Goal: Task Accomplishment & Management: Use online tool/utility

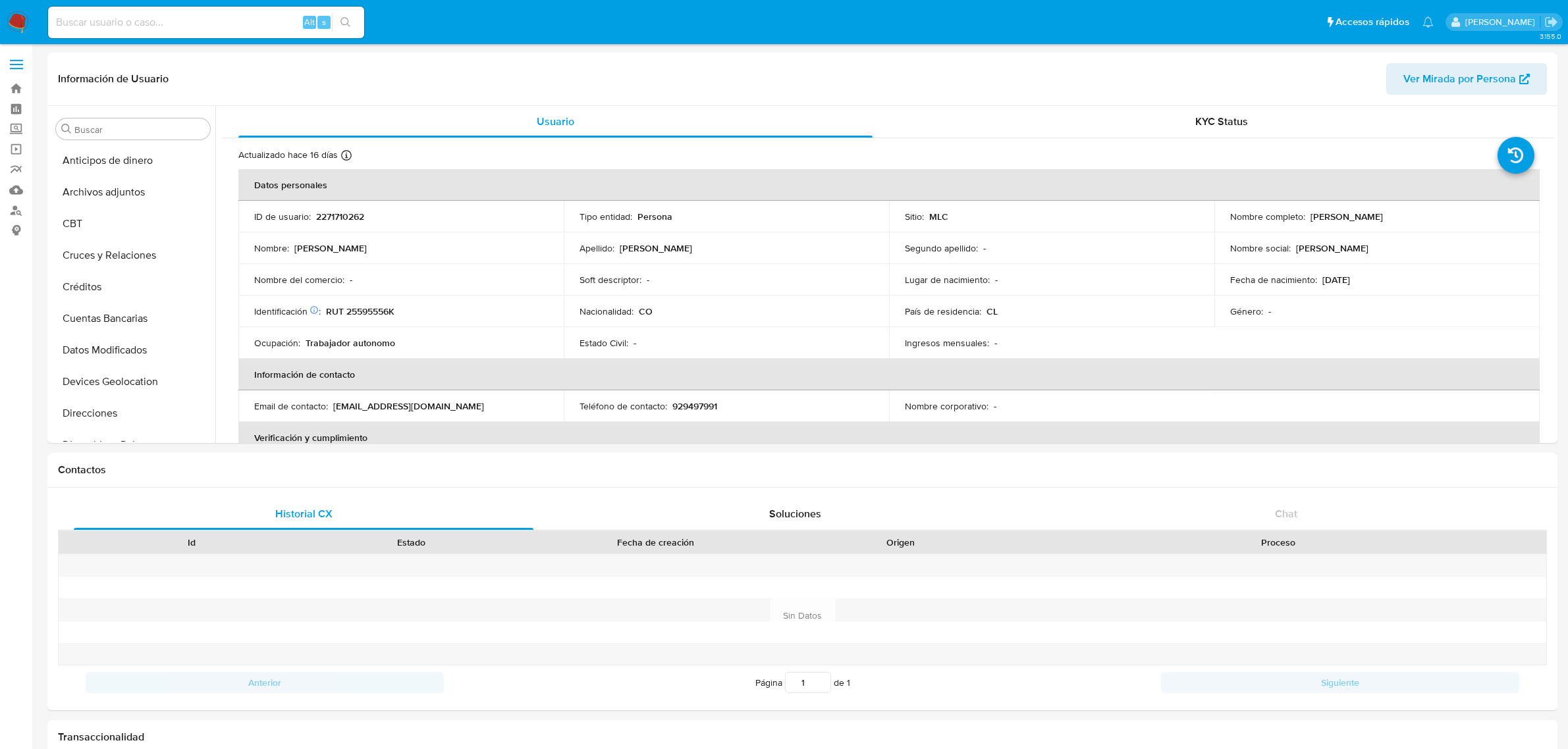
select select "10"
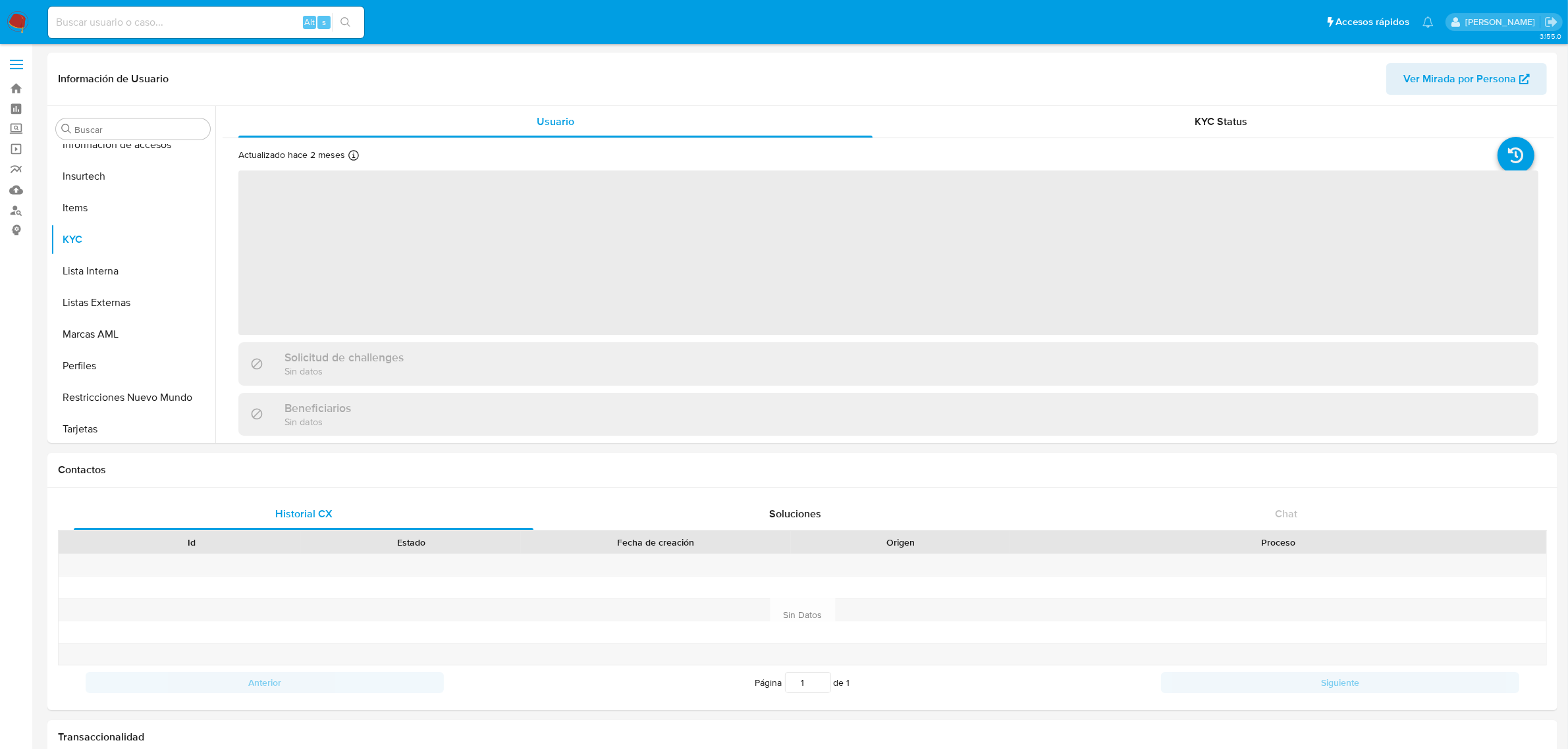
scroll to position [555, 0]
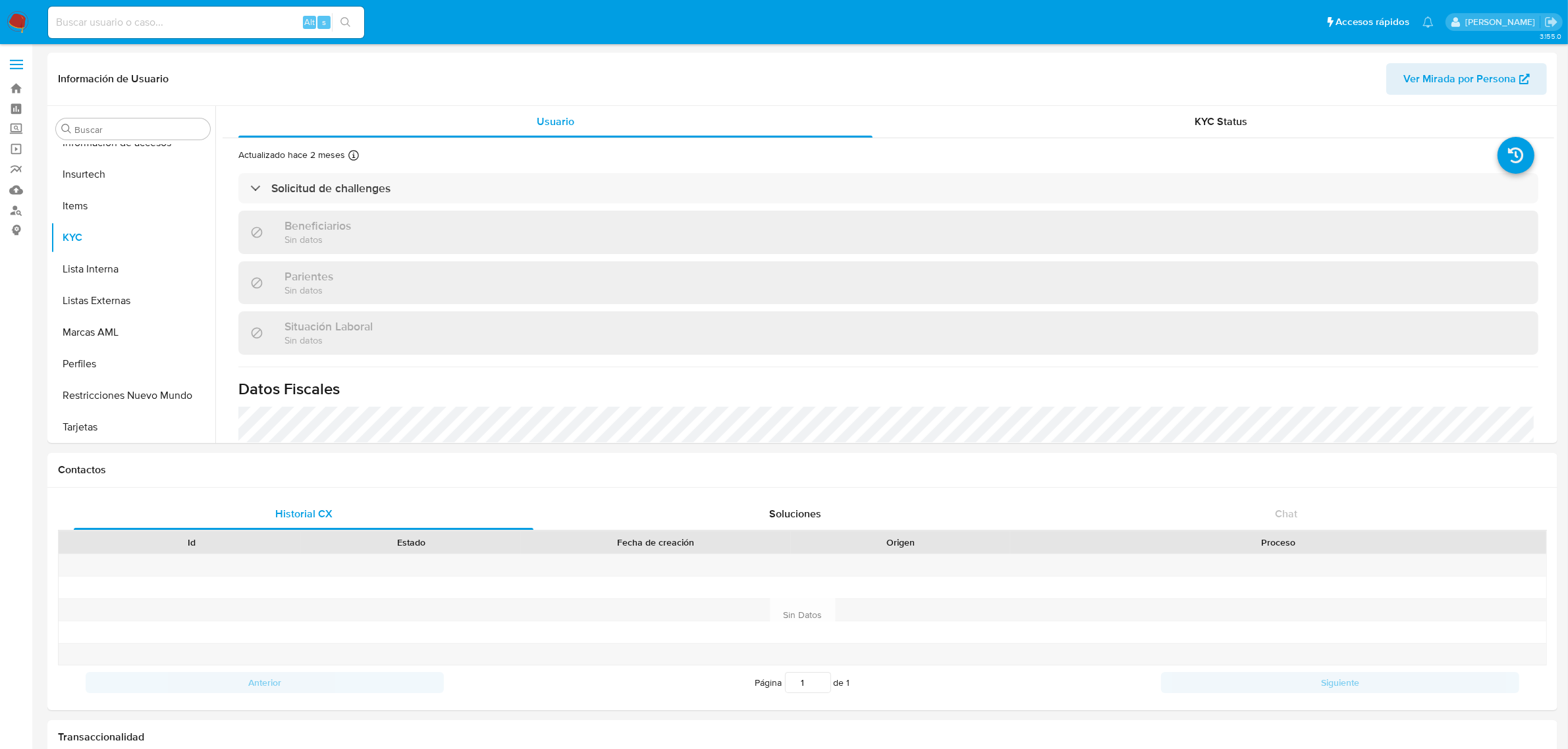
select select "10"
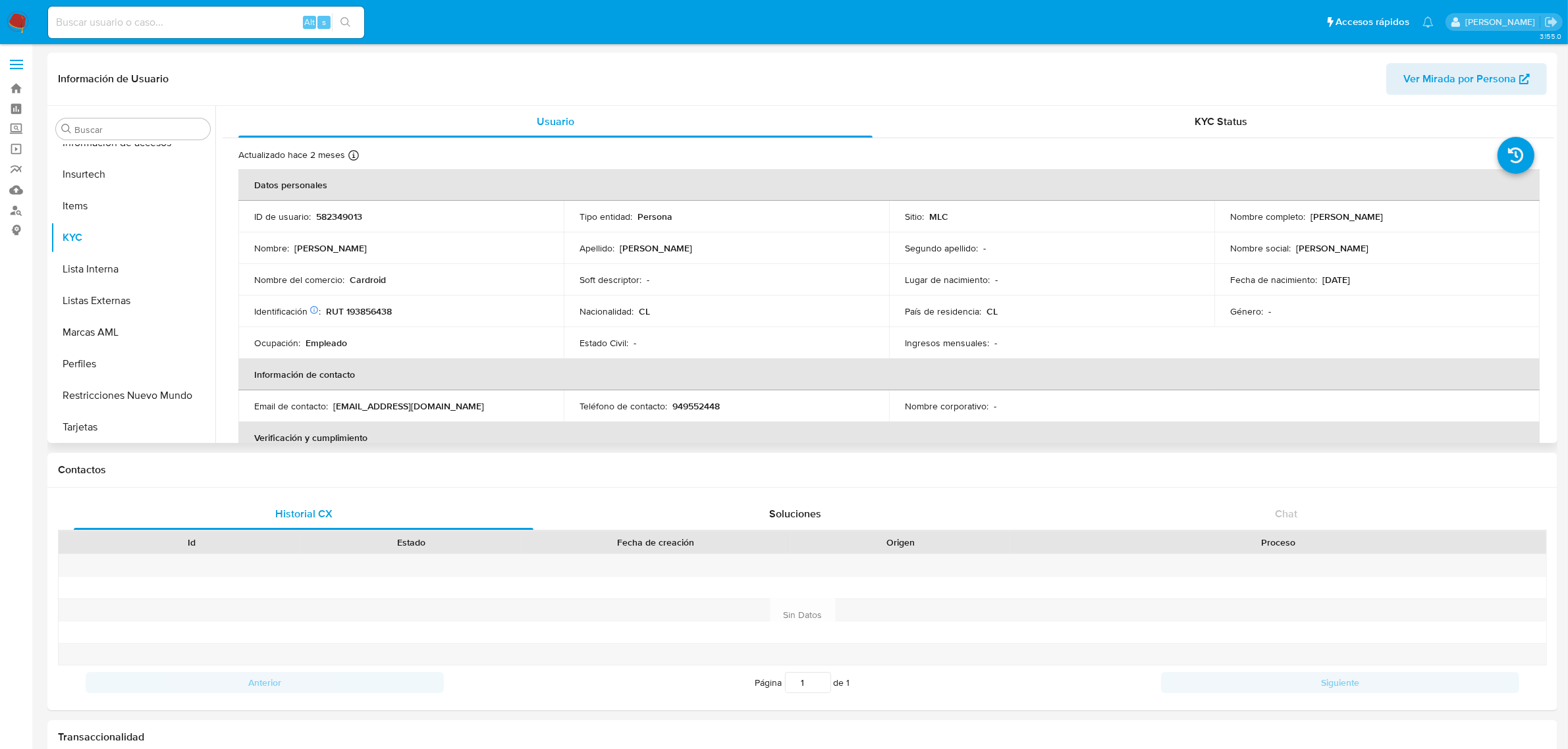
click at [1349, 278] on p "26/08/1996" at bounding box center [1335, 280] width 28 height 12
drag, startPoint x: 1374, startPoint y: 280, endPoint x: 1318, endPoint y: 280, distance: 56.0
click at [1318, 280] on div "Fecha de nacimiento : 26/08/1996" at bounding box center [1376, 280] width 293 height 12
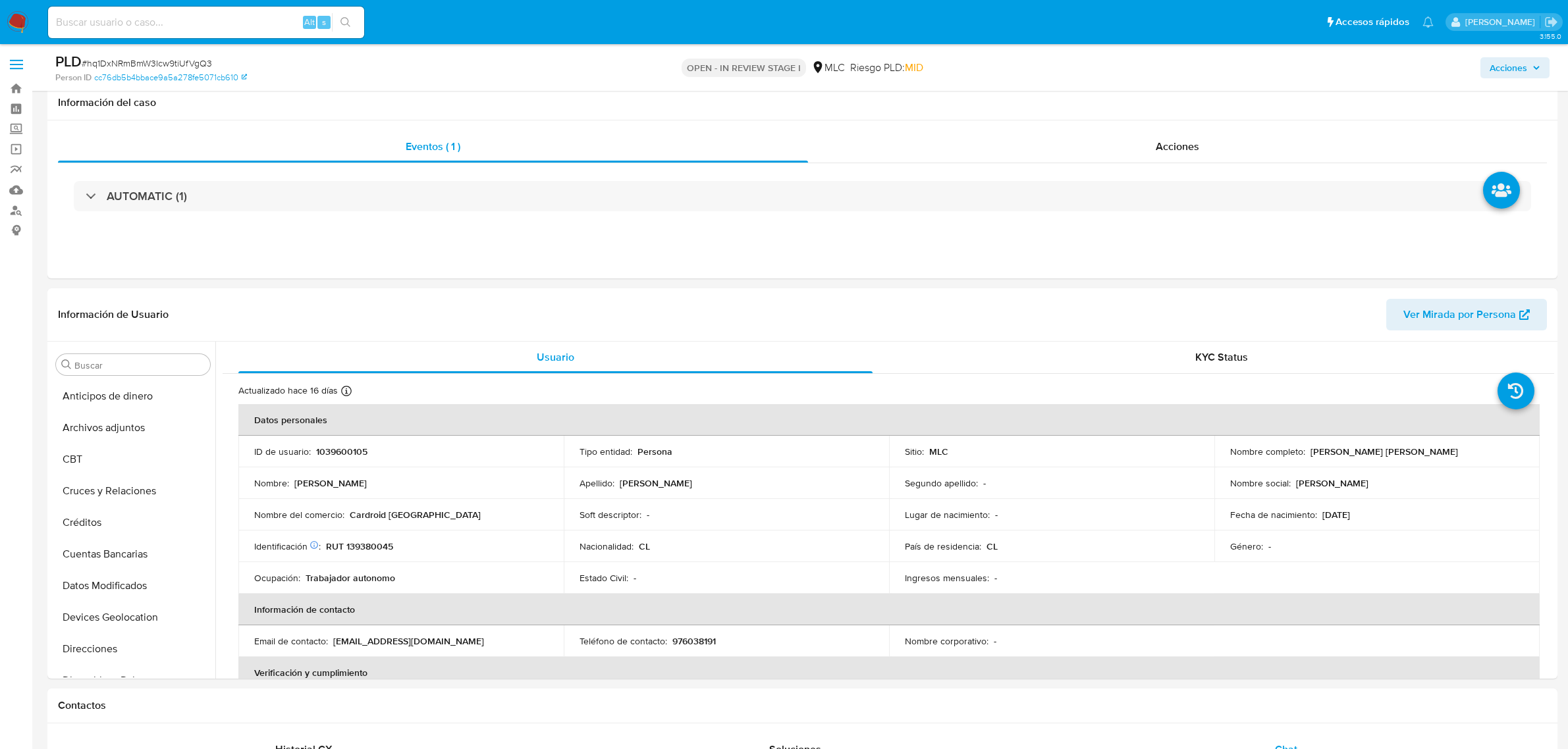
select select "10"
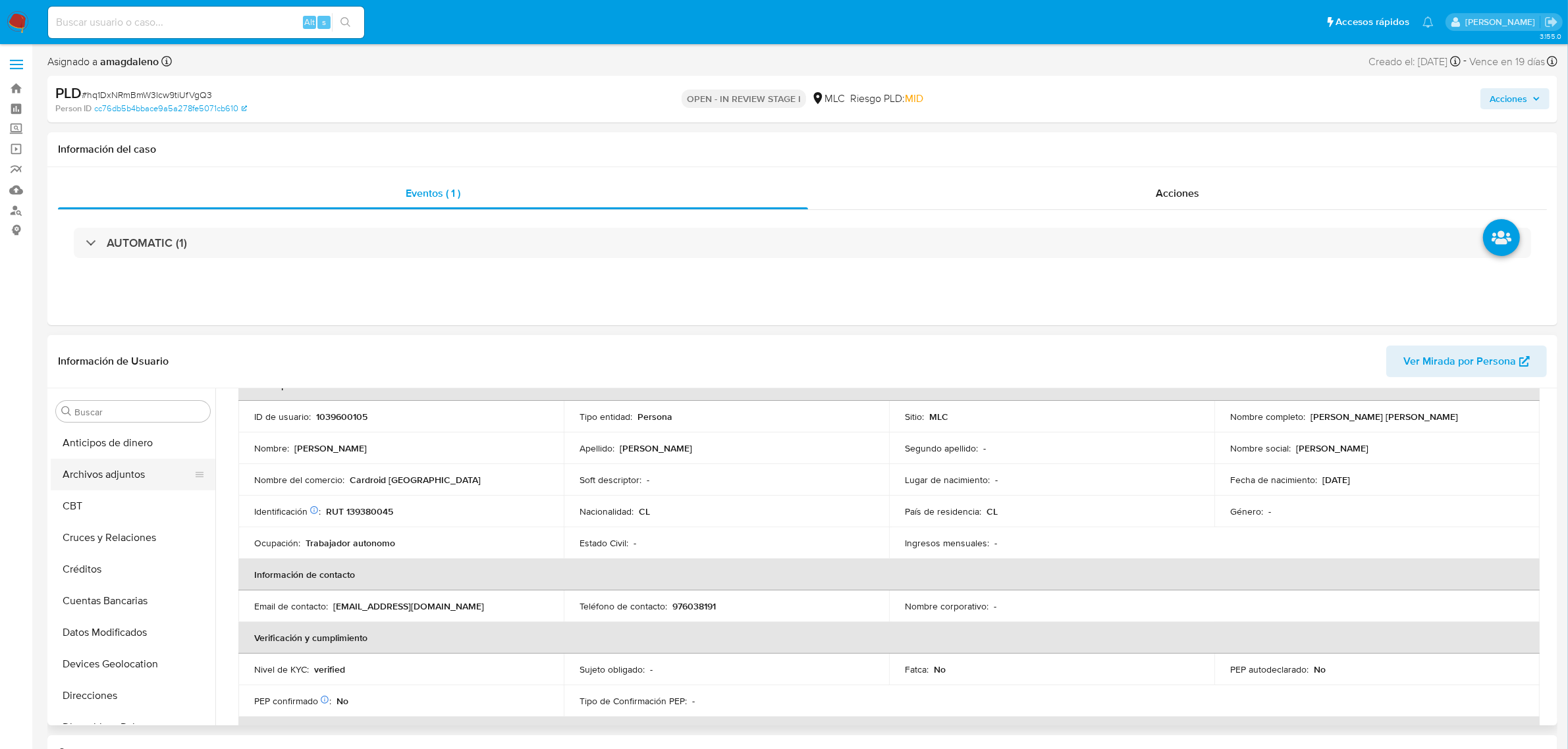
click at [112, 469] on button "Archivos adjuntos" at bounding box center [127, 475] width 154 height 32
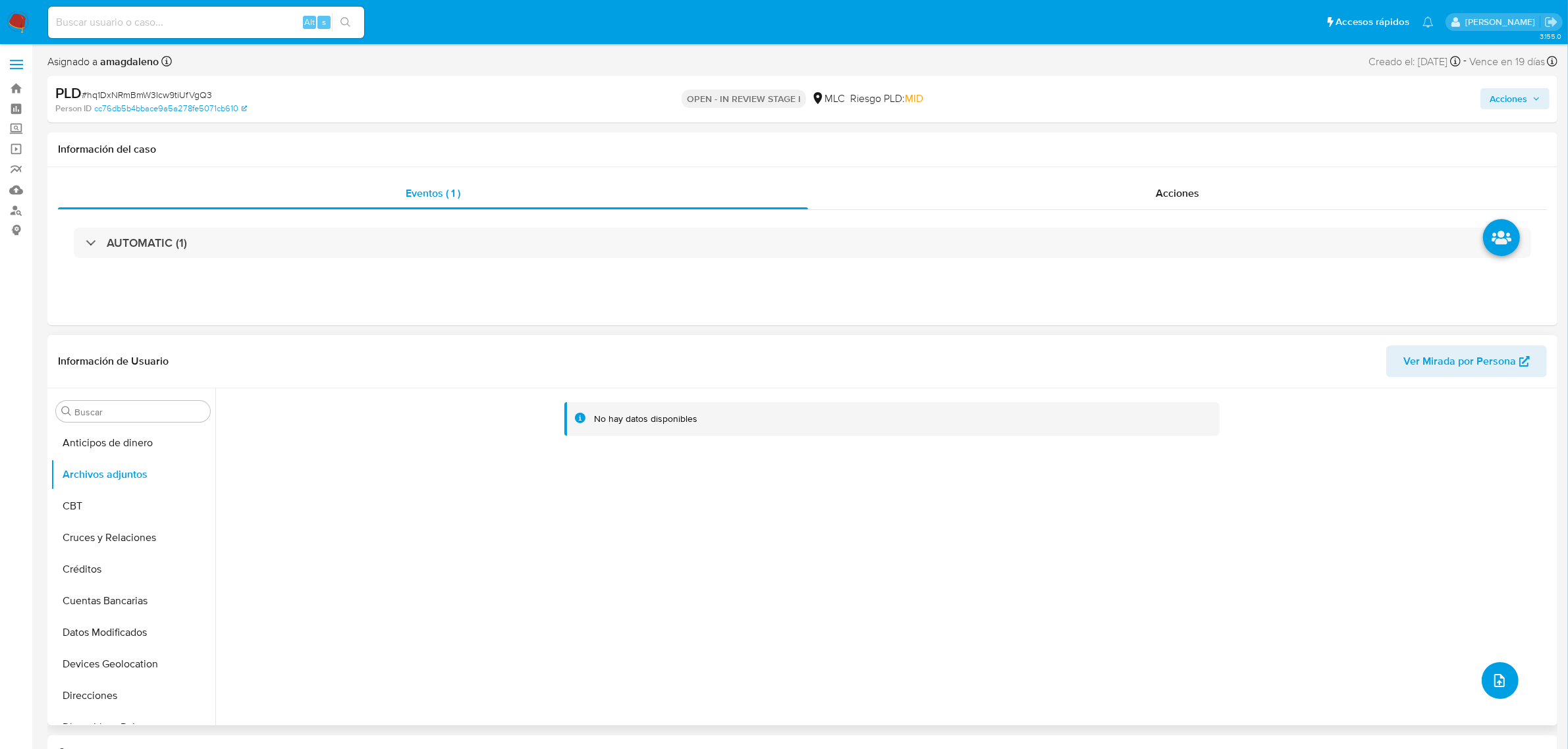
click at [1498, 676] on icon "upload-file" at bounding box center [1499, 681] width 11 height 13
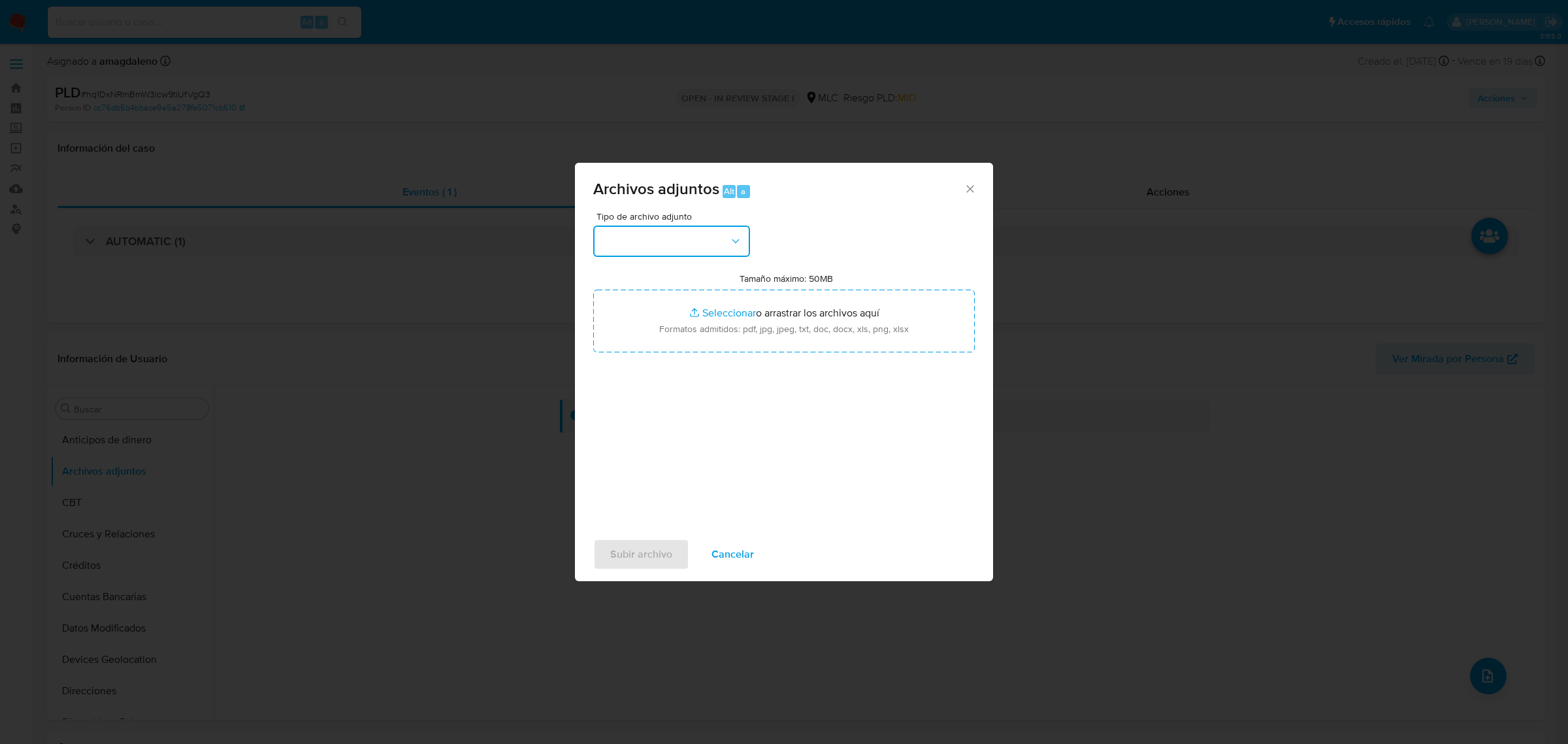
click at [706, 250] on button "button" at bounding box center [672, 241] width 157 height 31
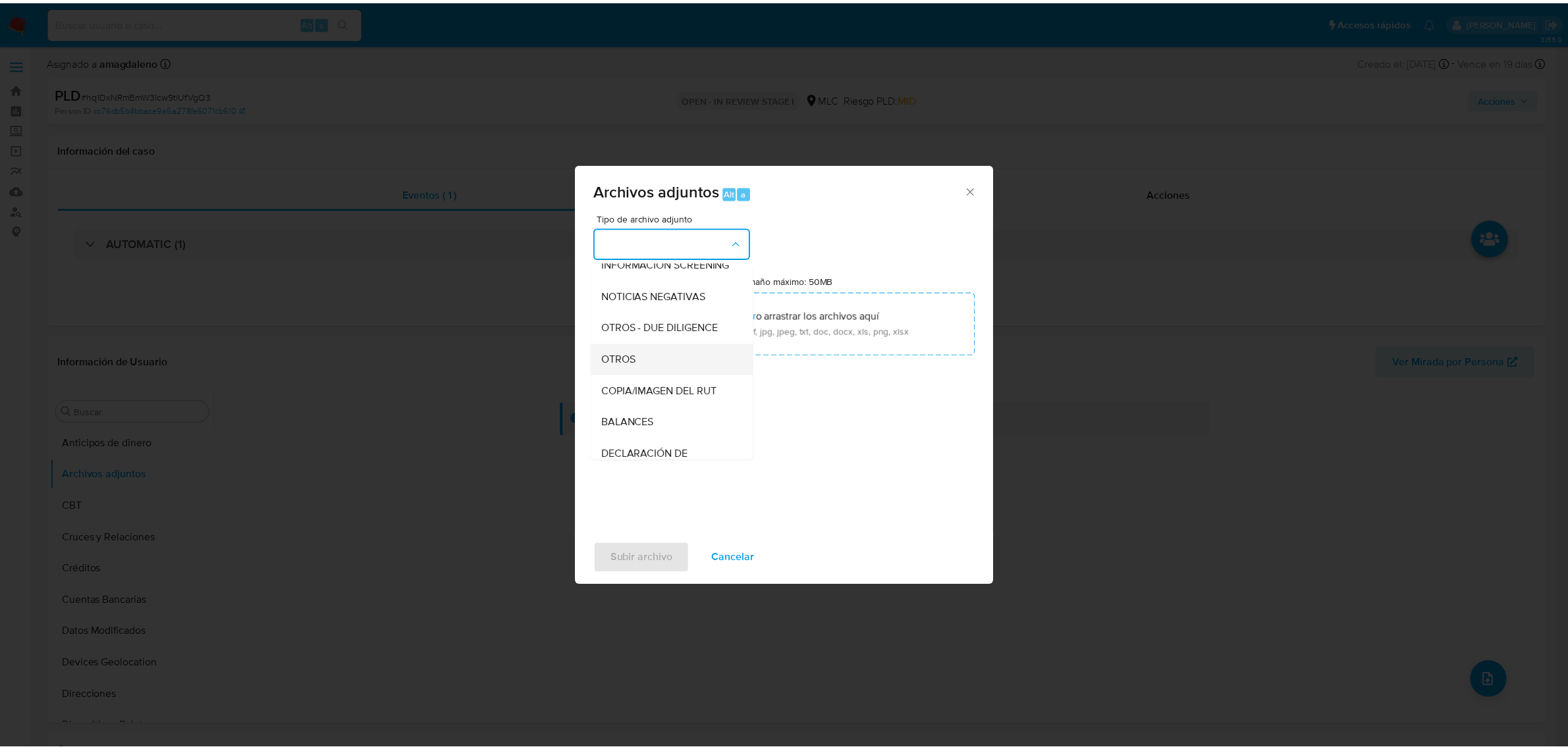
scroll to position [136, 0]
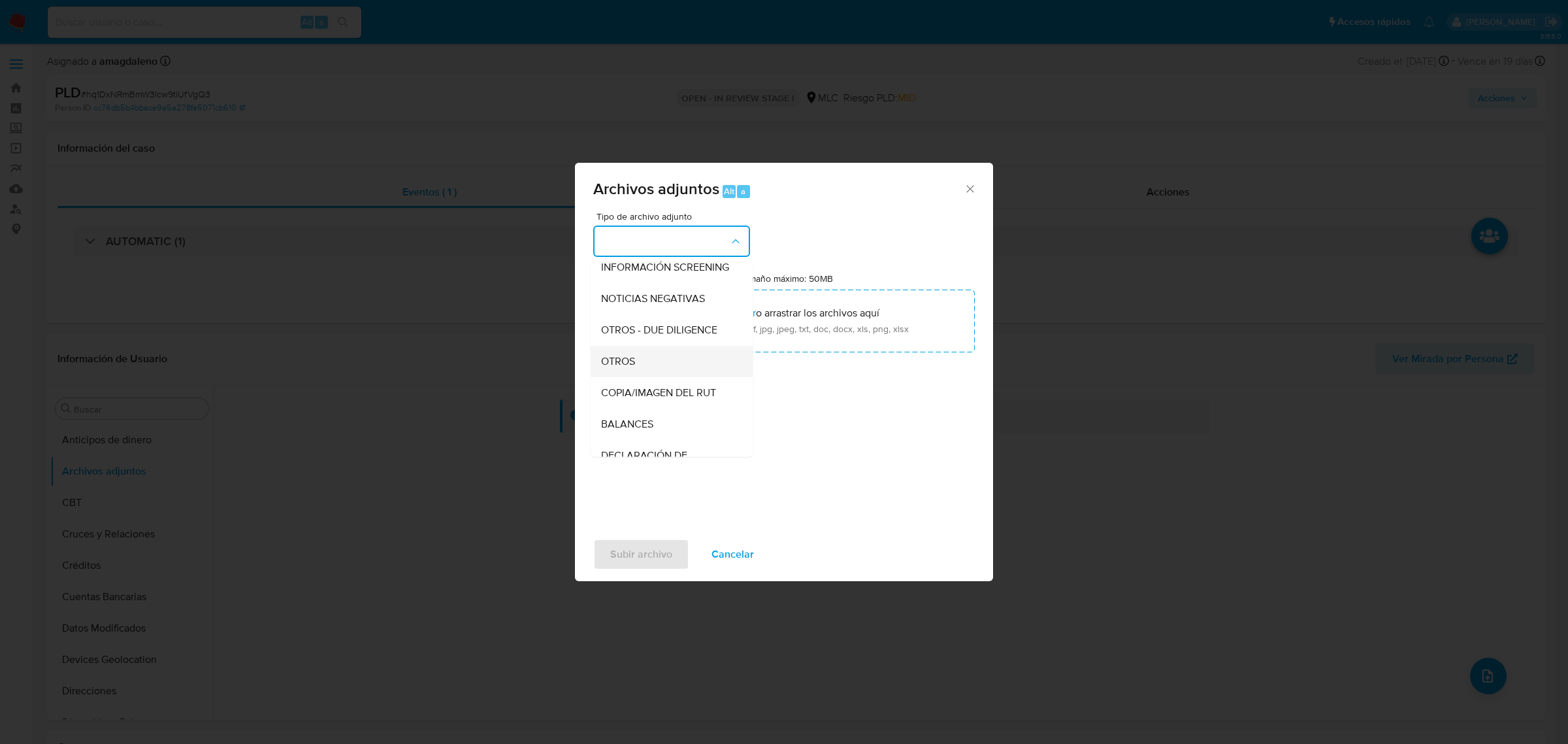
click at [638, 373] on div "OTROS" at bounding box center [667, 361] width 133 height 31
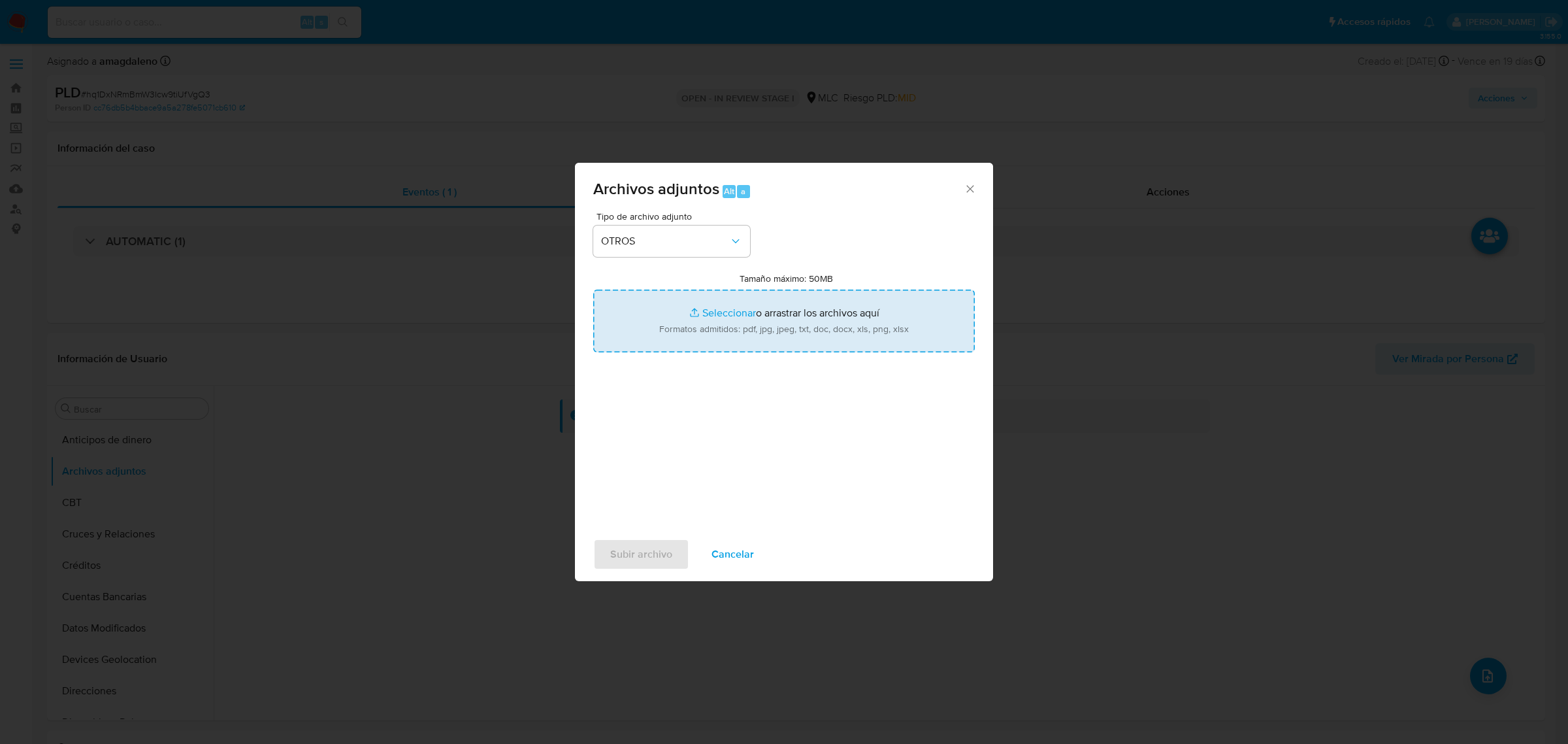
click at [736, 316] on input "Tamaño máximo: 50MB Seleccionar archivos" at bounding box center [784, 321] width 381 height 63
type input "C:\fakepath\1039600105 - 22_08_2025 (2).pdf"
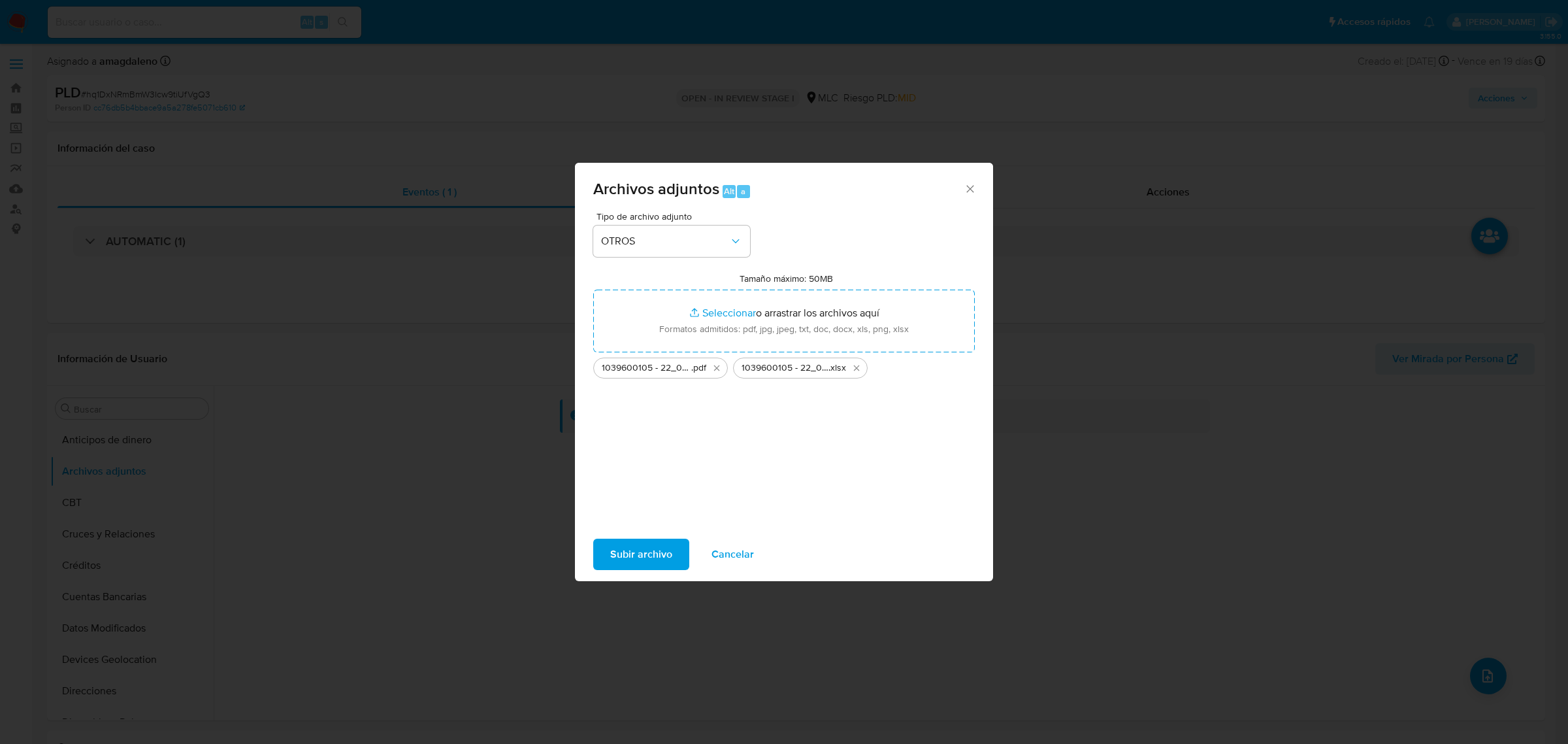
click at [650, 560] on span "Subir archivo" at bounding box center [641, 554] width 62 height 29
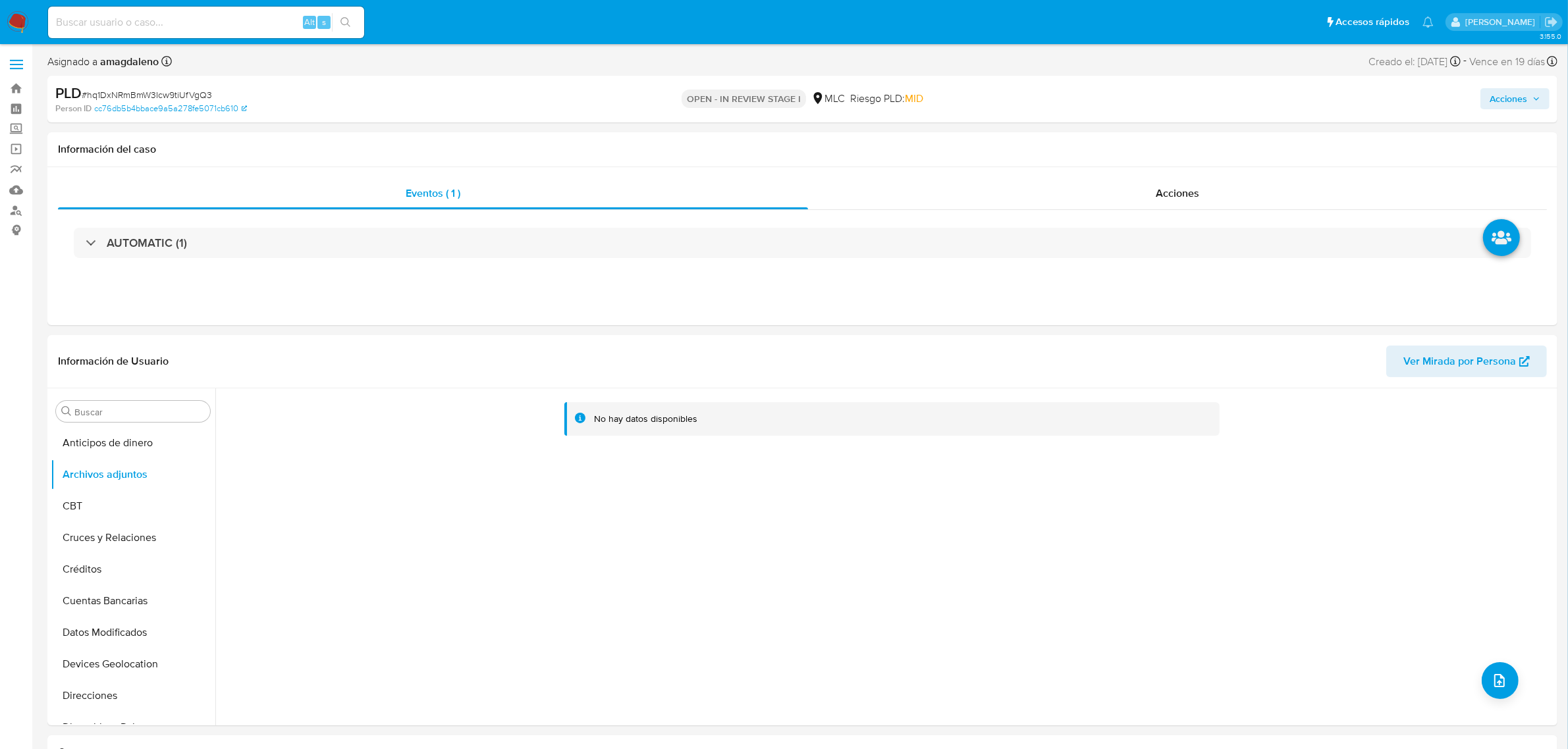
click at [1526, 106] on span "Acciones" at bounding box center [1508, 98] width 38 height 21
click at [1133, 142] on span "Resolución del caso" at bounding box center [1141, 140] width 94 height 15
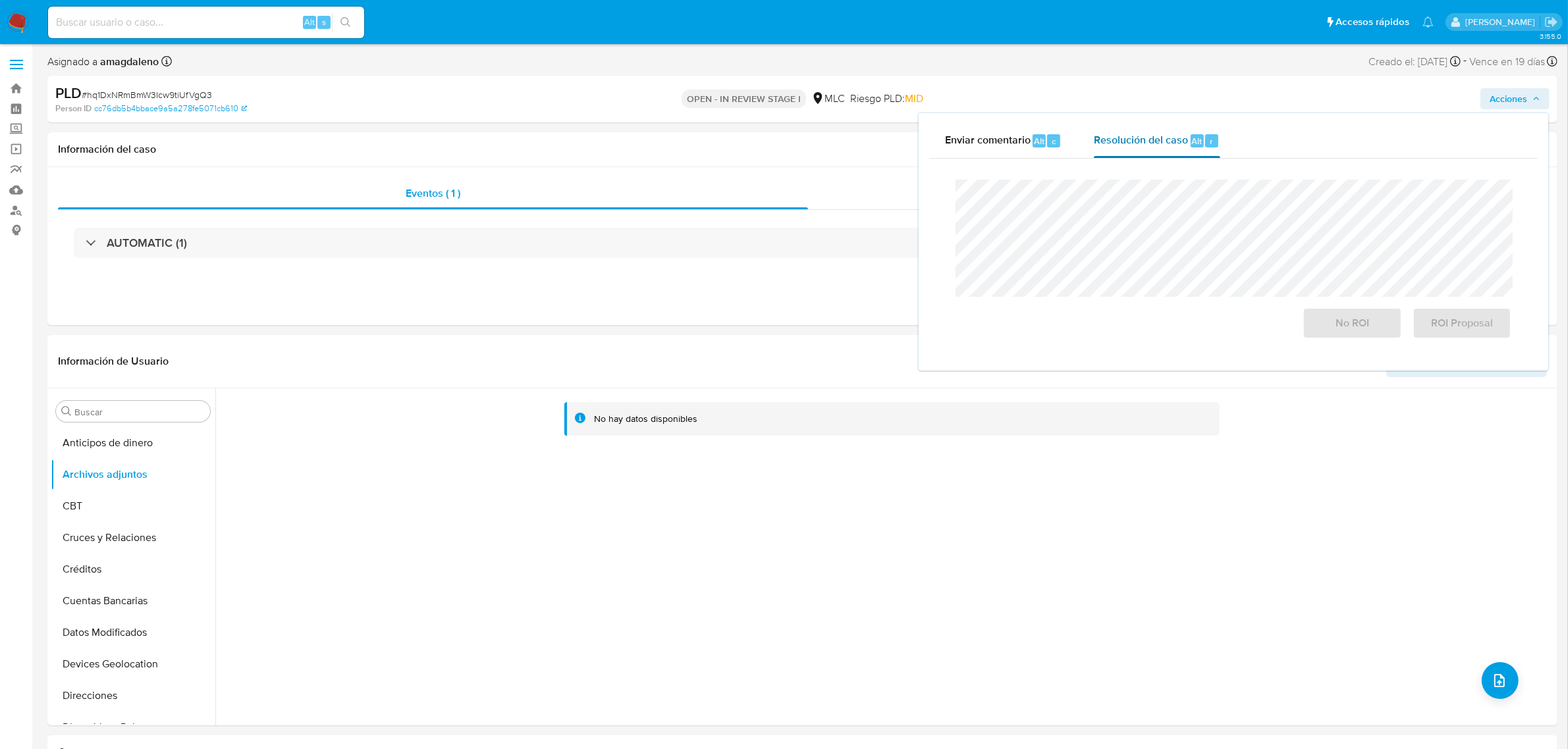
click at [1133, 142] on span "Resolución del caso" at bounding box center [1141, 140] width 94 height 15
click at [1381, 327] on span "No ROI" at bounding box center [1352, 323] width 65 height 29
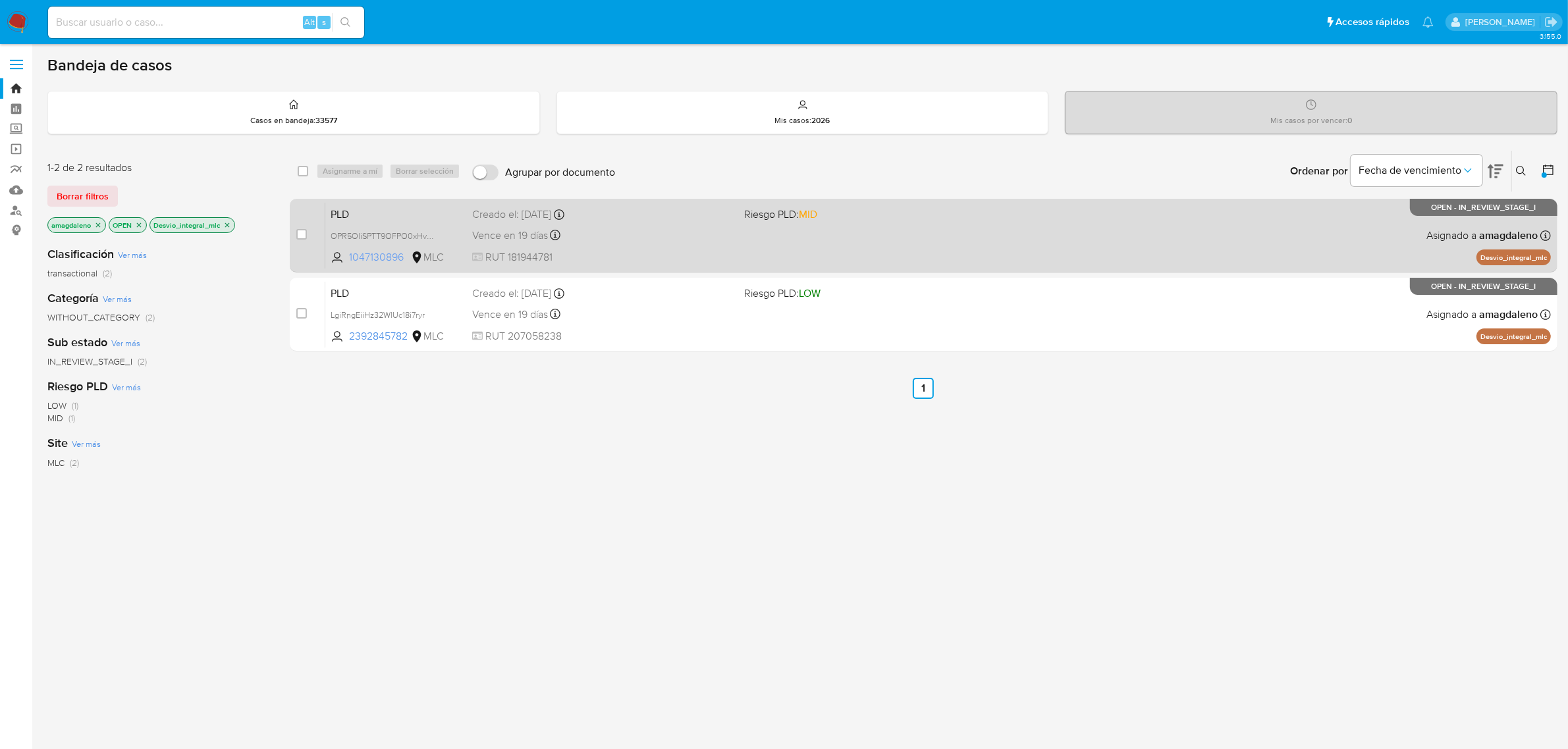
click at [370, 258] on span "1047130896" at bounding box center [378, 257] width 59 height 14
click at [611, 237] on div "Vence en 19 días Vence el [DATE] 06:07:43" at bounding box center [603, 235] width 262 height 18
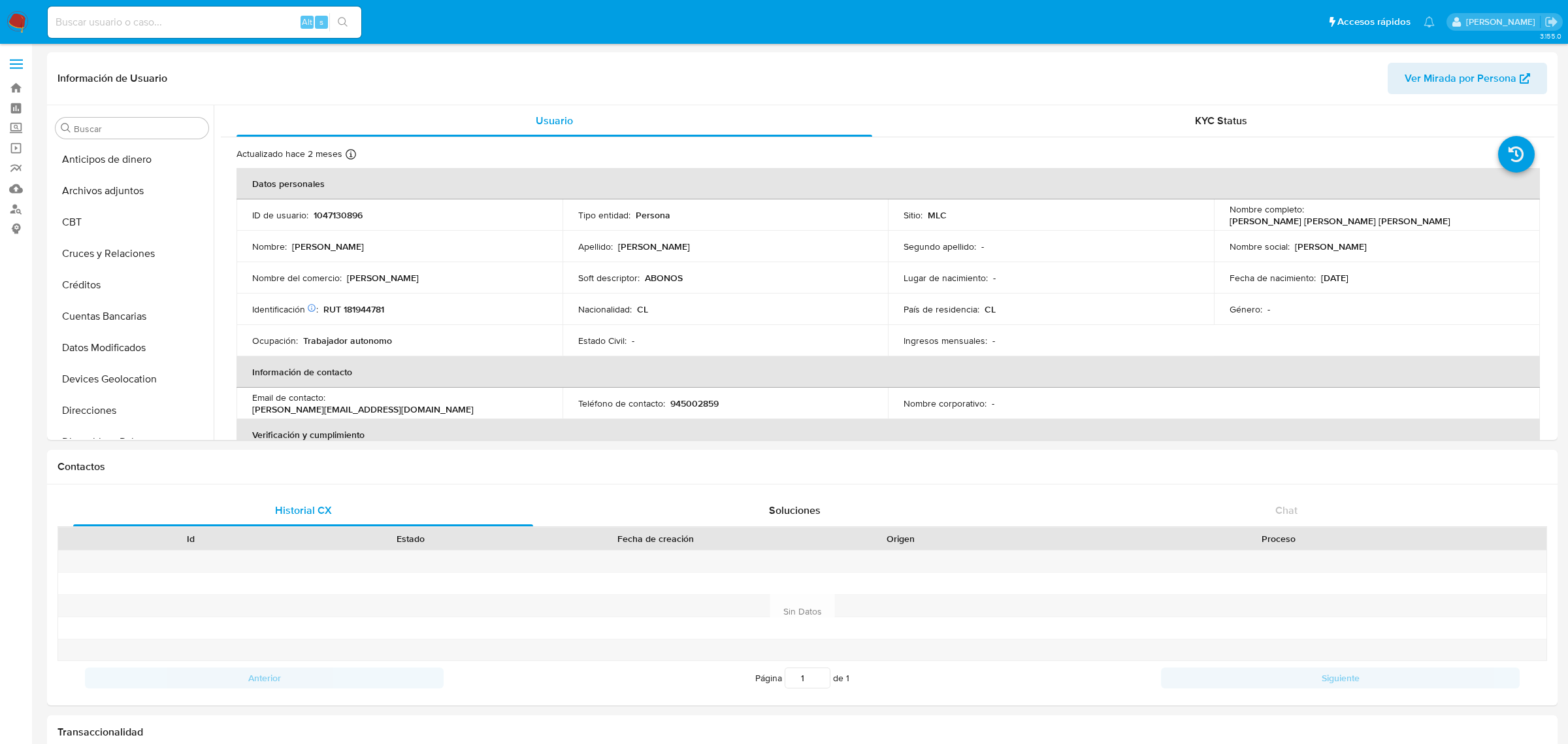
select select "10"
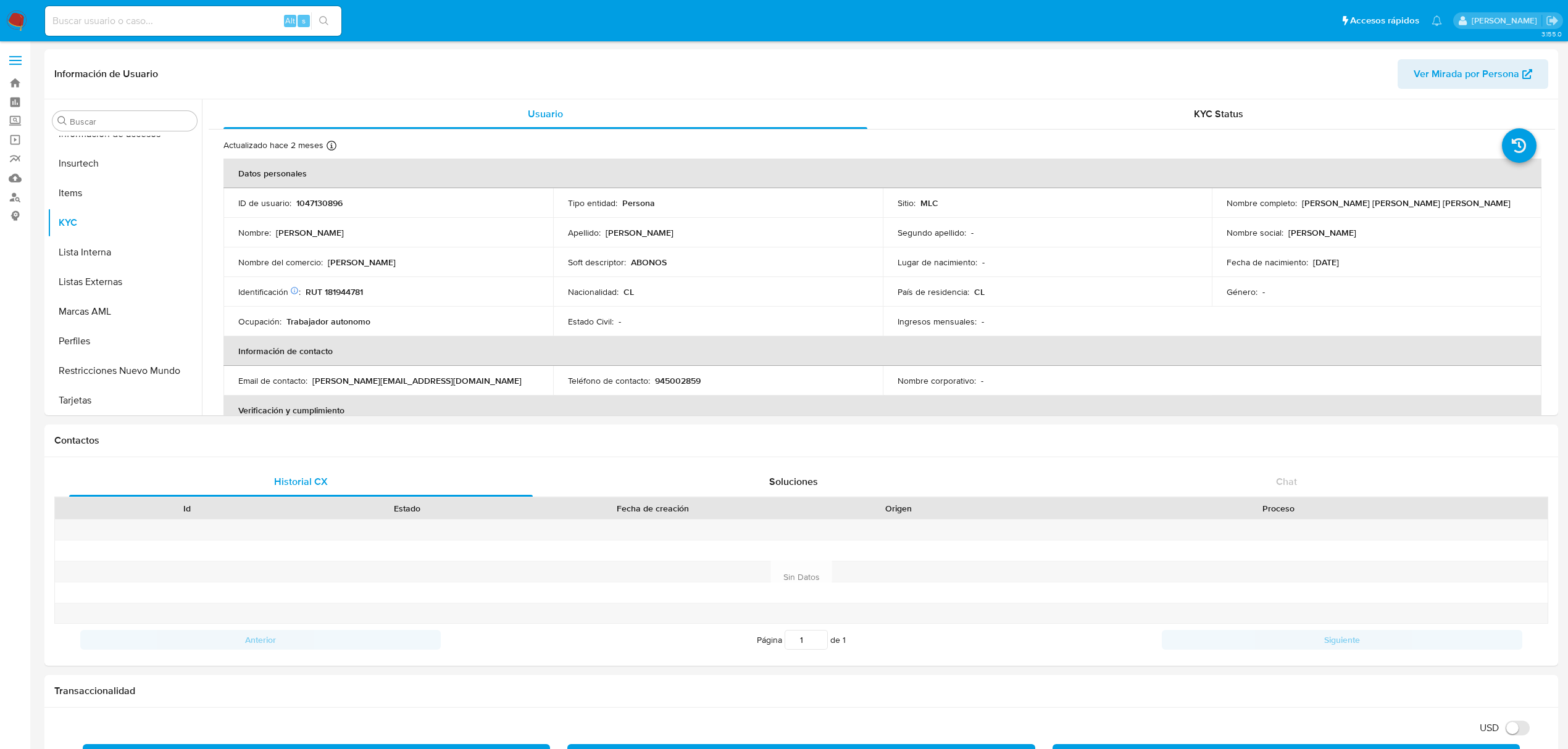
scroll to position [521, 0]
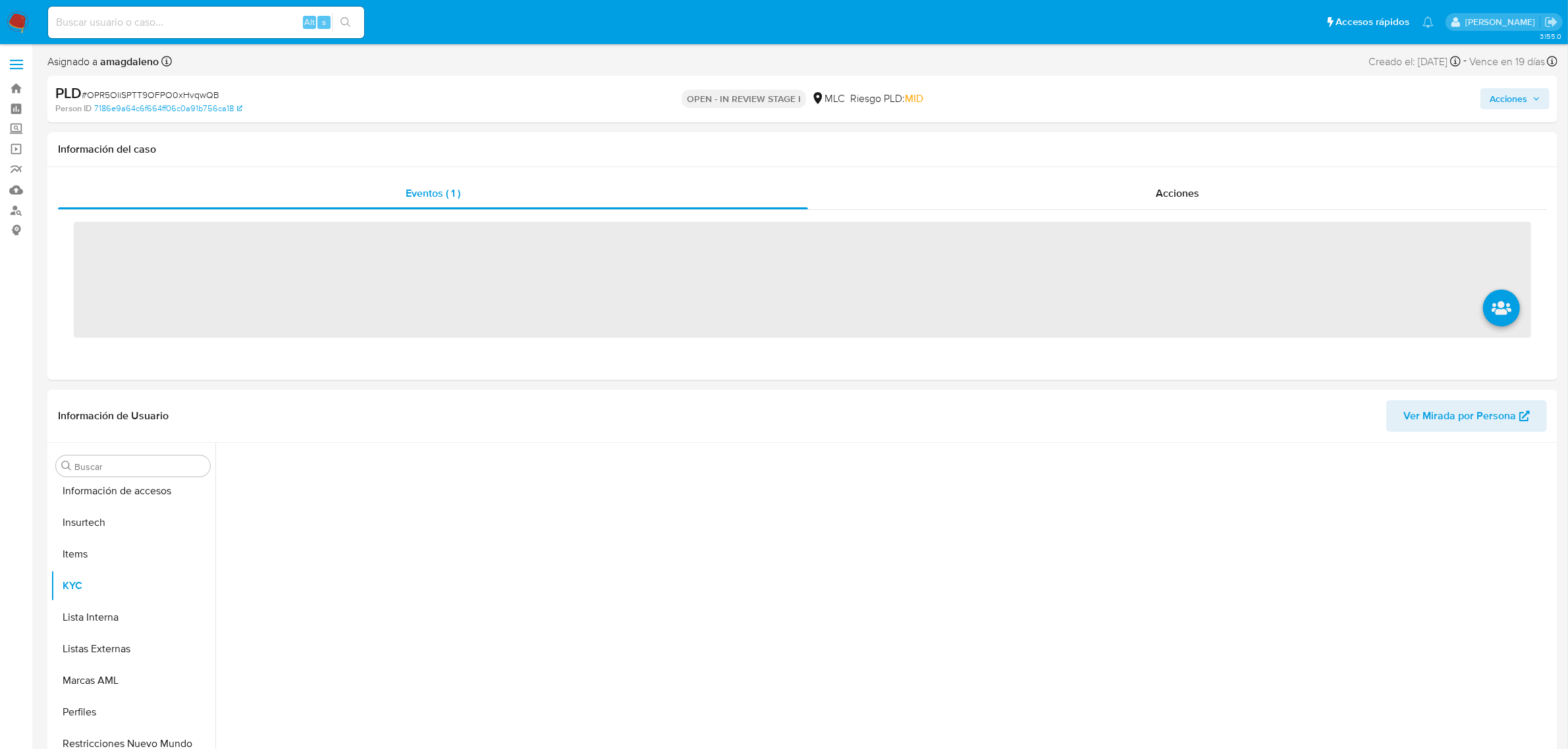
scroll to position [555, 0]
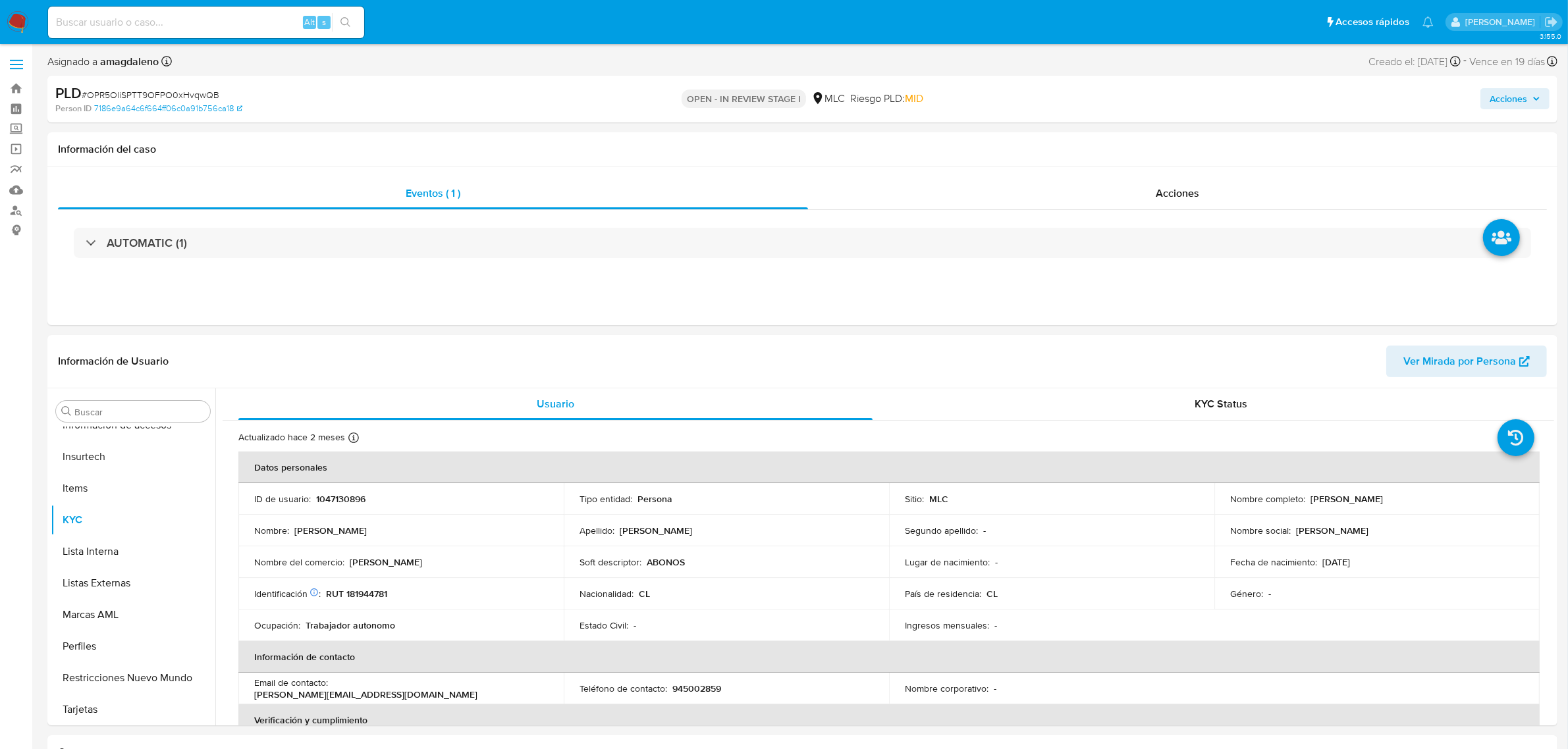
select select "10"
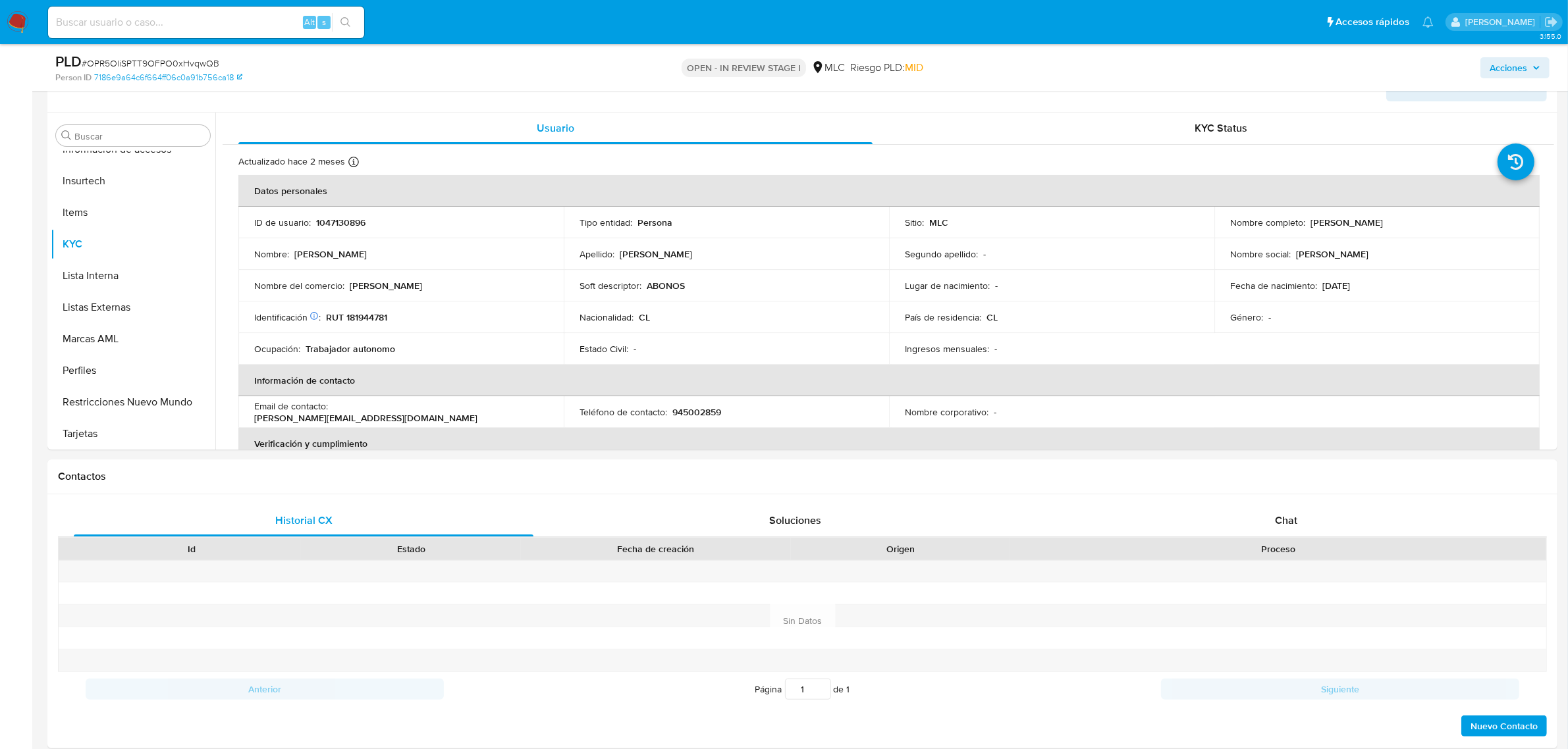
scroll to position [251, 0]
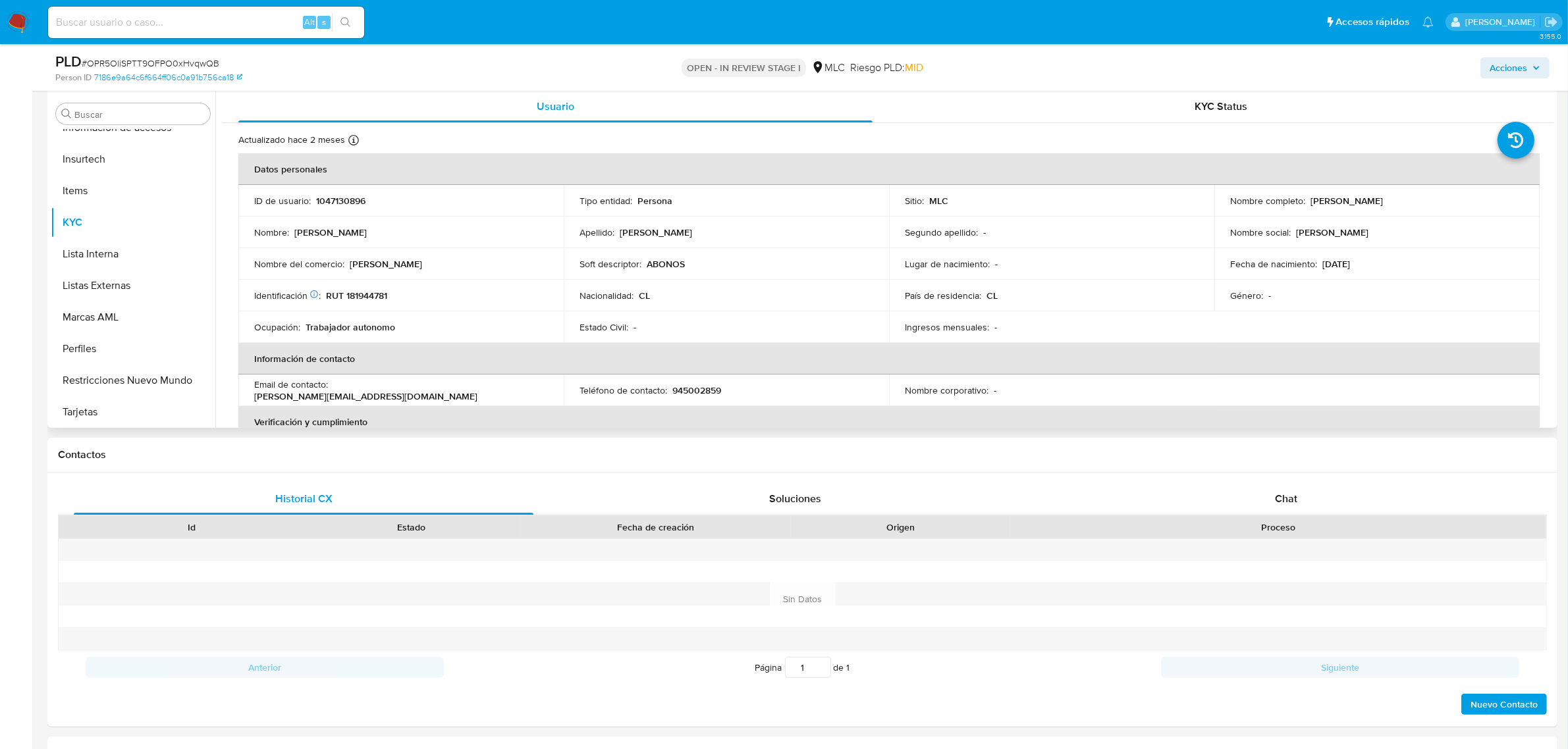
drag, startPoint x: 1579, startPoint y: 117, endPoint x: 1221, endPoint y: 429, distance: 474.9
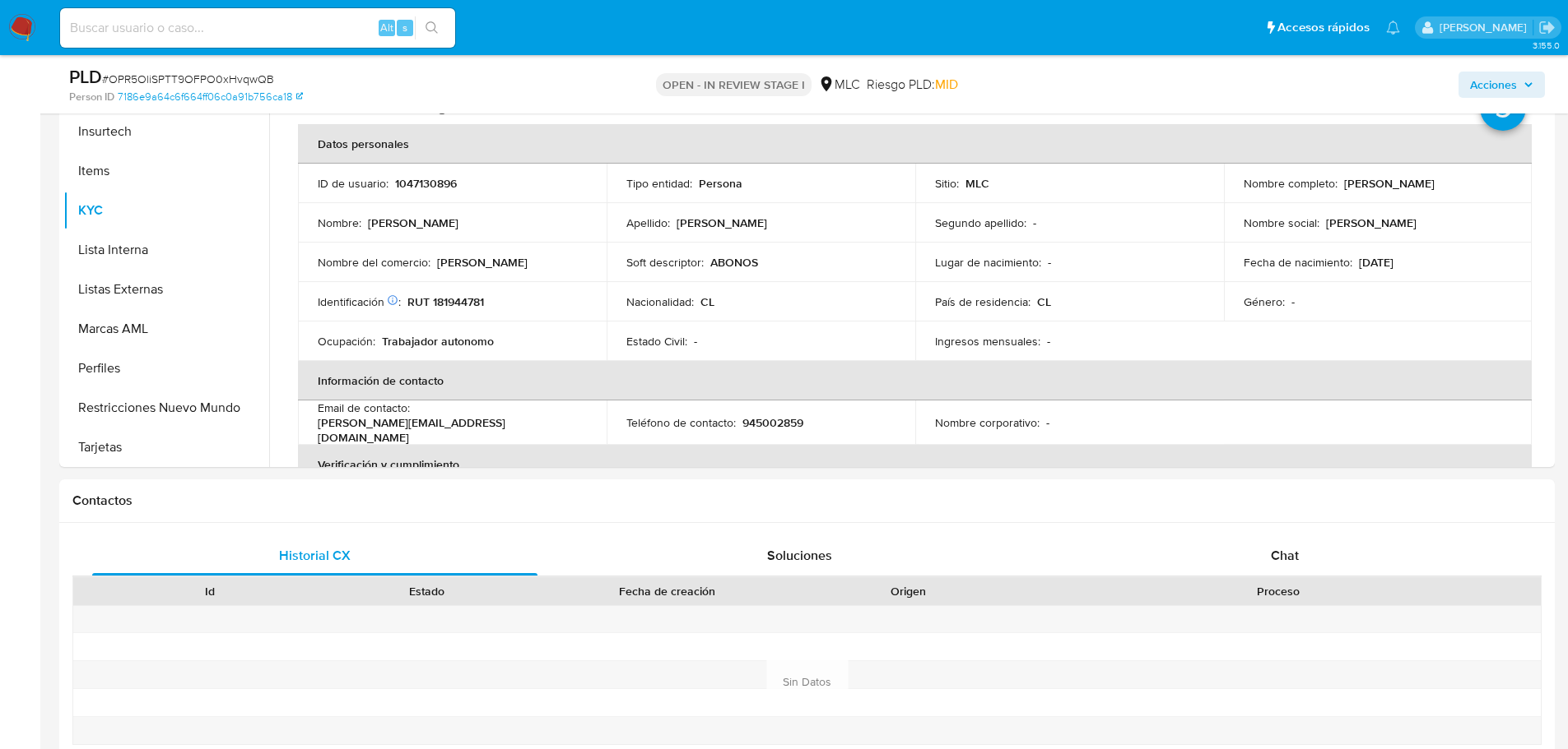
scroll to position [388, 0]
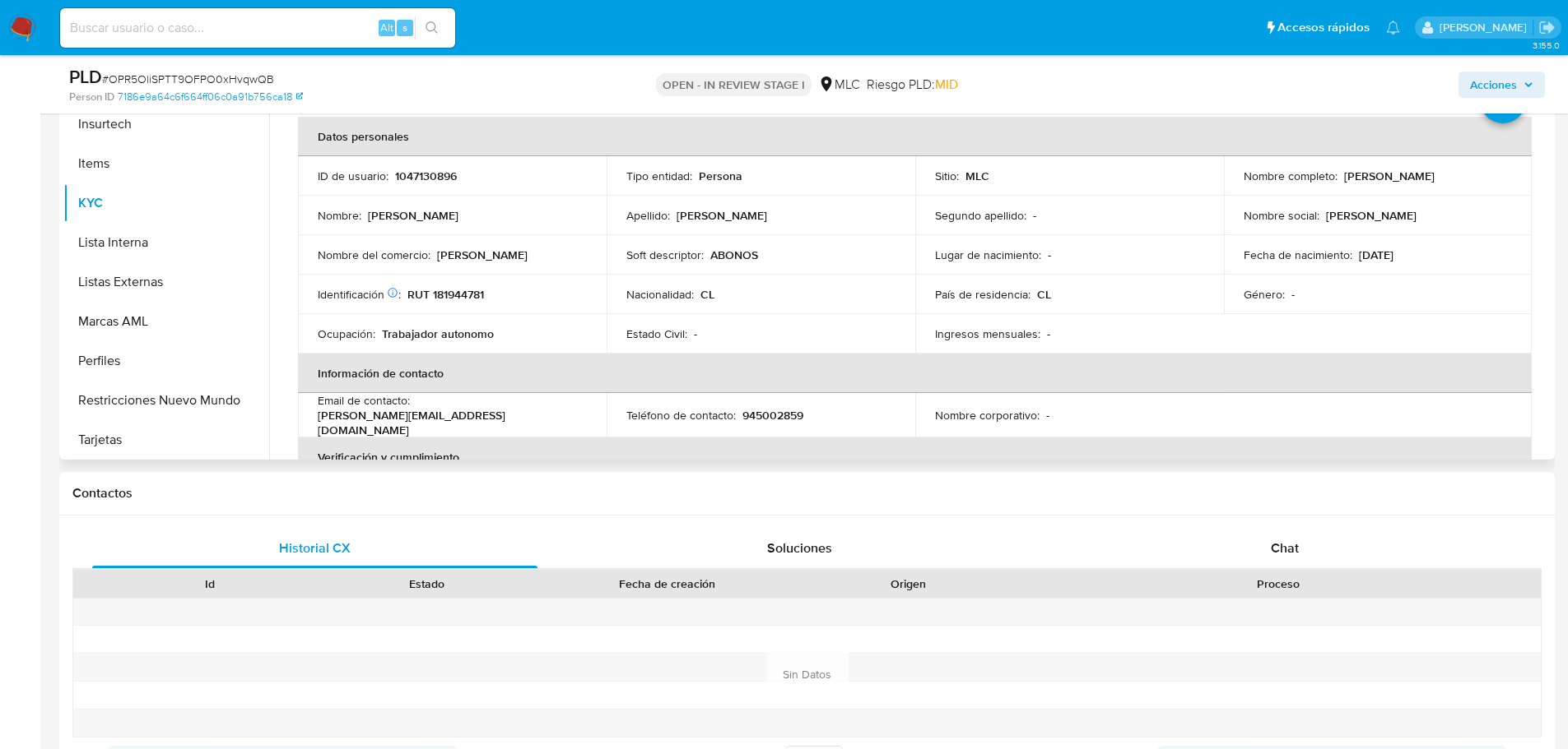
click at [467, 294] on p "RUT 181944781" at bounding box center [445, 295] width 77 height 15
copy p "181944781"
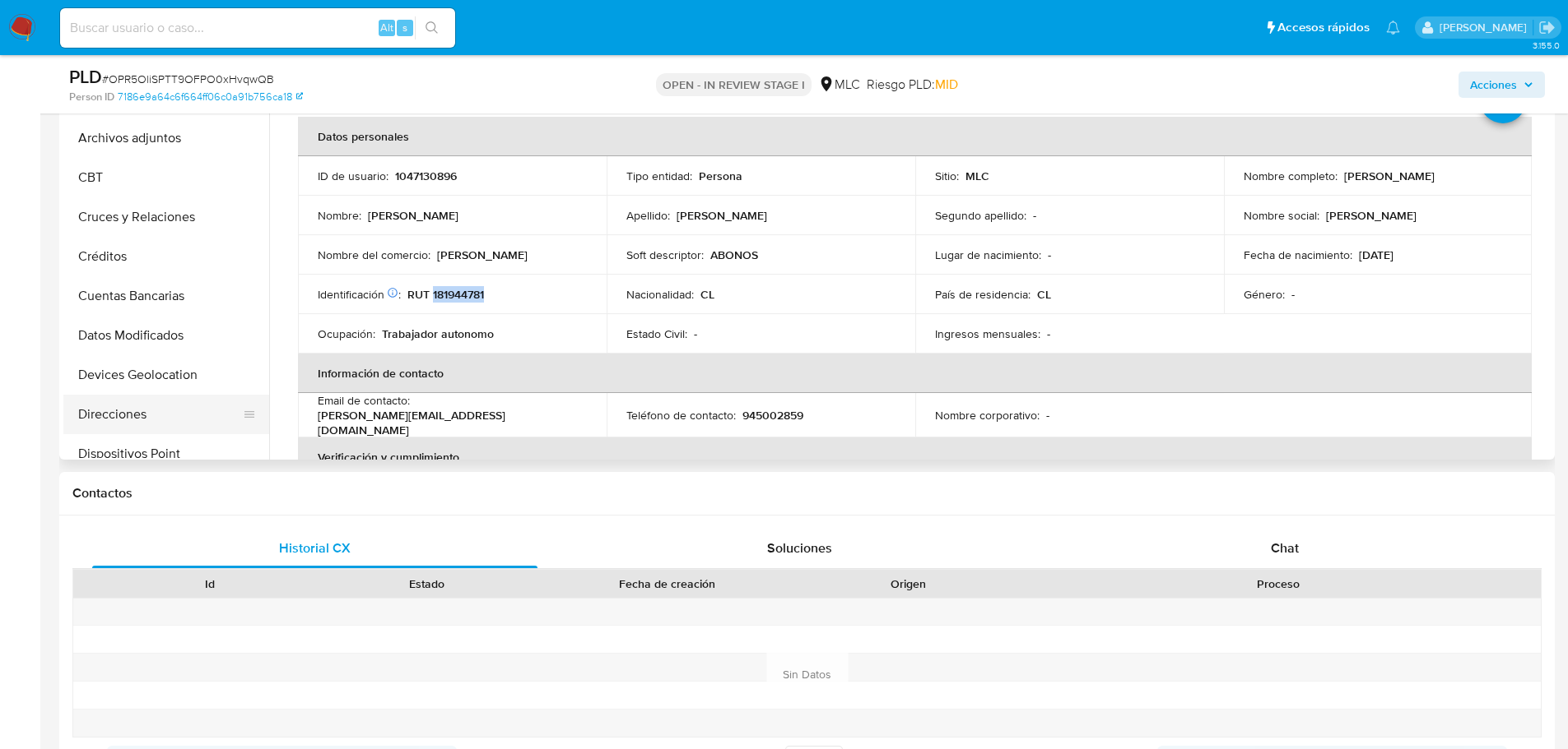
scroll to position [0, 0]
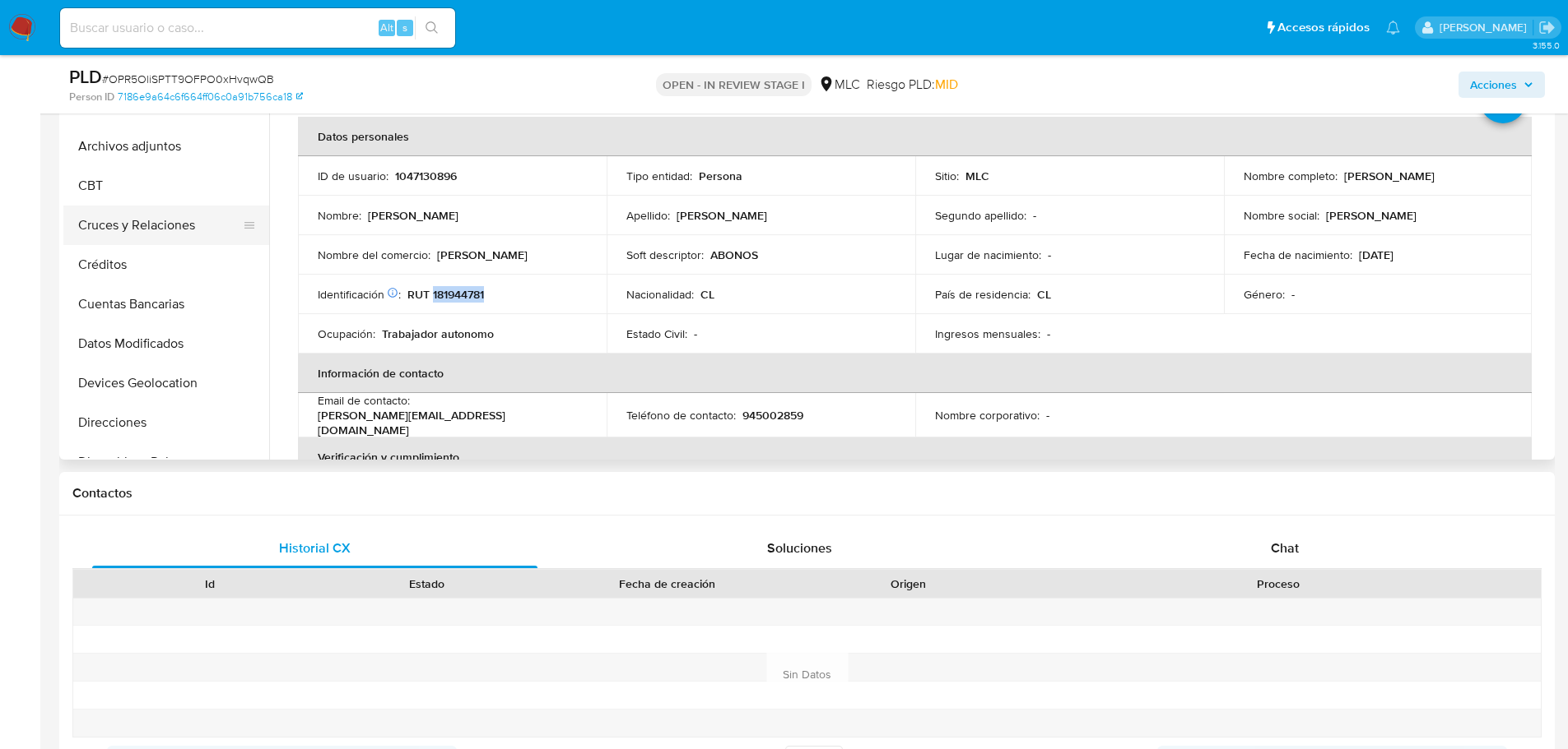
click at [142, 224] on button "Cruces y Relaciones" at bounding box center [159, 225] width 192 height 40
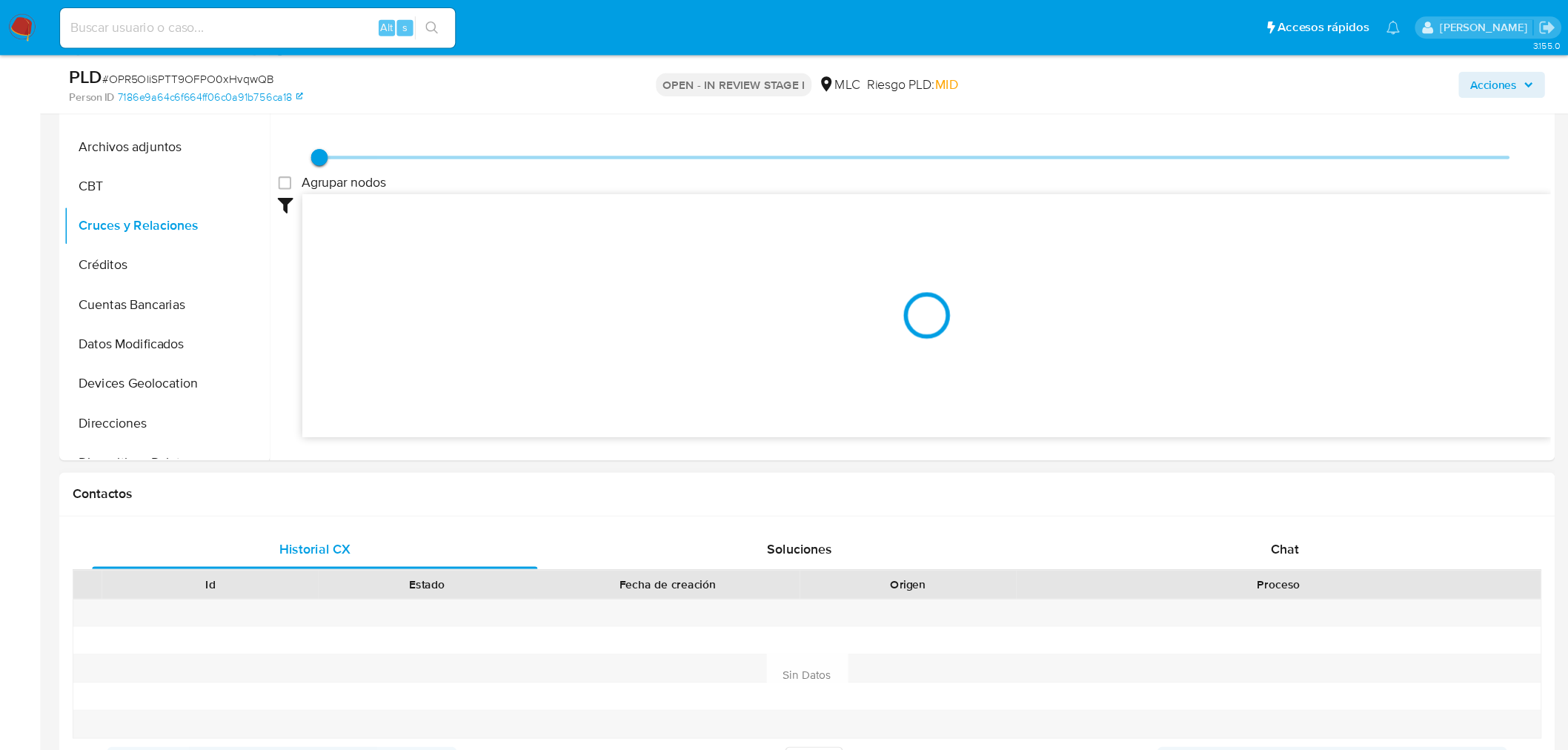
scroll to position [350, 0]
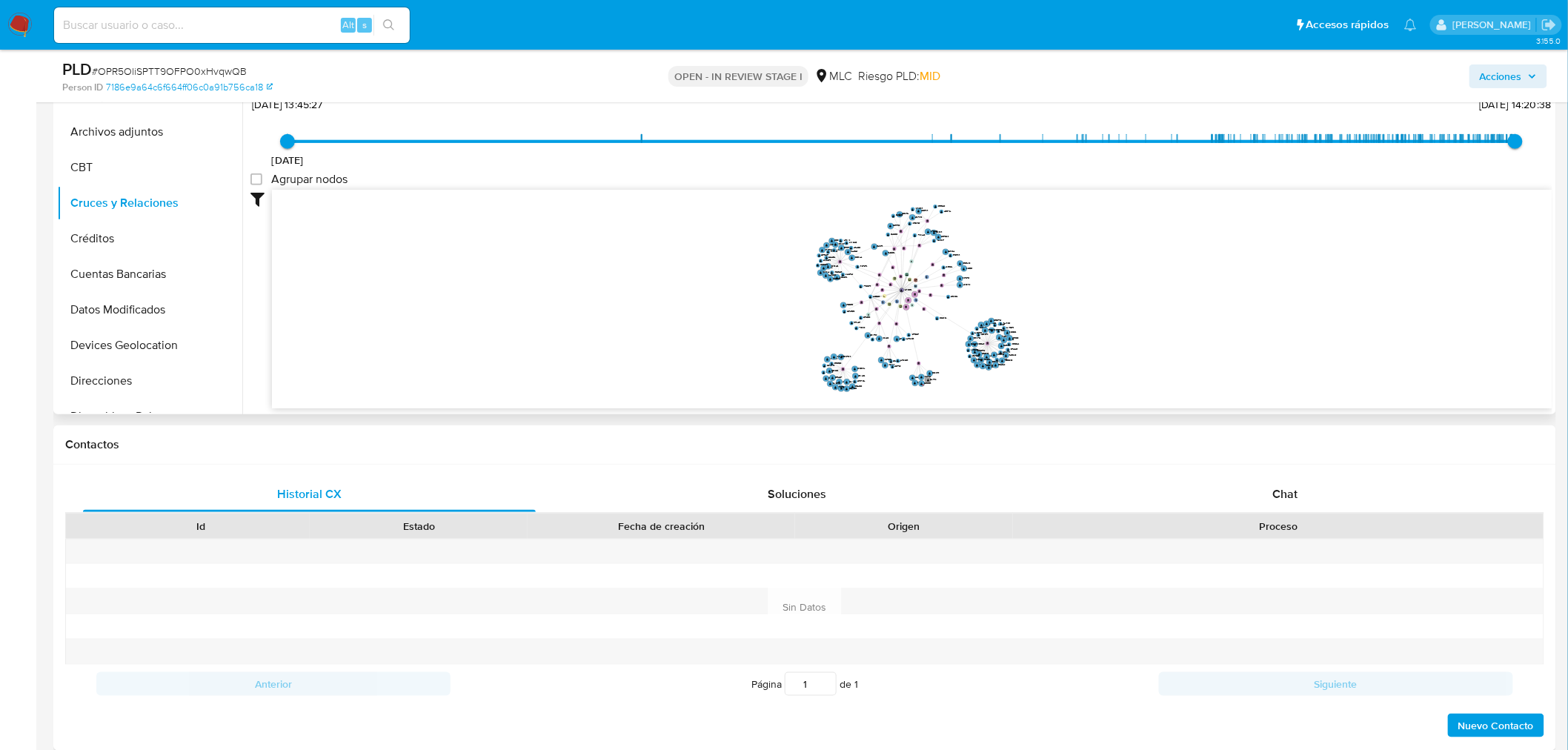
drag, startPoint x: 1018, startPoint y: 266, endPoint x: 984, endPoint y: 294, distance: 44.0
click at [984, 294] on icon "phone-662c65cf2dd171a6ad81a4bc6c6cb65c  user-1047130896  1047130896 person-71…" at bounding box center [912, 297] width 1280 height 215
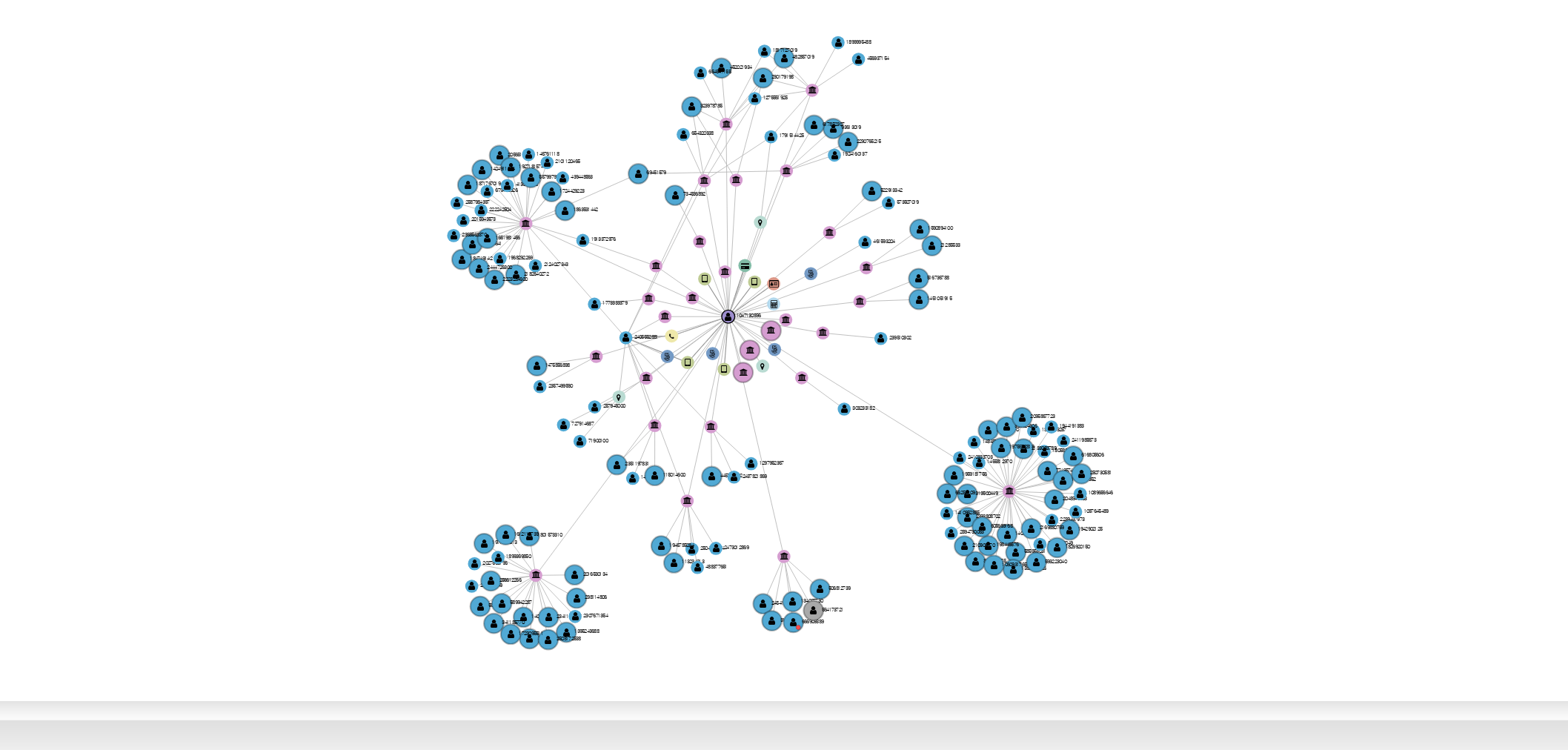
drag, startPoint x: 992, startPoint y: 297, endPoint x: 878, endPoint y: 297, distance: 114.0
click at [878, 297] on icon "phone-662c65cf2dd171a6ad81a4bc6c6cb65c  user-1047130896  1047130896 person-71…" at bounding box center [912, 297] width 1280 height 215
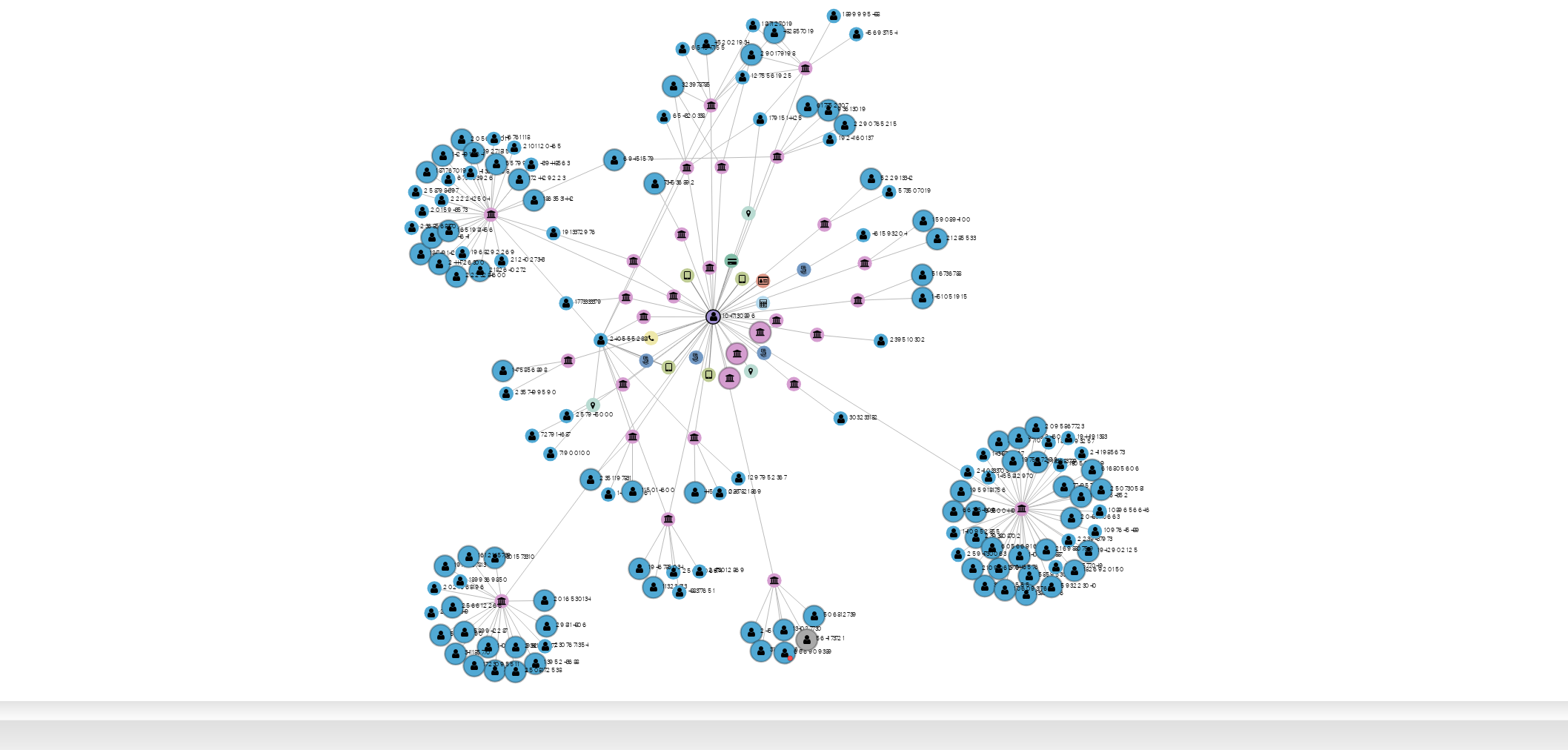
click at [885, 297] on icon "phone-662c65cf2dd171a6ad81a4bc6c6cb65c  user-1047130896  1047130896 person-71…" at bounding box center [912, 297] width 1280 height 215
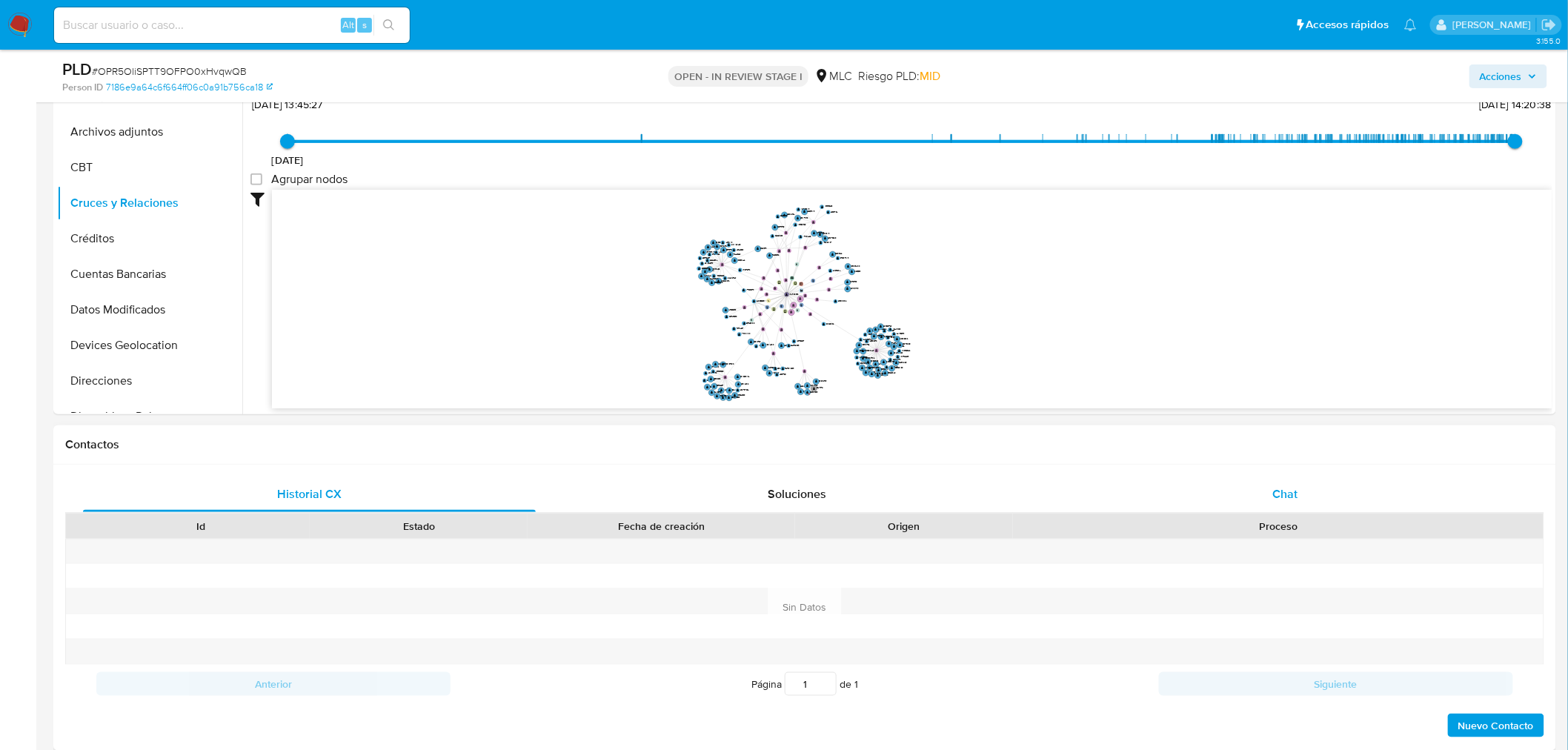
click at [1283, 486] on span "Chat" at bounding box center [1285, 493] width 25 height 17
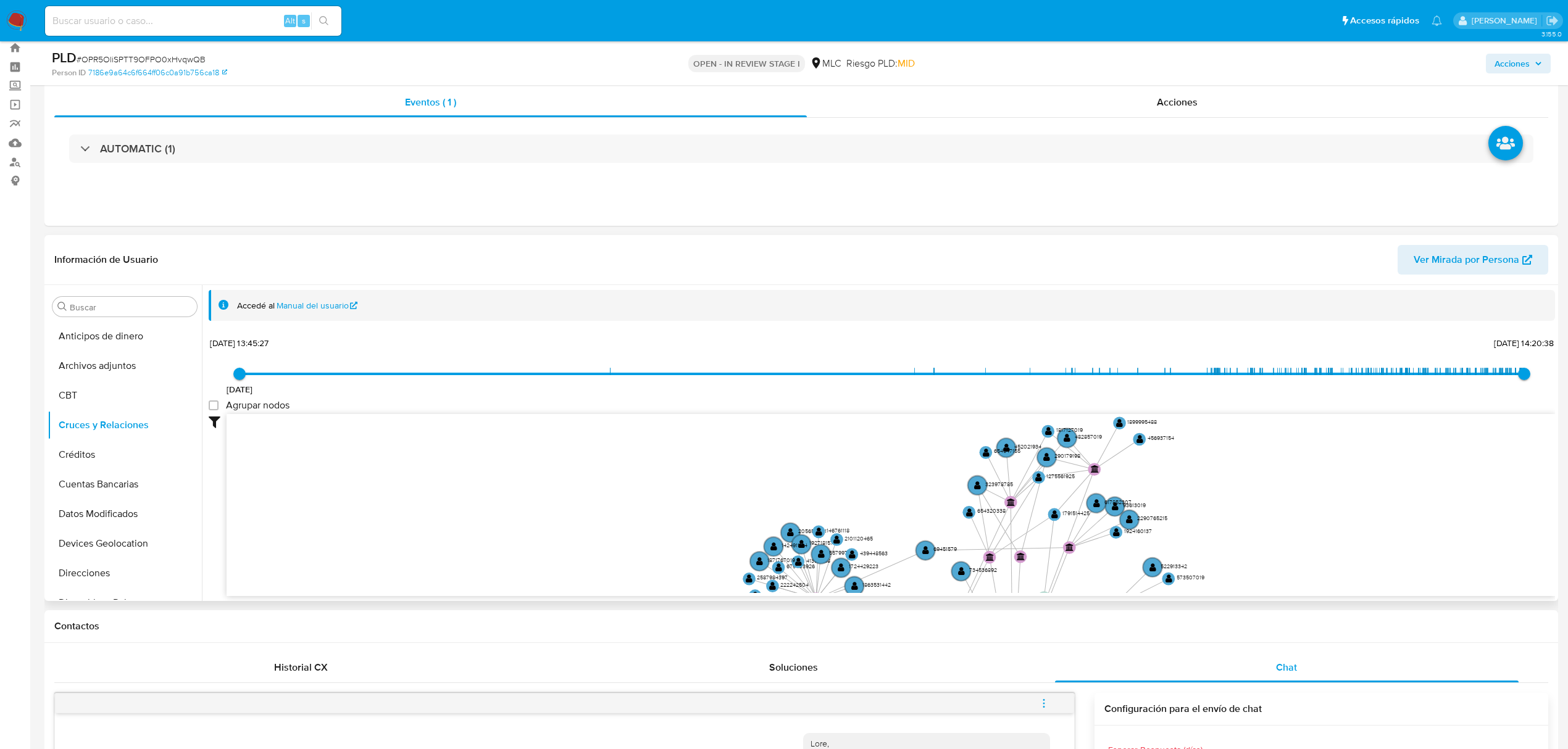
scroll to position [521, 0]
click at [85, 412] on button "KYC" at bounding box center [119, 407] width 144 height 30
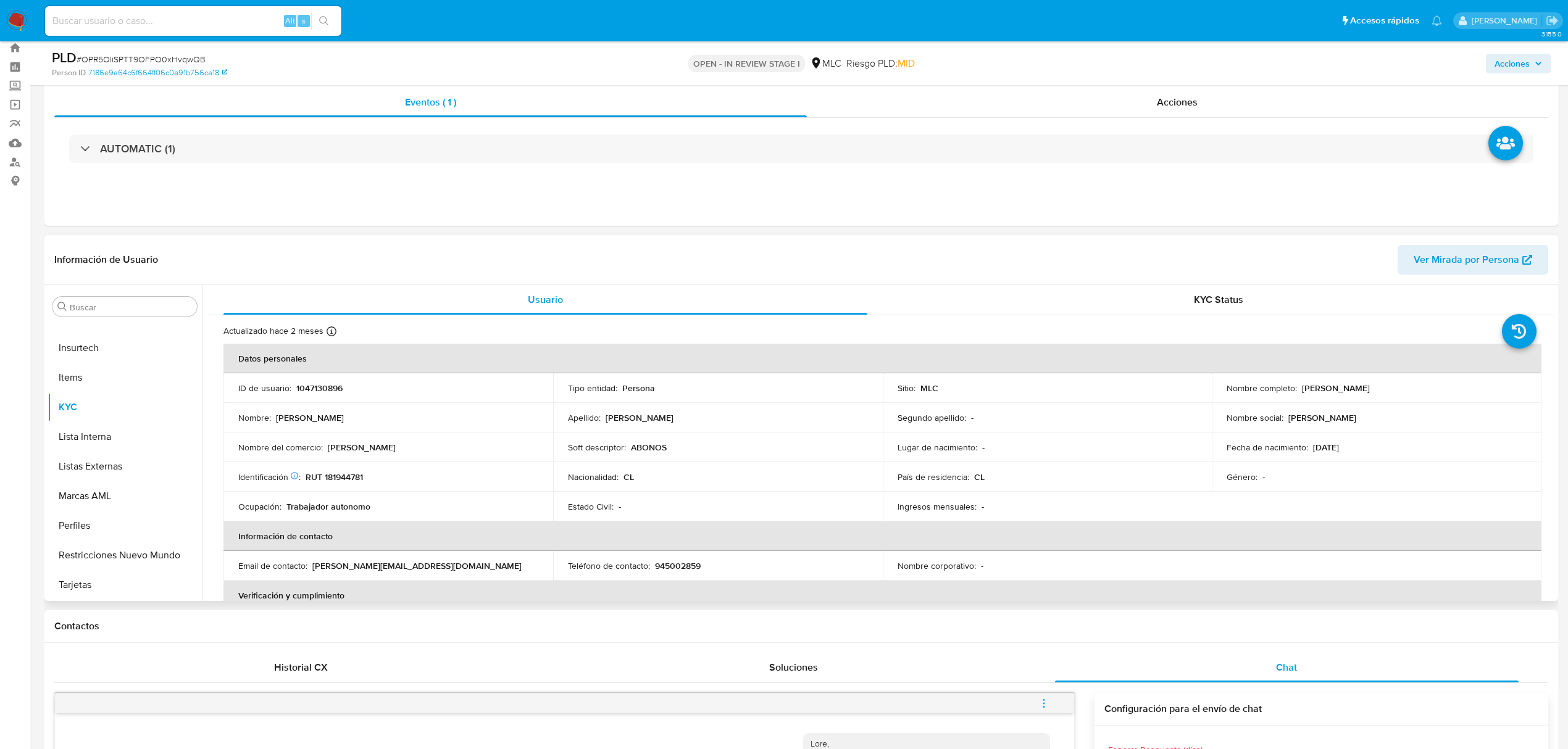
drag, startPoint x: 329, startPoint y: 448, endPoint x: 425, endPoint y: 442, distance: 96.2
click at [425, 442] on div "Nombre del comercio : Carnes Gutiérrez" at bounding box center [388, 448] width 300 height 11
copy p "Carnes Gutiérrez"
click at [353, 452] on p "Carnes Gutiérrez" at bounding box center [361, 448] width 68 height 11
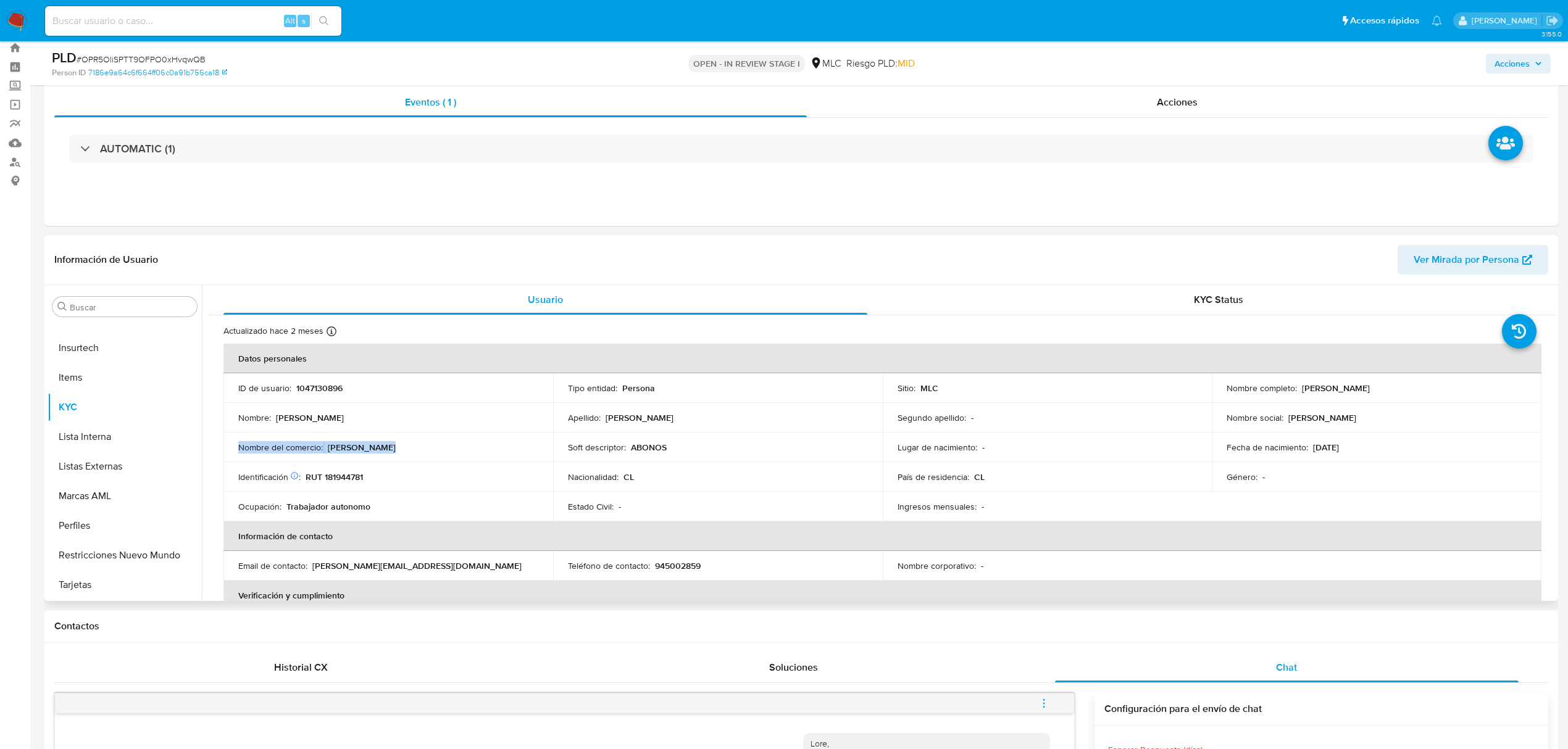
click at [353, 452] on p "Carnes Gutiérrez" at bounding box center [361, 448] width 68 height 11
click at [324, 449] on div "Nombre del comercio : Carnes Gutiérrez" at bounding box center [388, 448] width 300 height 11
drag, startPoint x: 326, startPoint y: 448, endPoint x: 407, endPoint y: 448, distance: 81.0
click at [407, 448] on div "Nombre del comercio : Carnes Gutiérrez" at bounding box center [388, 448] width 300 height 11
copy p "Carnes Gutiérrez"
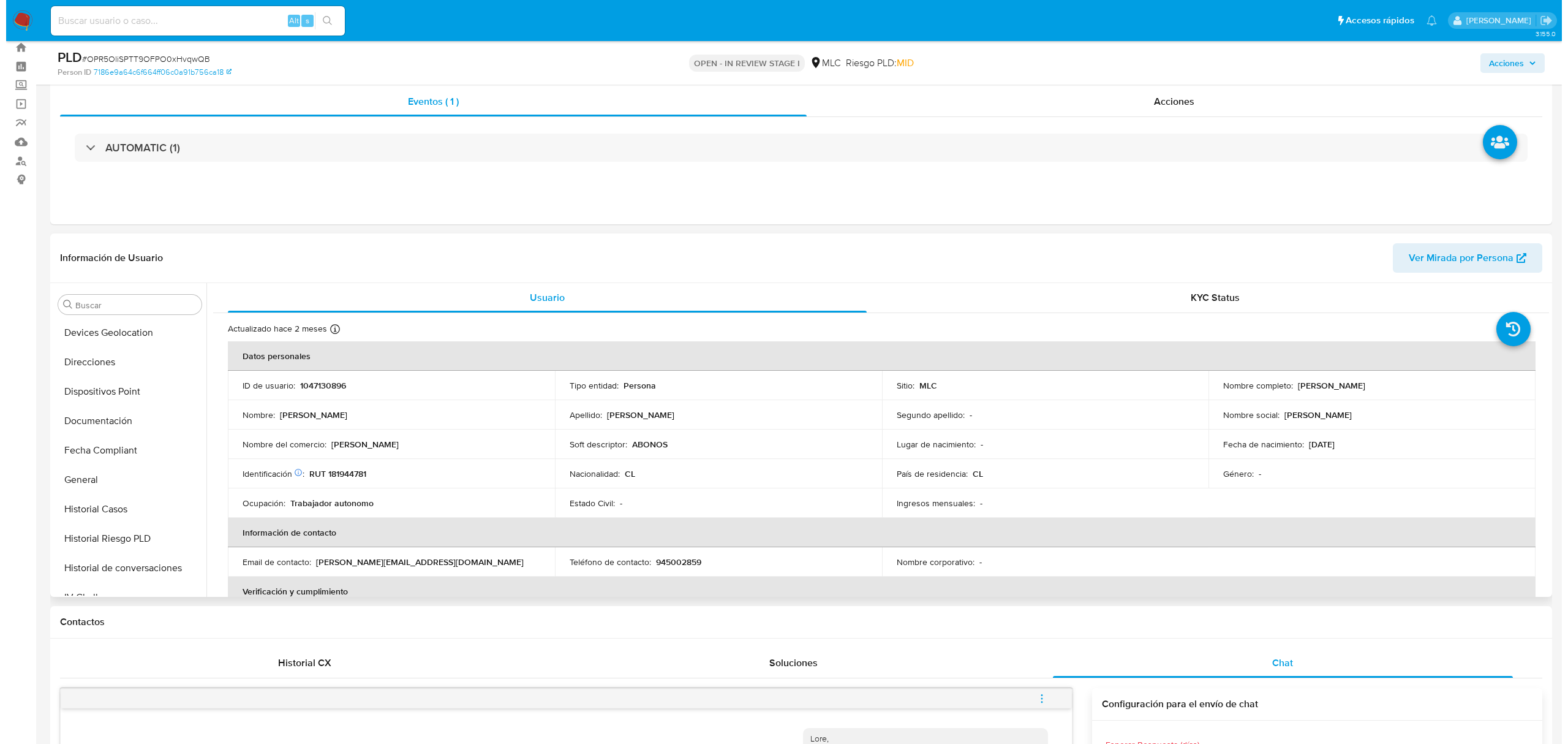
scroll to position [0, 0]
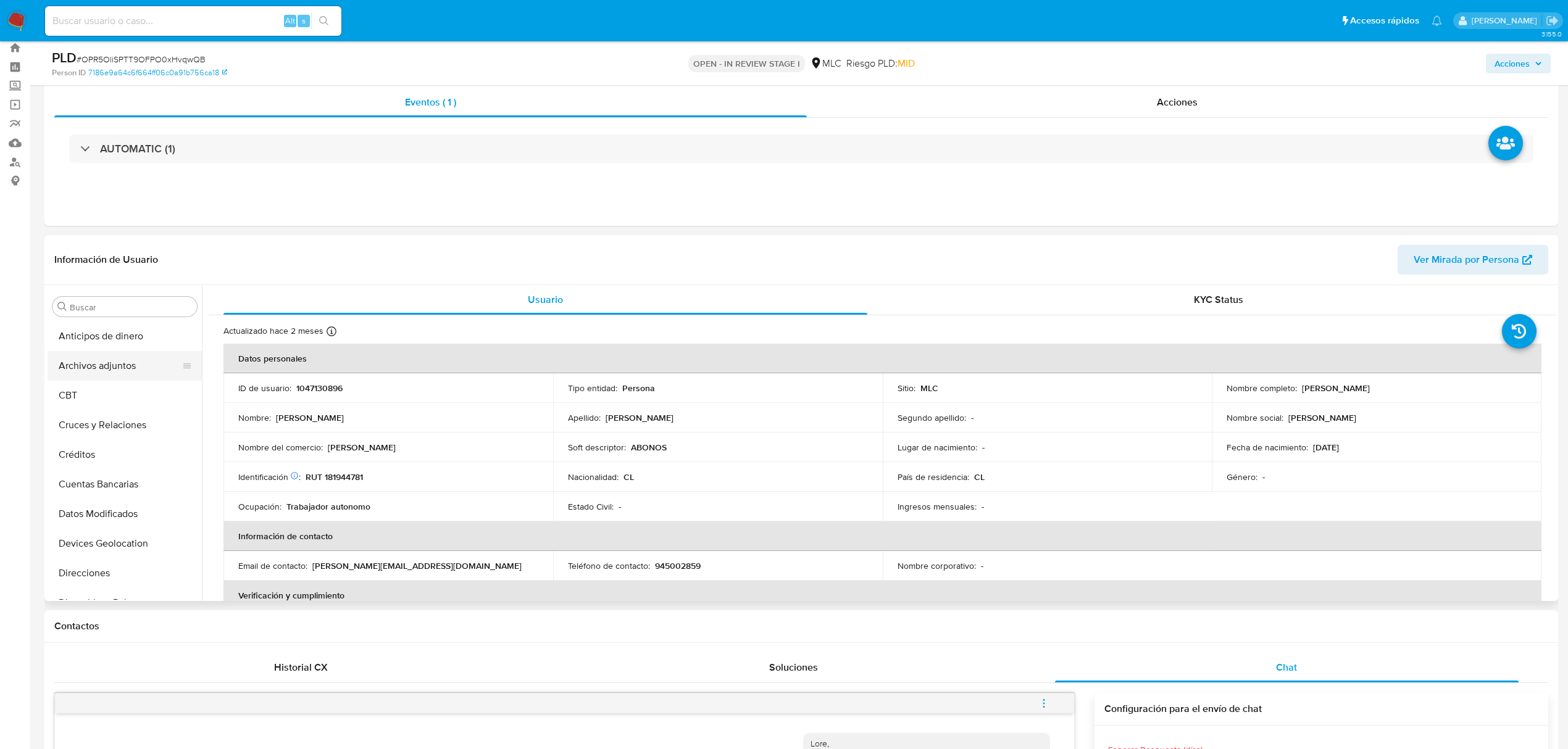
click at [115, 356] on button "Archivos adjuntos" at bounding box center [119, 366] width 144 height 30
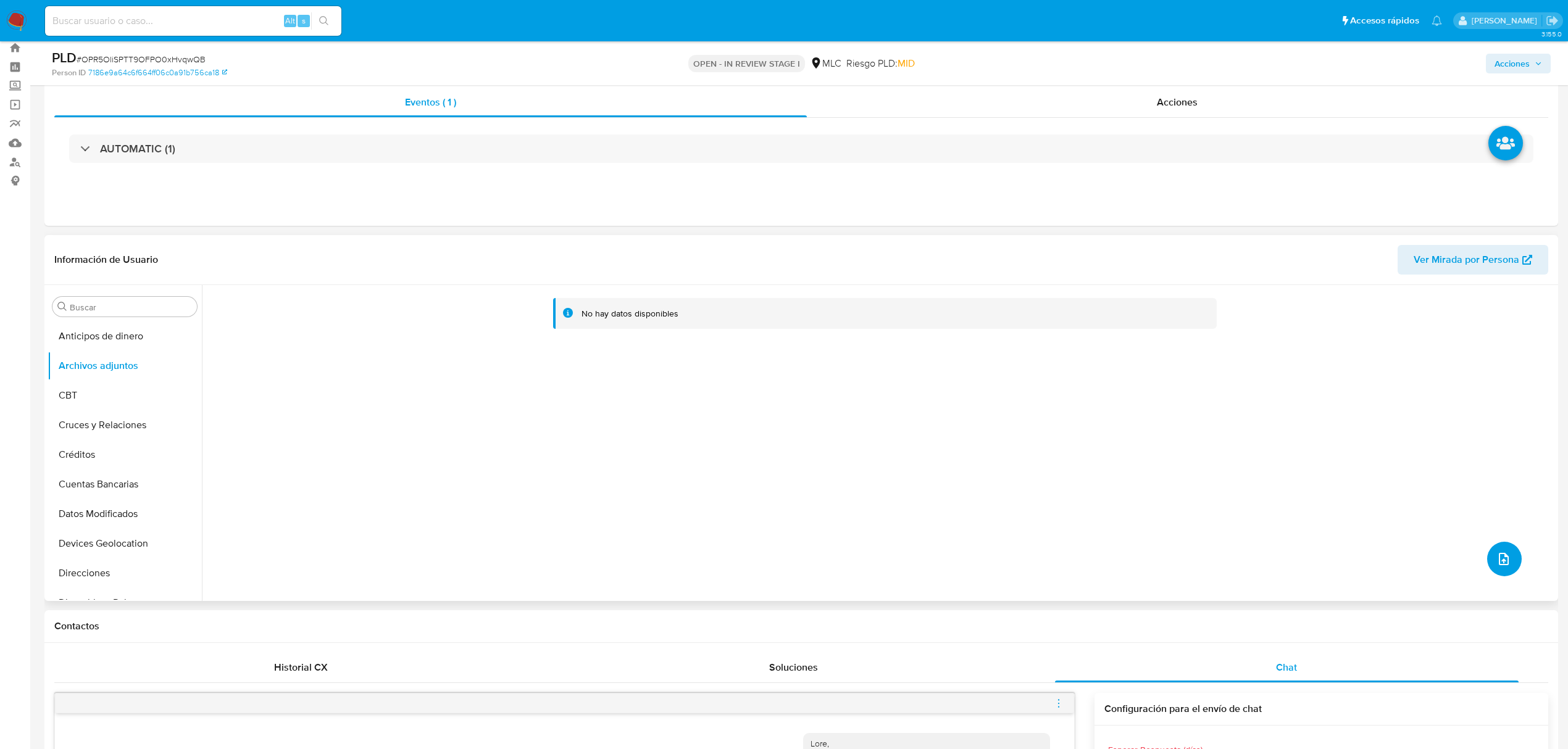
click at [1481, 549] on button "upload-file" at bounding box center [1504, 559] width 35 height 35
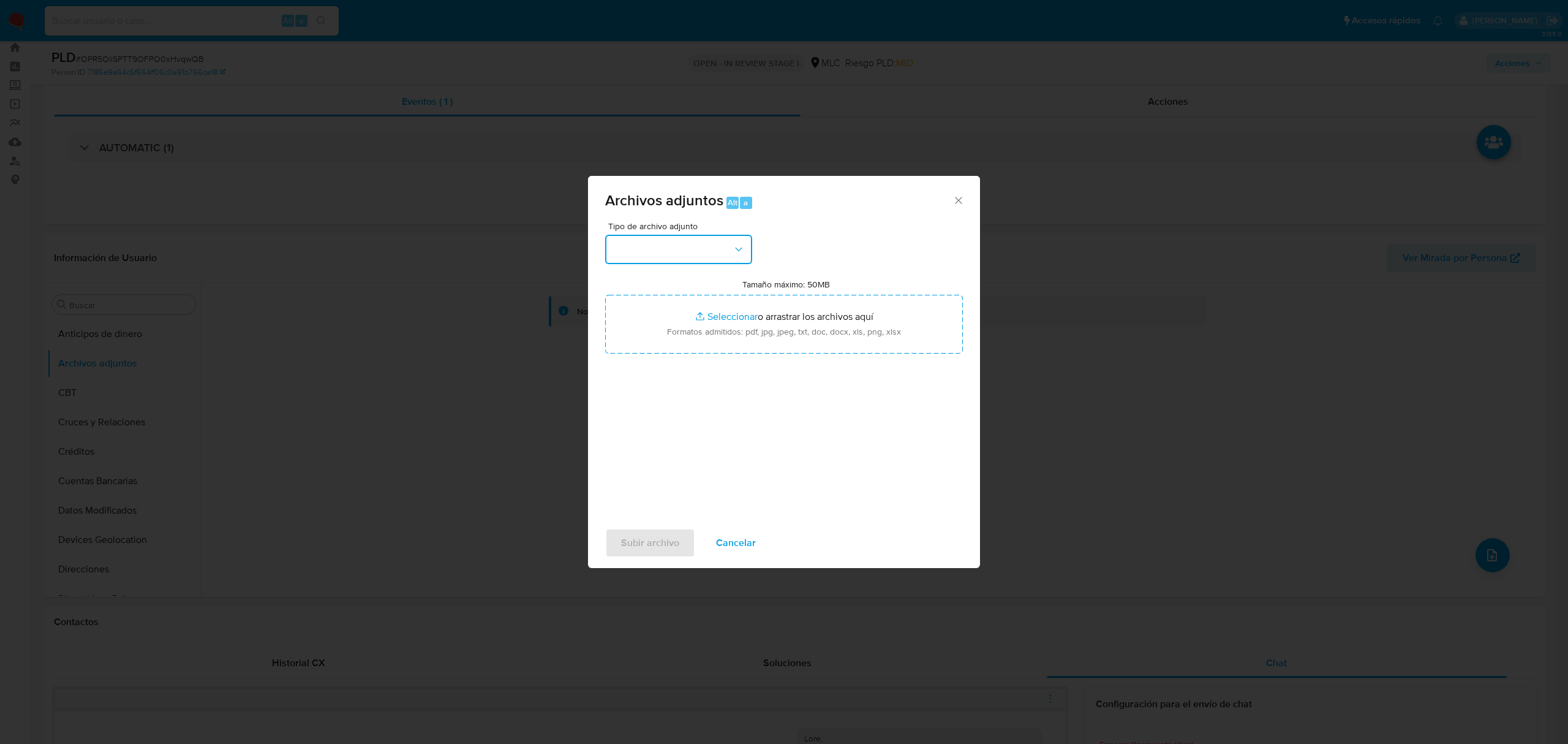
click at [680, 248] on button "button" at bounding box center [679, 249] width 147 height 30
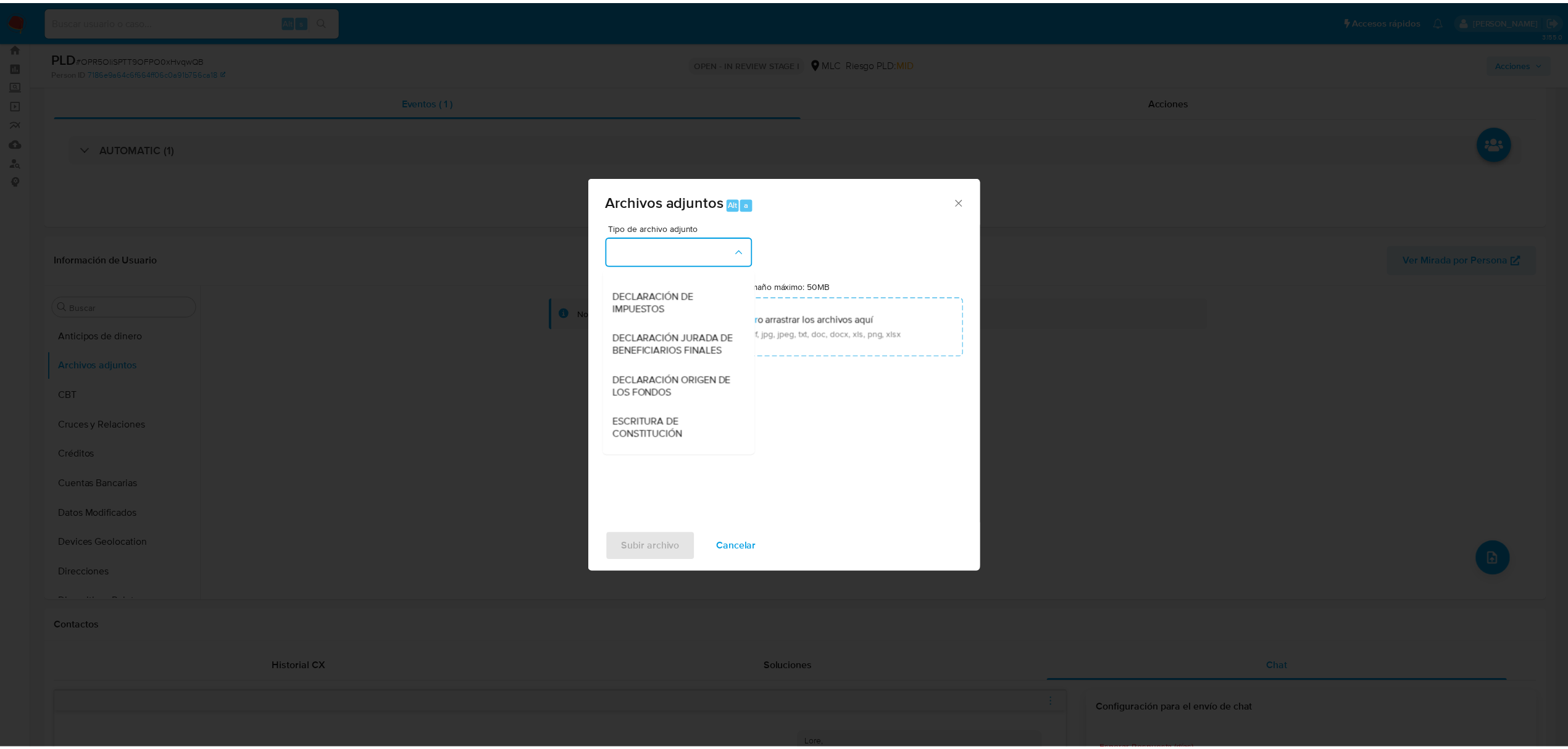
scroll to position [184, 0]
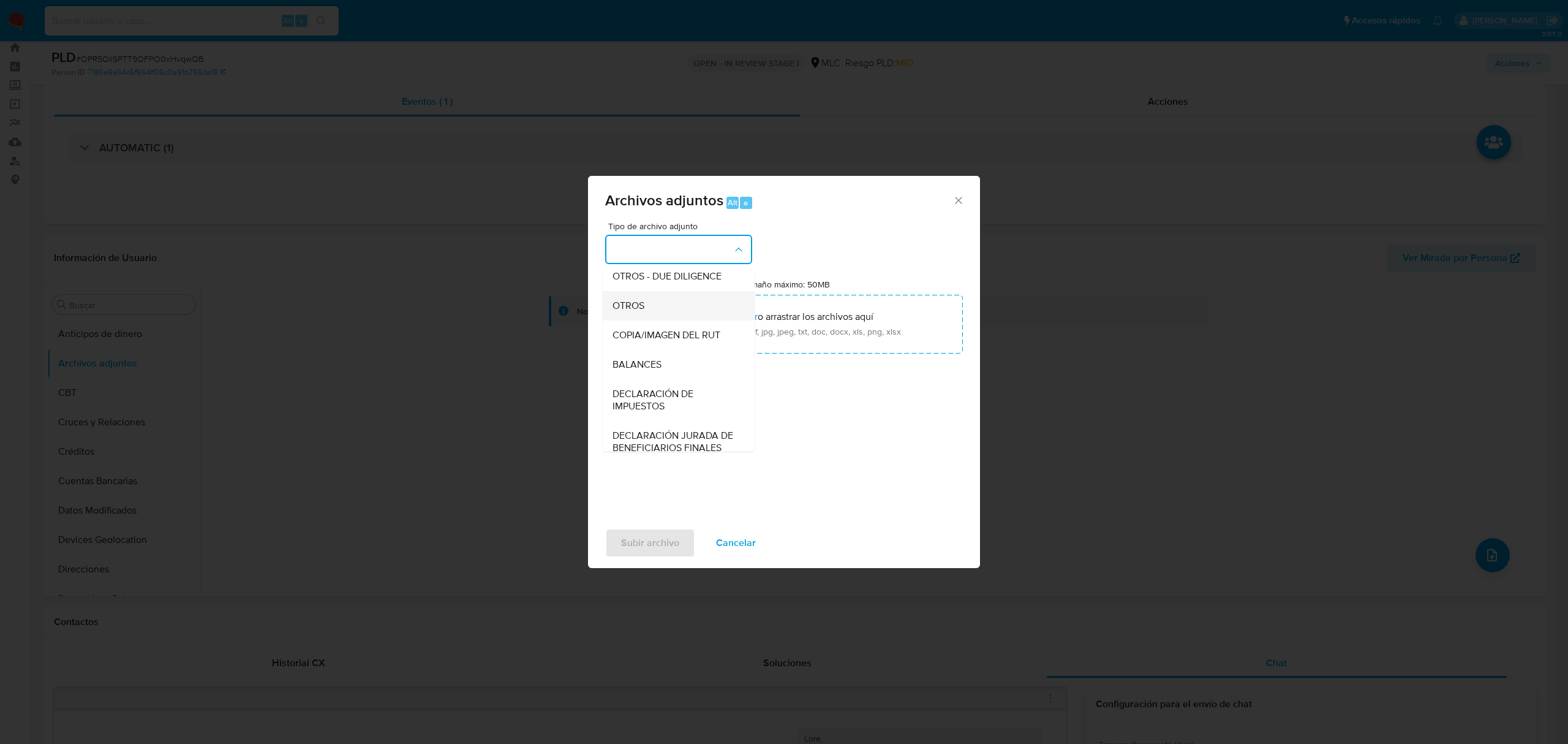
click at [637, 312] on span "OTROS" at bounding box center [628, 306] width 32 height 13
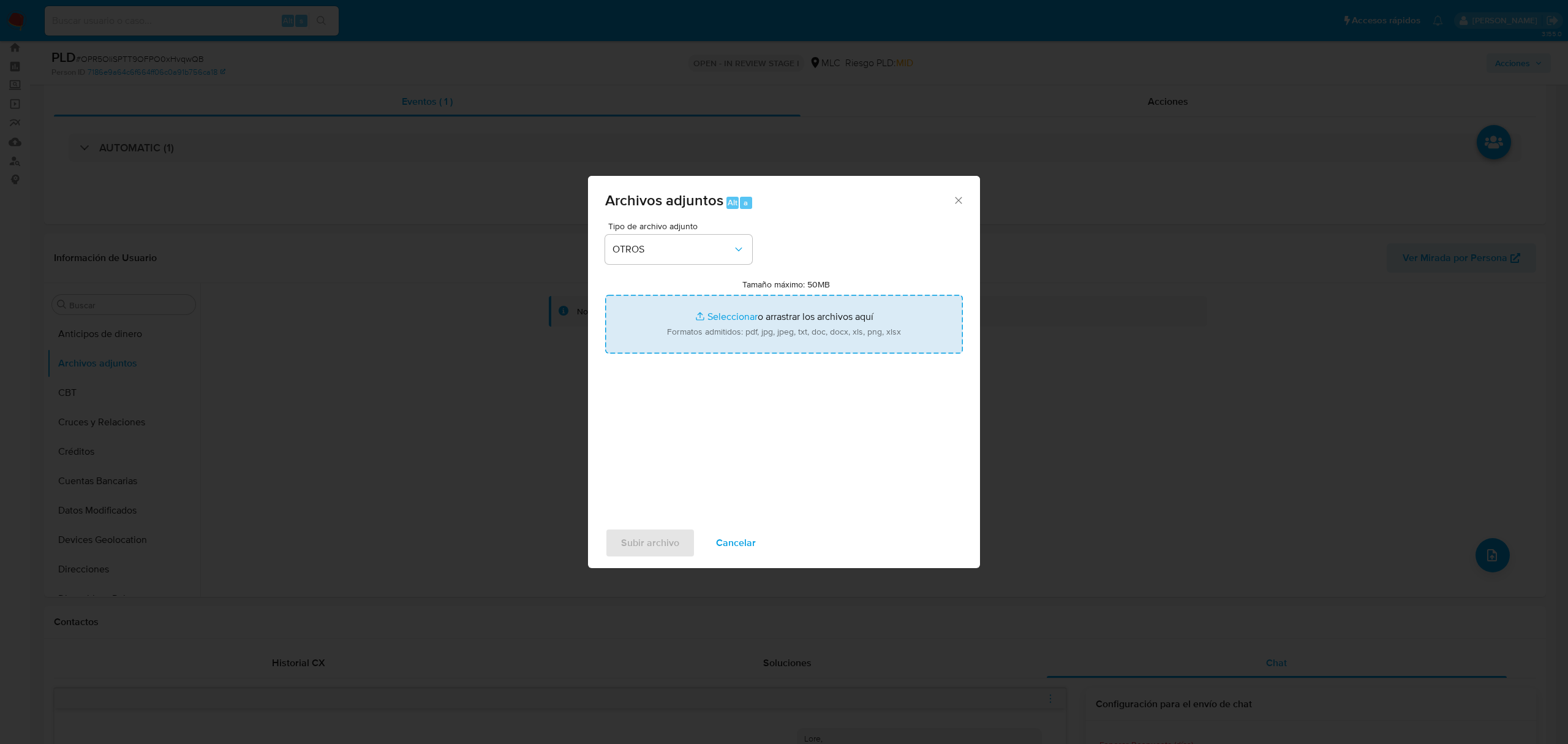
click at [738, 320] on input "Tamaño máximo: 50MB Seleccionar archivos" at bounding box center [784, 325] width 358 height 59
click at [732, 314] on input "Tamaño máximo: 50MB Seleccionar archivos" at bounding box center [784, 325] width 358 height 59
click at [729, 316] on input "Tamaño máximo: 50MB Seleccionar archivos" at bounding box center [784, 325] width 358 height 59
click at [724, 324] on input "Tamaño máximo: 50MB Seleccionar archivos" at bounding box center [784, 325] width 358 height 59
type input "C:\fakepath\1047130896 - 22_08_2025.xlsx"
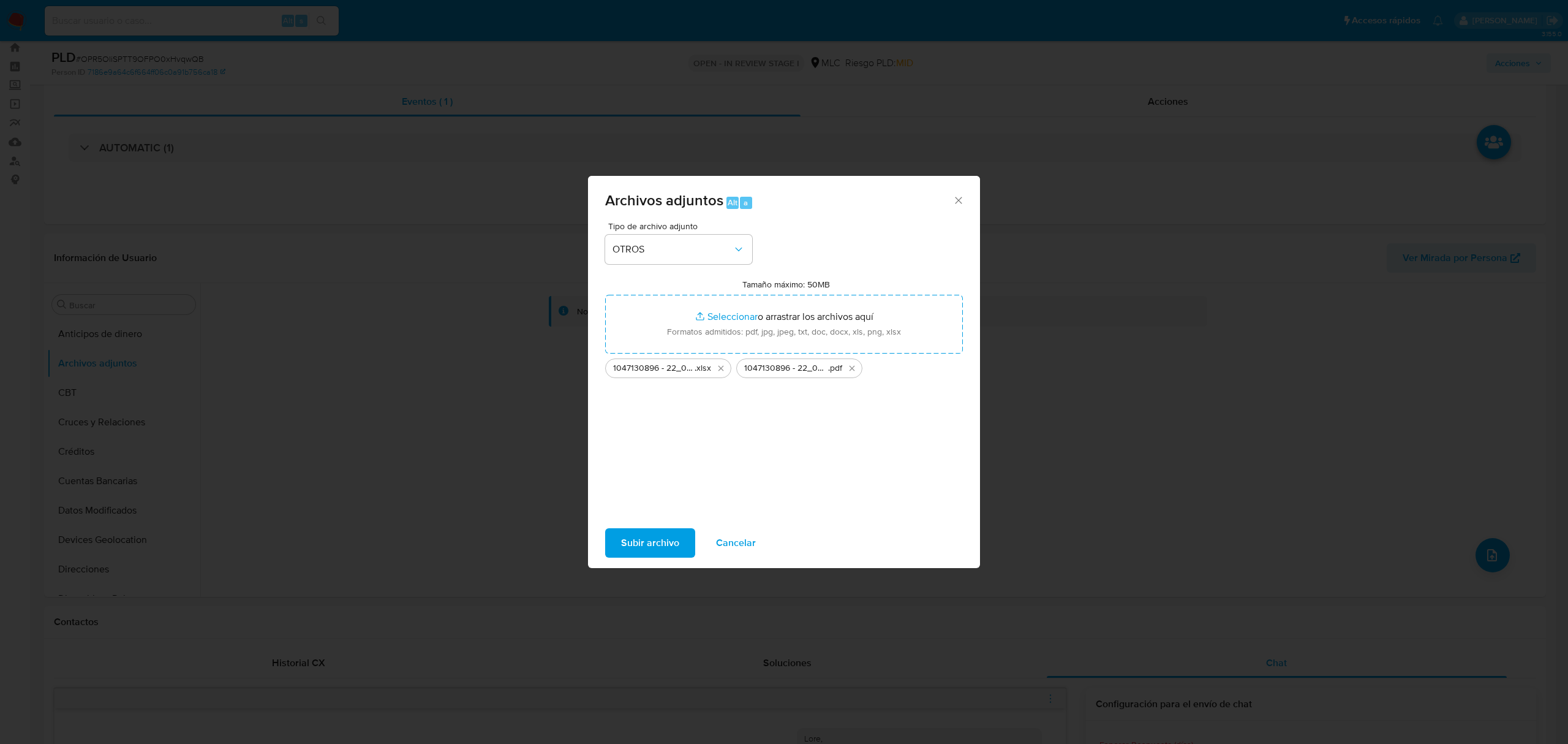
click at [656, 544] on span "Subir archivo" at bounding box center [650, 543] width 58 height 27
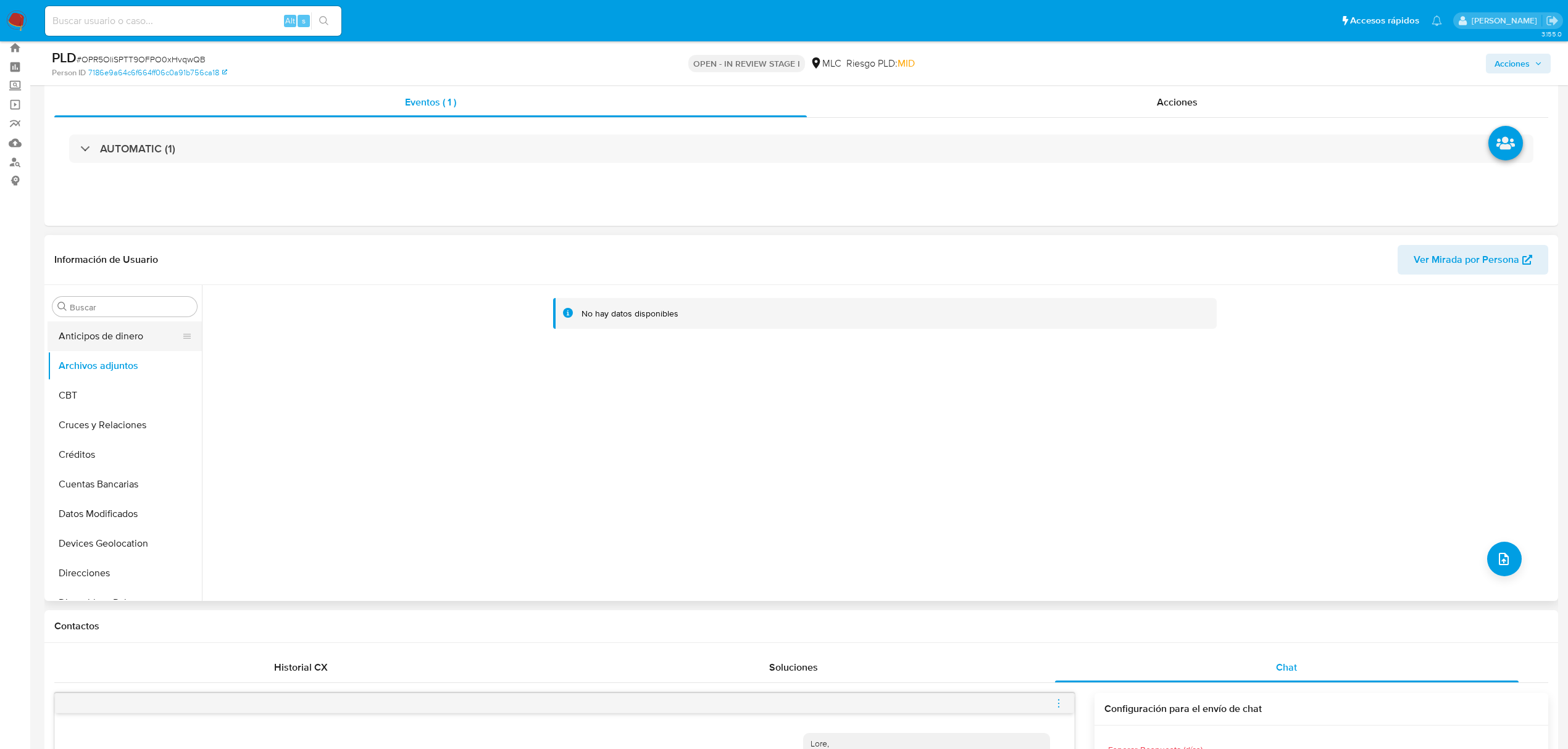
click at [122, 331] on button "Anticipos de dinero" at bounding box center [119, 336] width 144 height 30
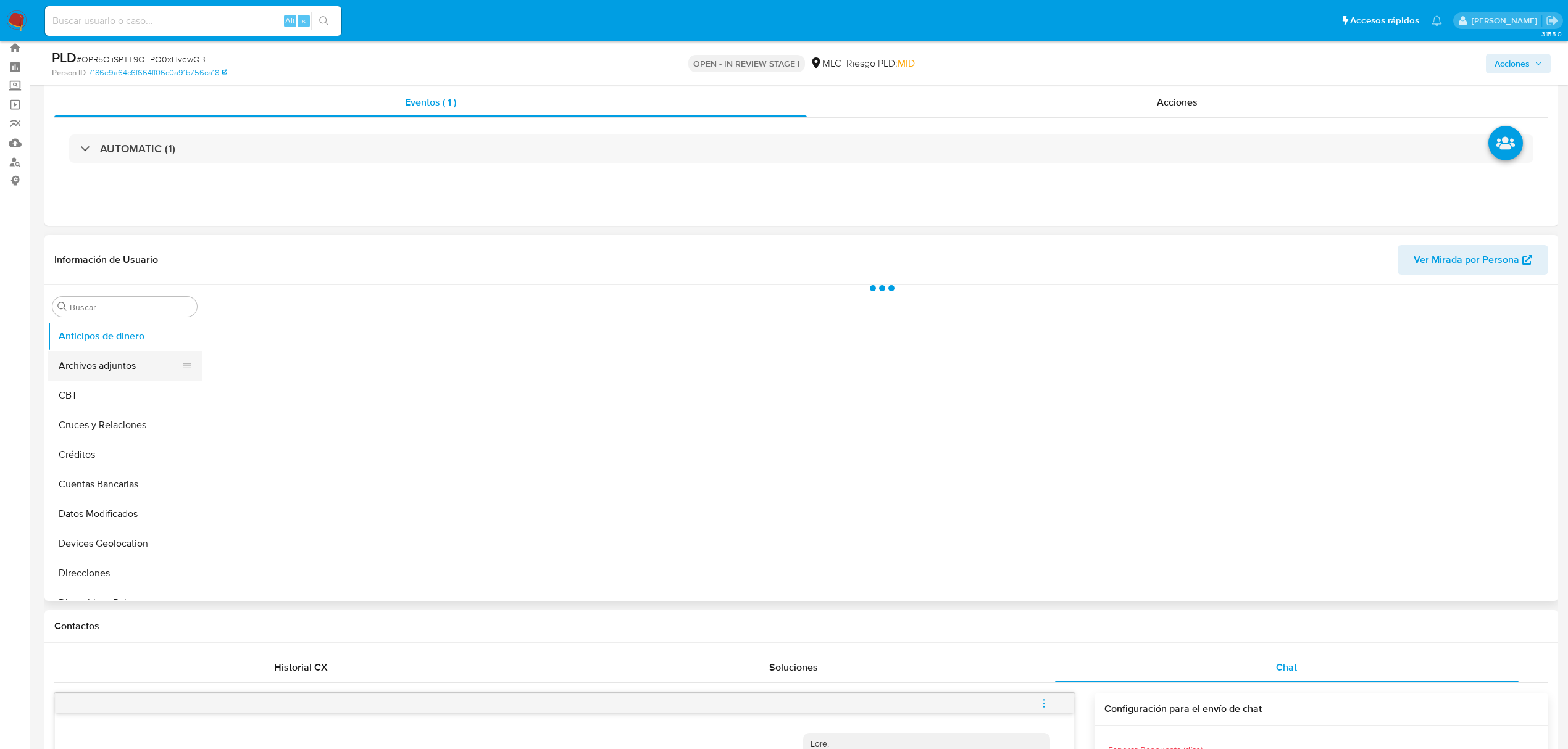
click at [114, 359] on button "Archivos adjuntos" at bounding box center [119, 366] width 144 height 30
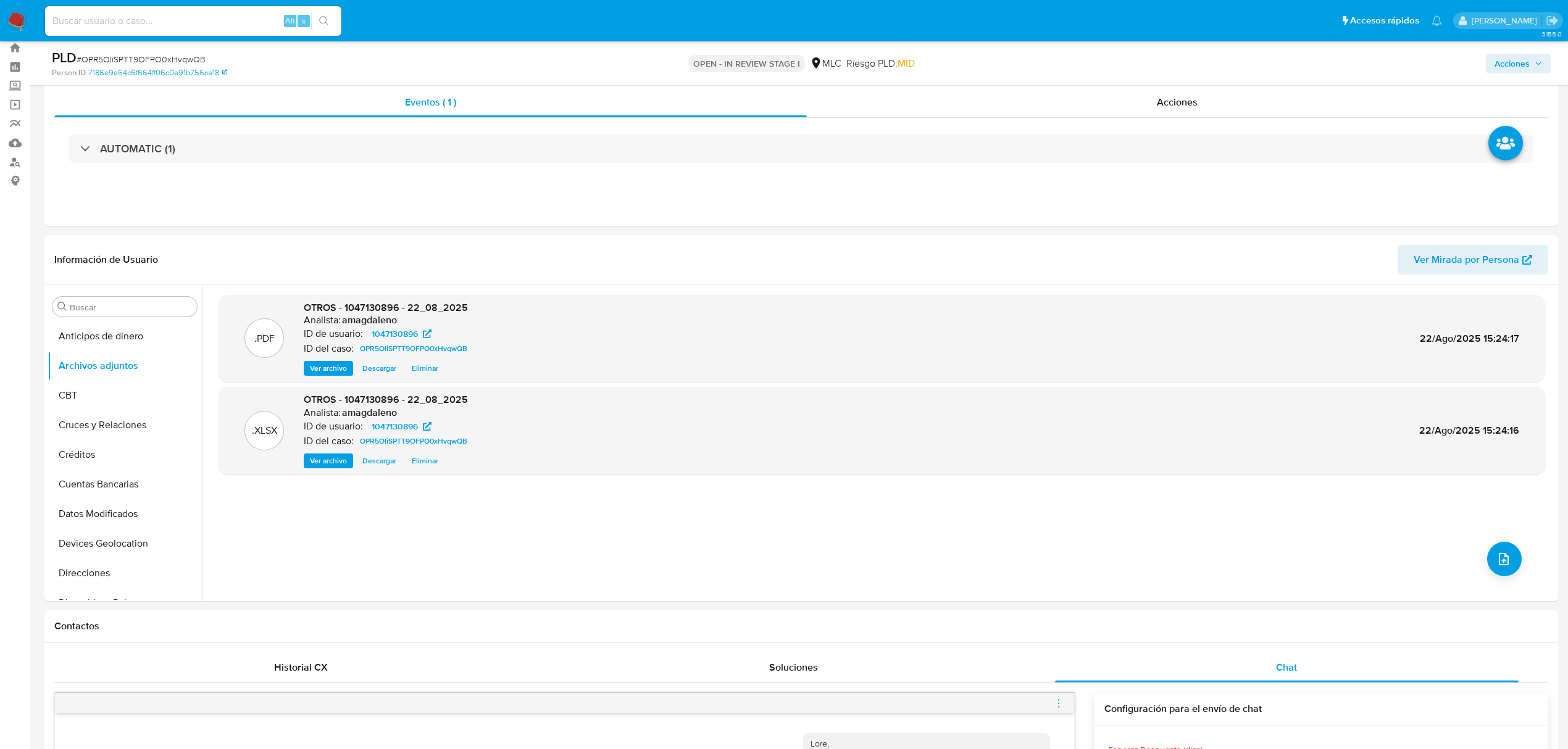
click at [1481, 65] on span "Acciones" at bounding box center [1512, 63] width 35 height 20
click at [1139, 111] on div "Resolución del caso Alt r" at bounding box center [1182, 103] width 118 height 32
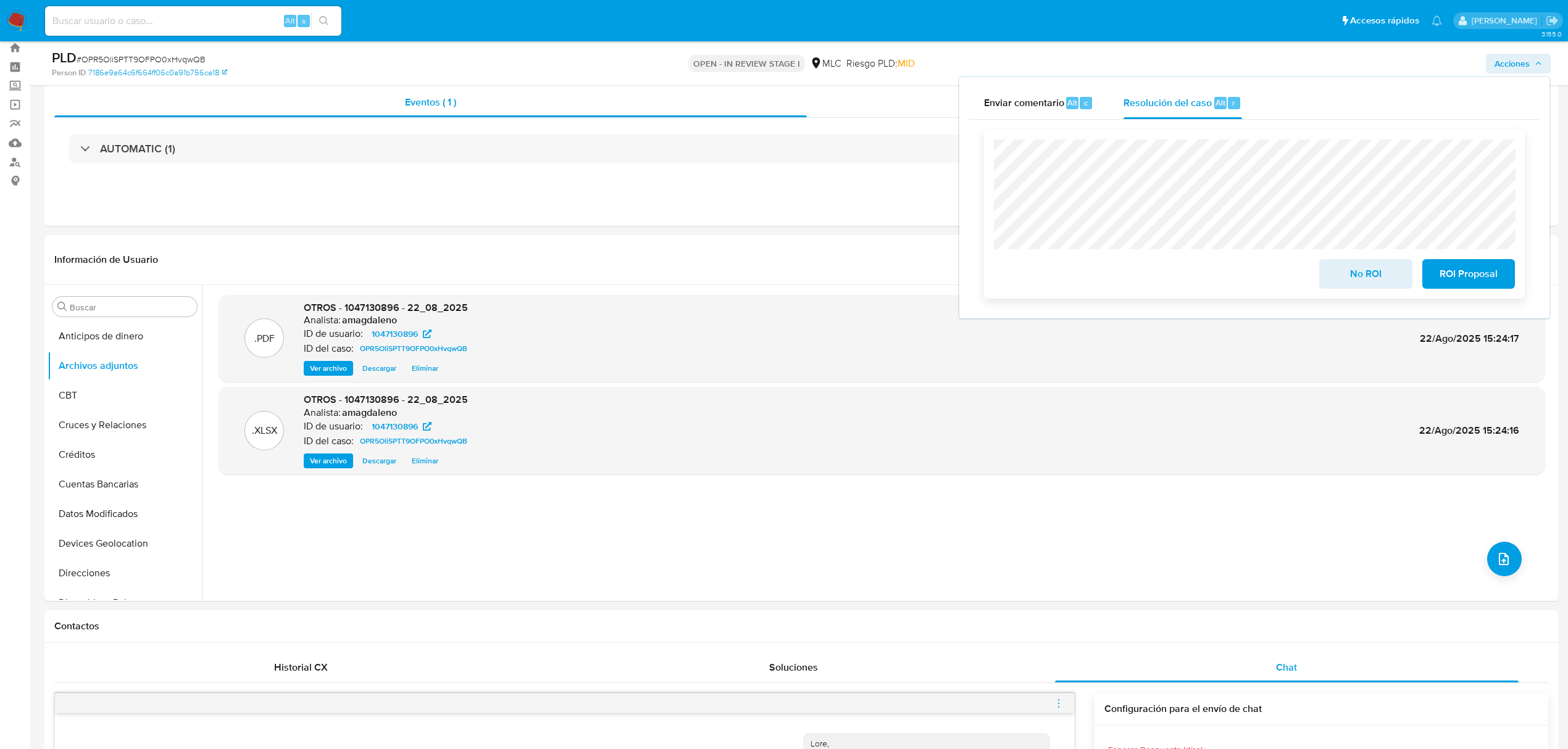
click at [1369, 277] on span "No ROI" at bounding box center [1366, 274] width 61 height 27
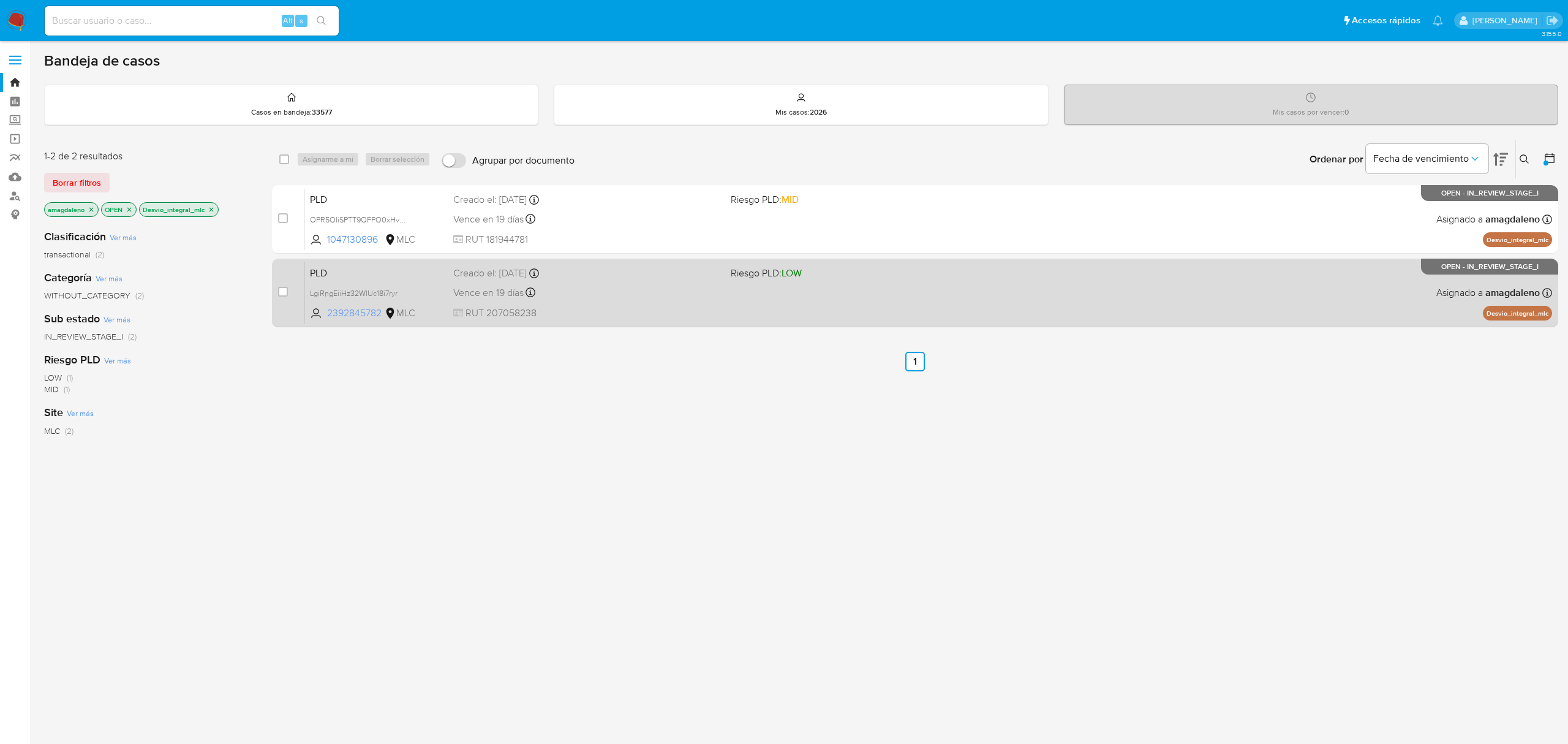
click at [366, 315] on span "2392845782" at bounding box center [355, 313] width 55 height 13
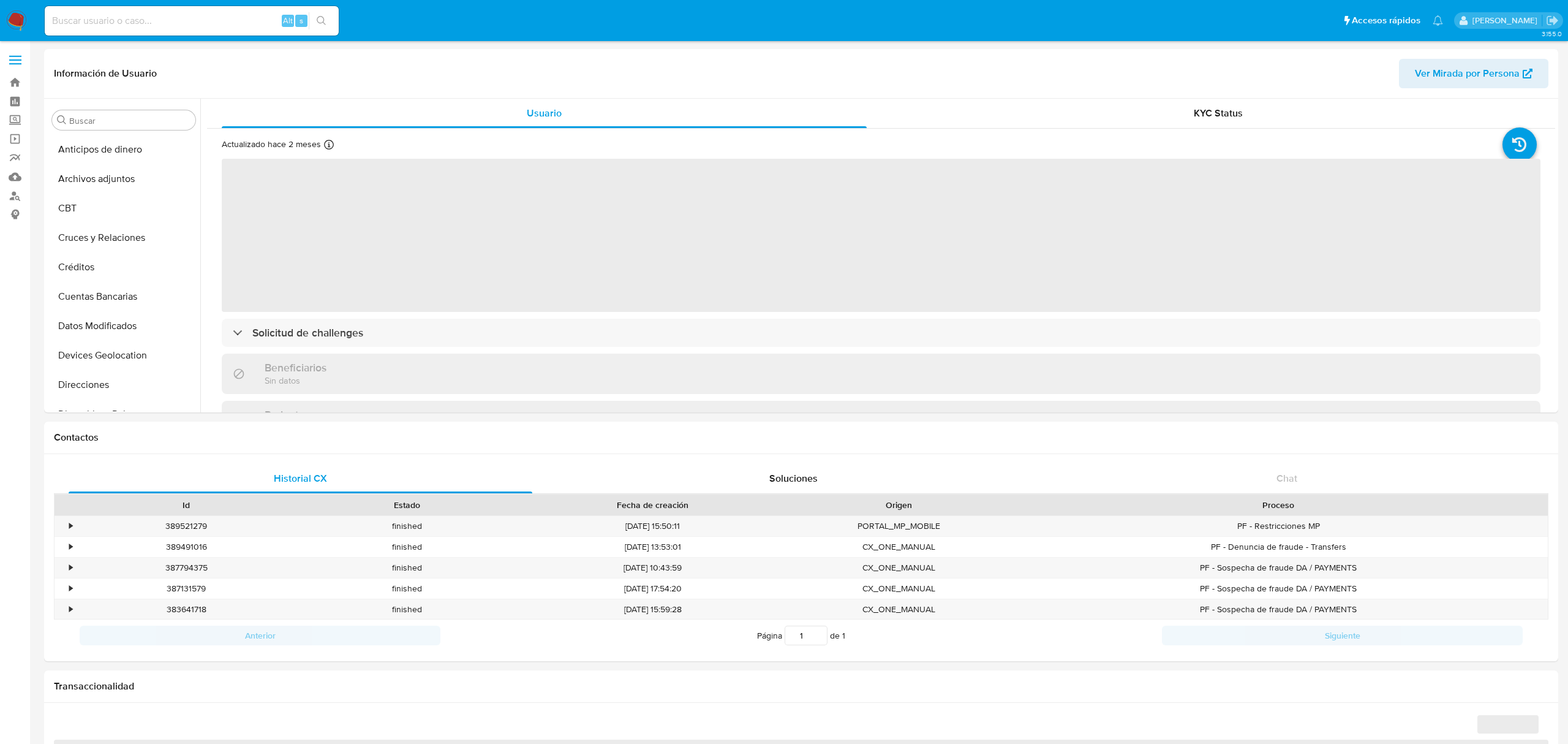
select select "10"
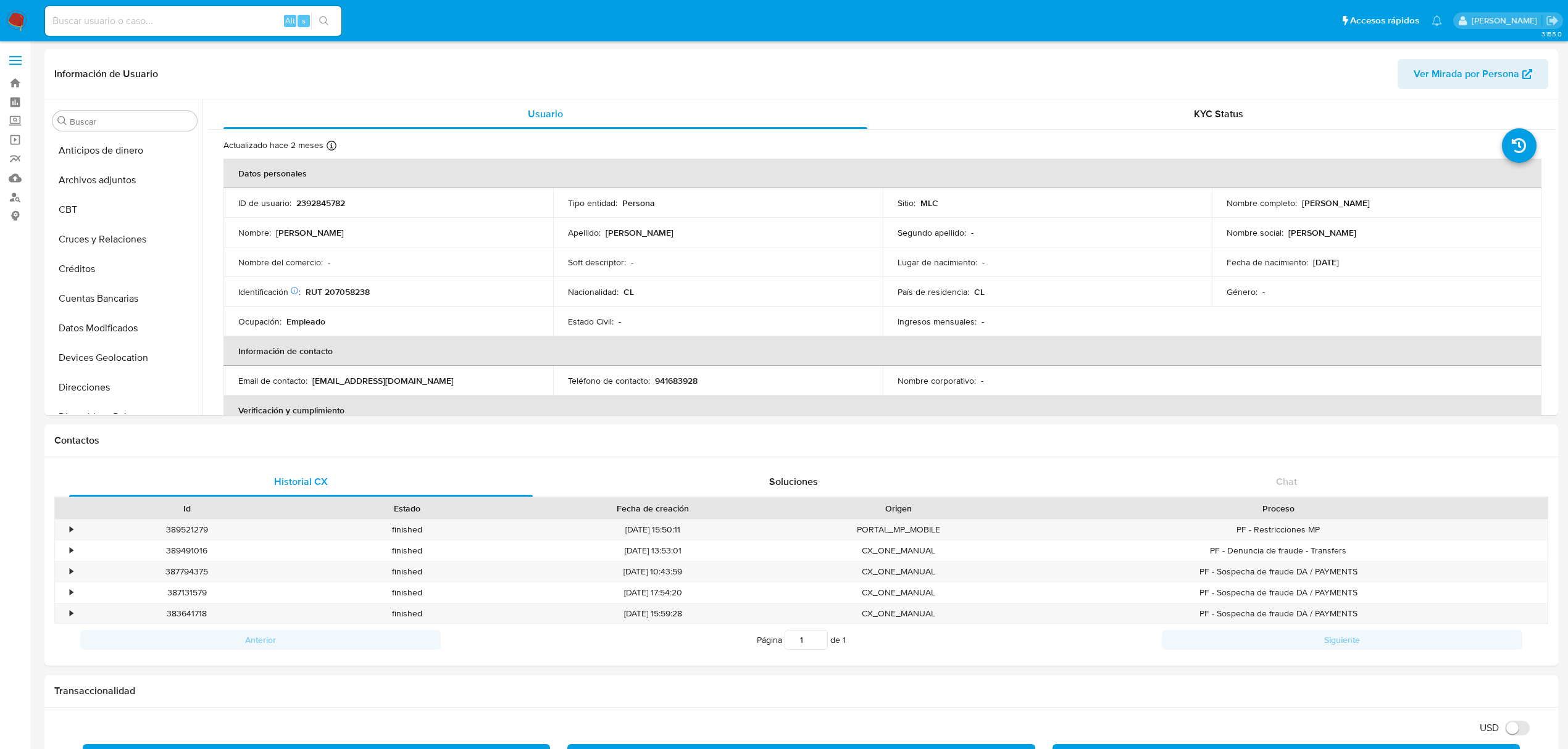
scroll to position [489, 0]
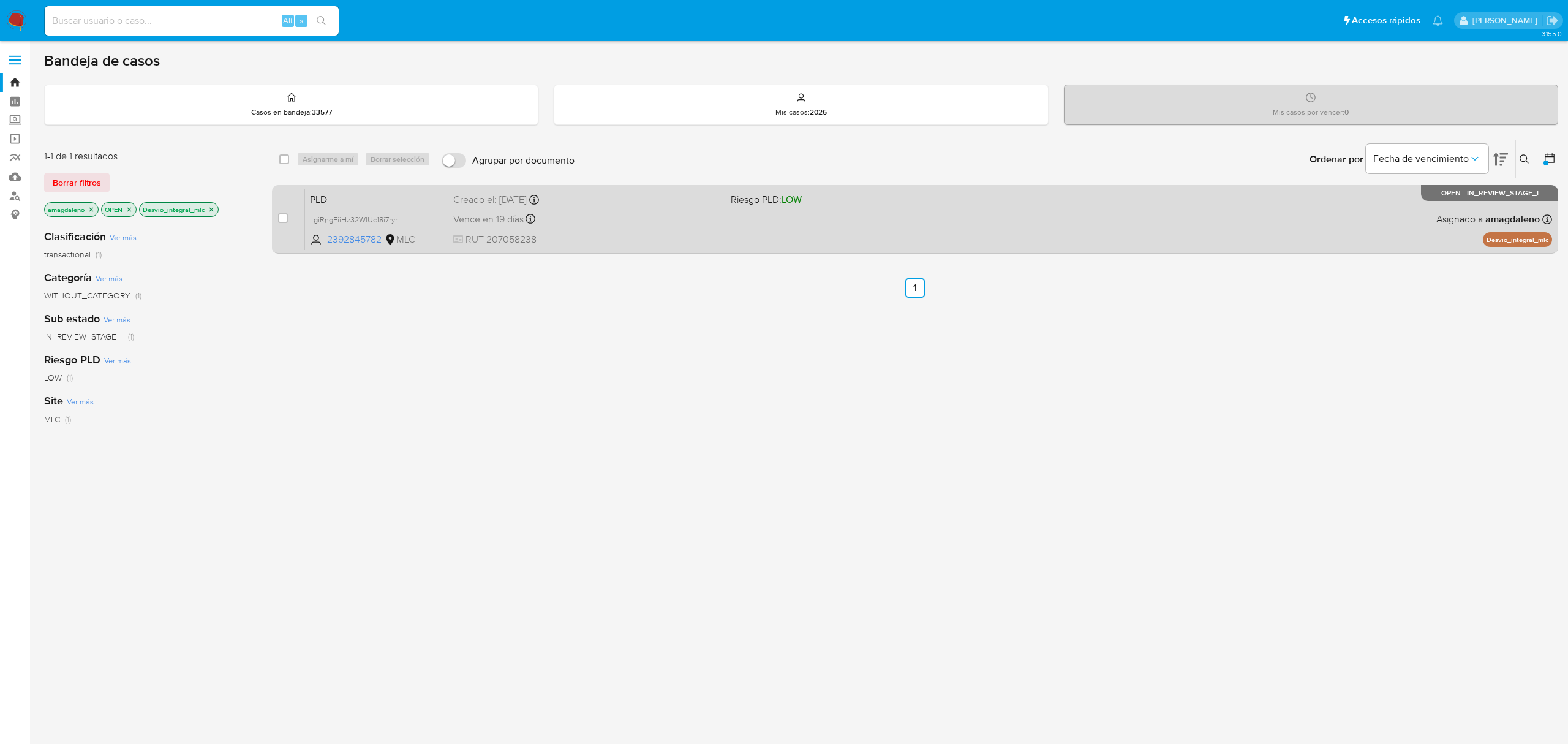
click at [650, 229] on div "PLD LgiRngEiiHz32WlUc18i7ryr 2392845782 MLC Riesgo PLD: LOW Creado el: [DATE] C…" at bounding box center [929, 219] width 1247 height 62
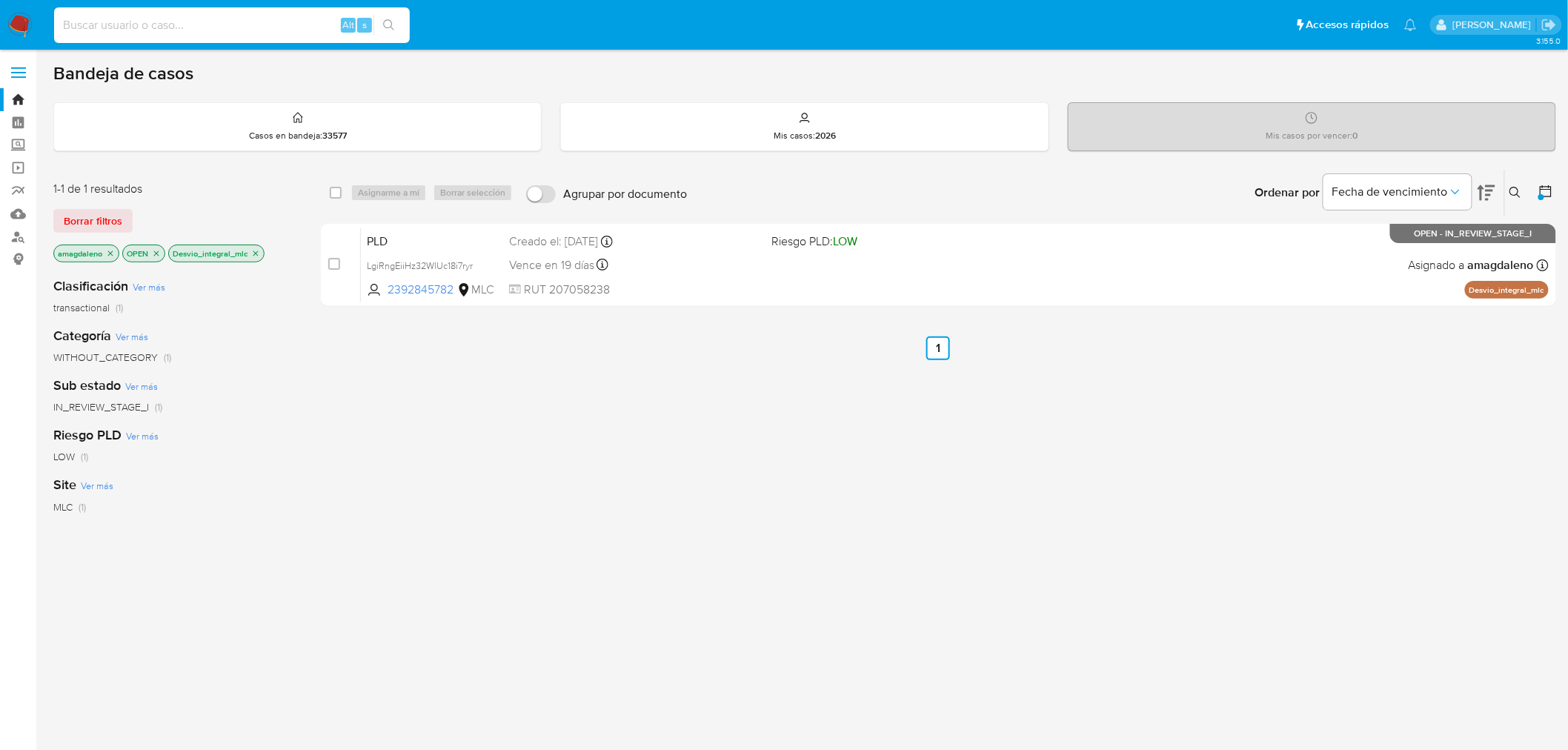
click at [291, 20] on input at bounding box center [231, 25] width 356 height 19
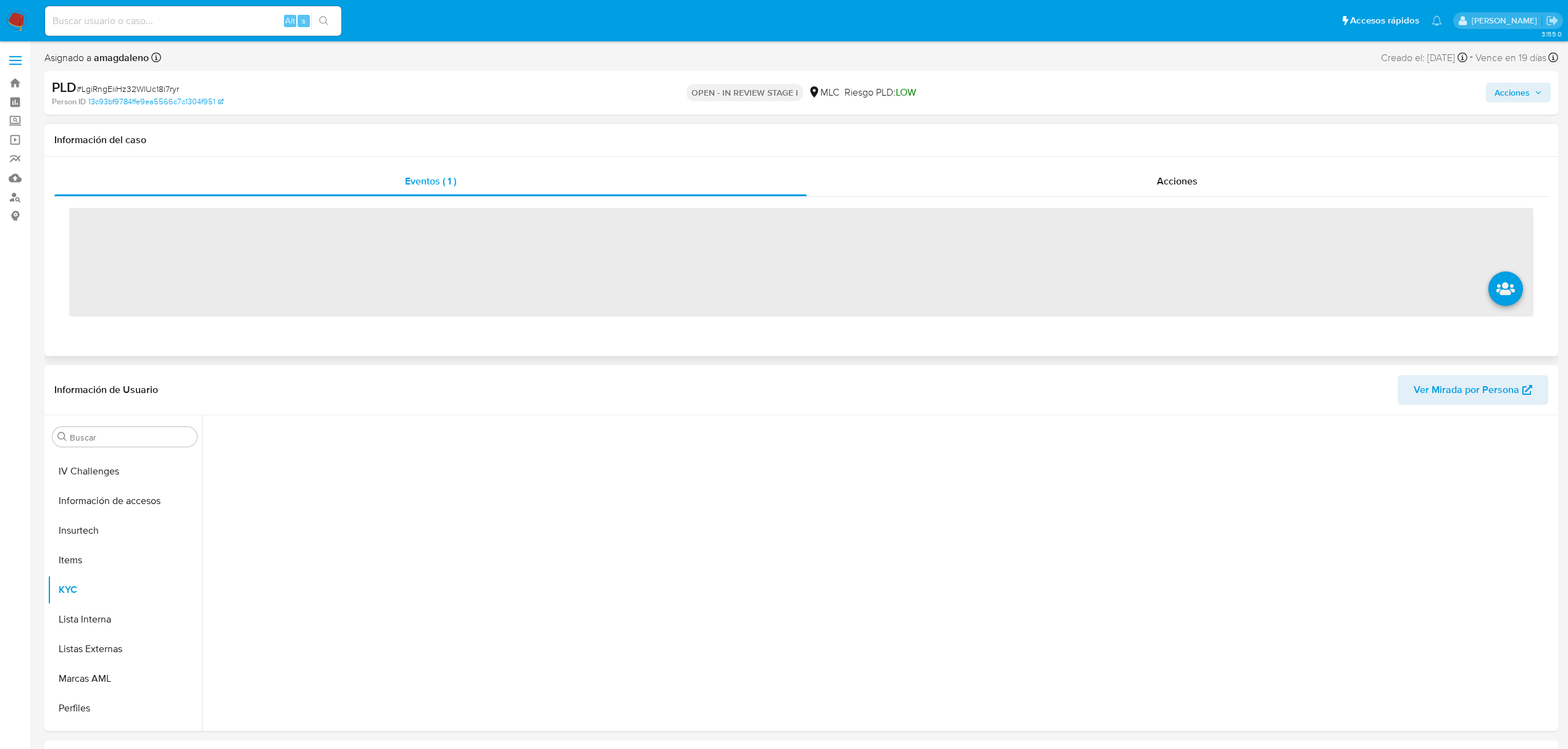
scroll to position [521, 0]
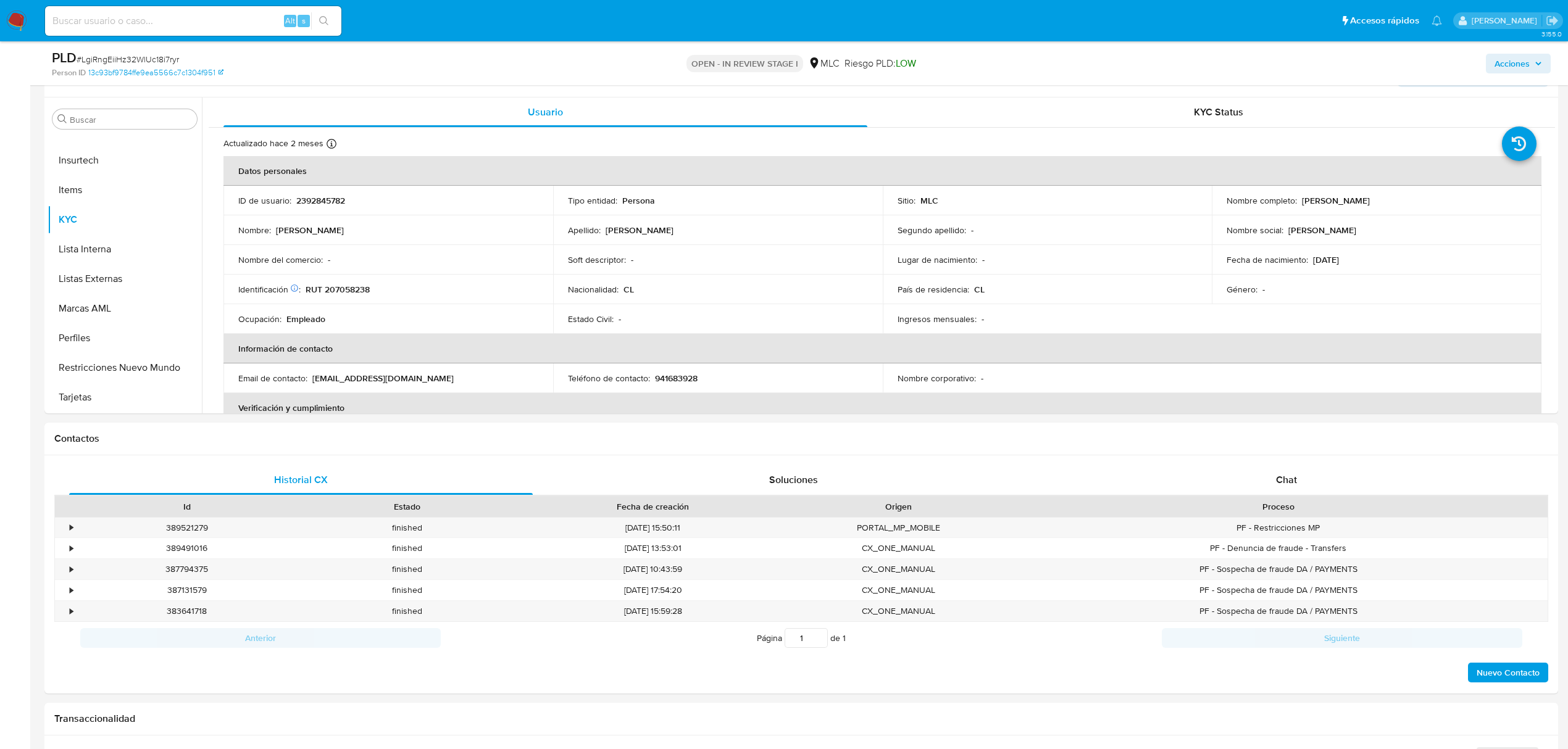
select select "10"
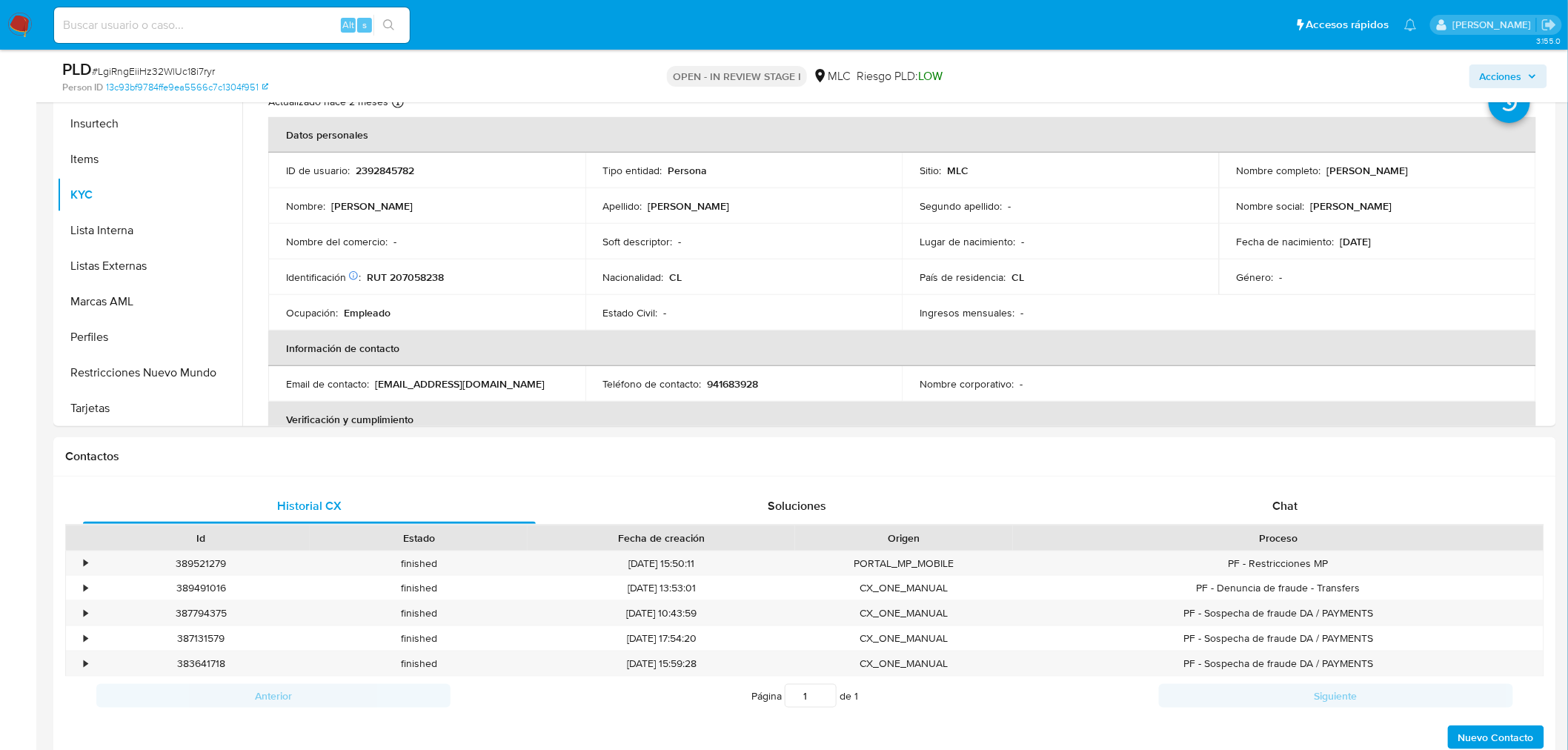
scroll to position [364, 0]
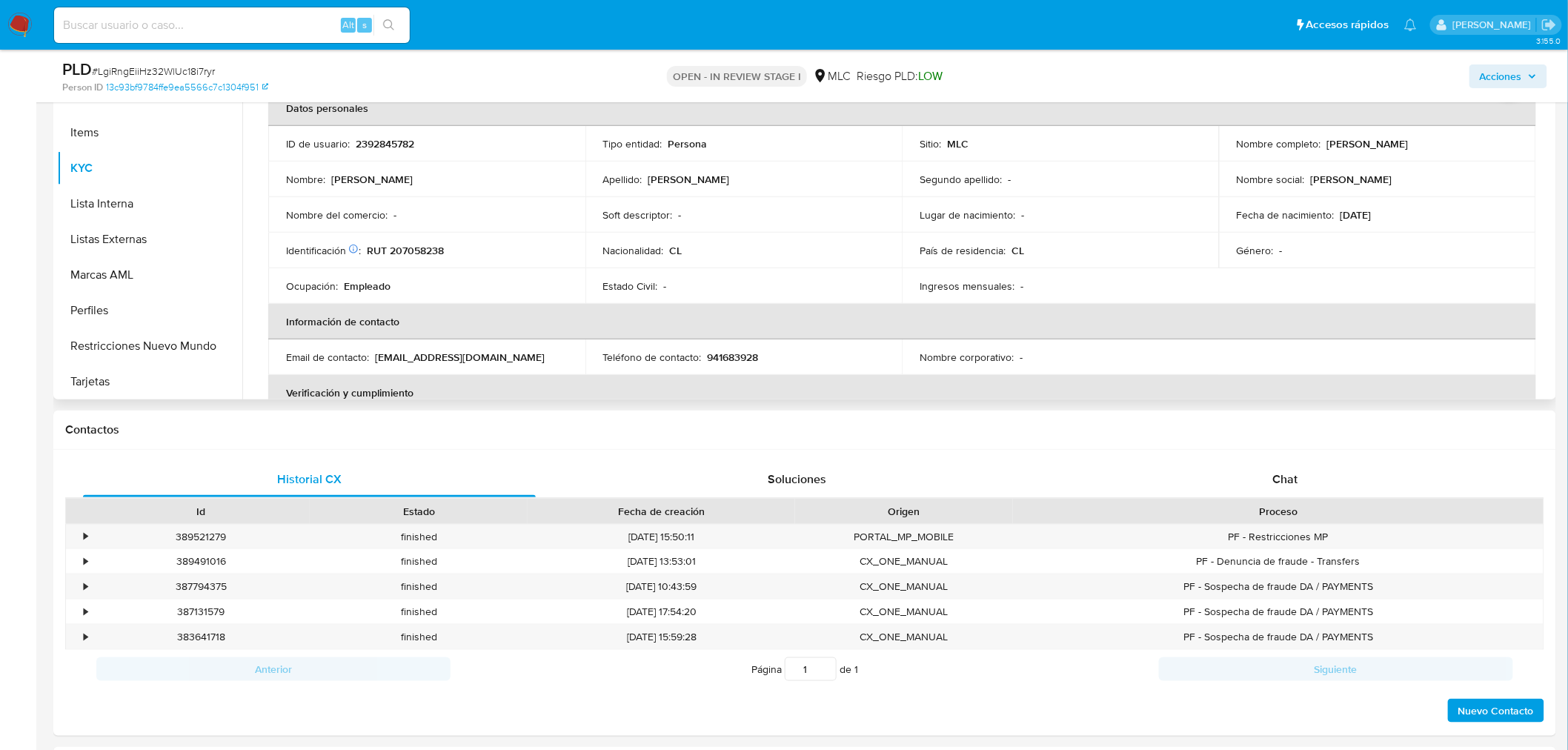
click at [424, 252] on p "RUT 207058238" at bounding box center [405, 251] width 77 height 14
copy p "207058238"
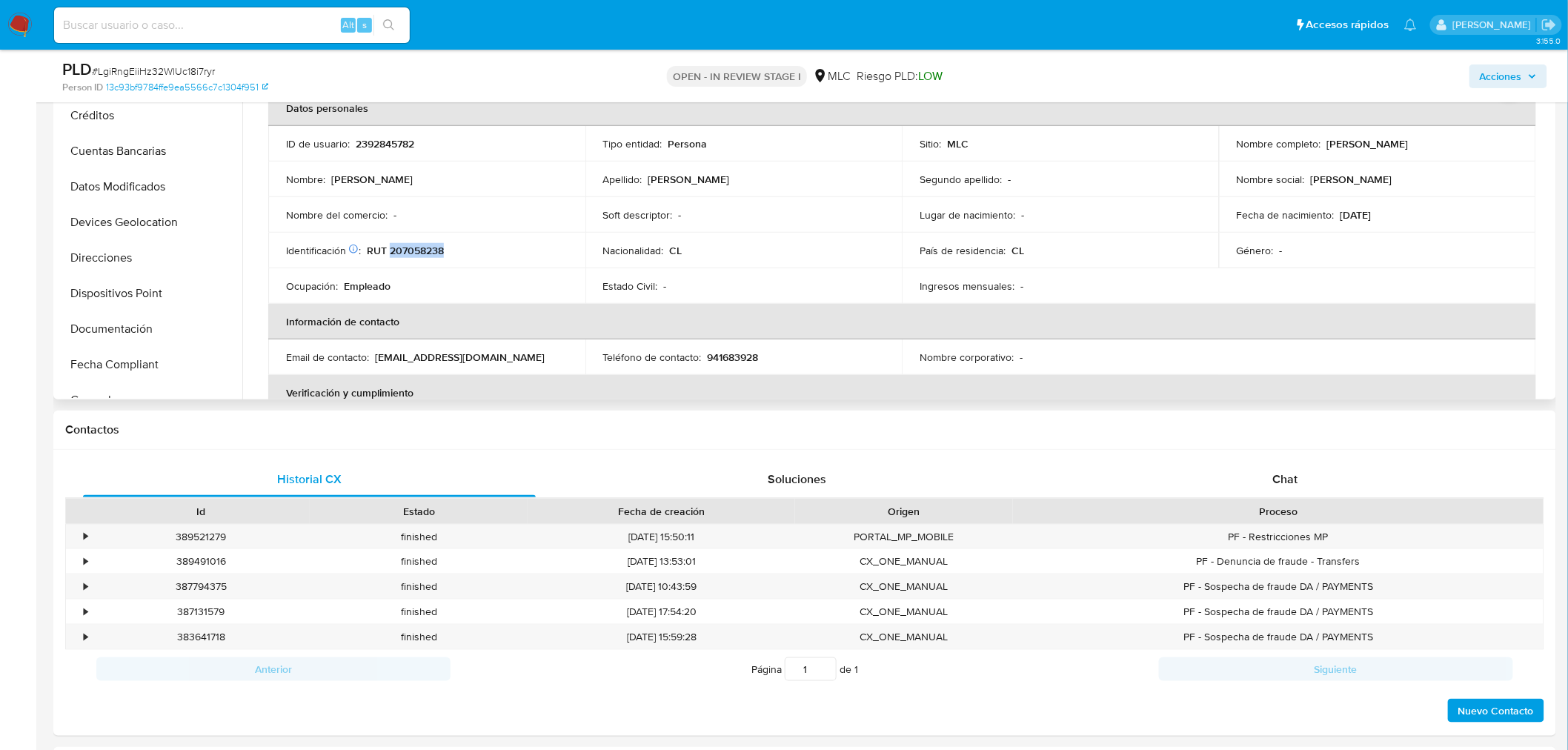
scroll to position [0, 0]
click at [137, 189] on button "Cruces y Relaciones" at bounding box center [143, 188] width 173 height 36
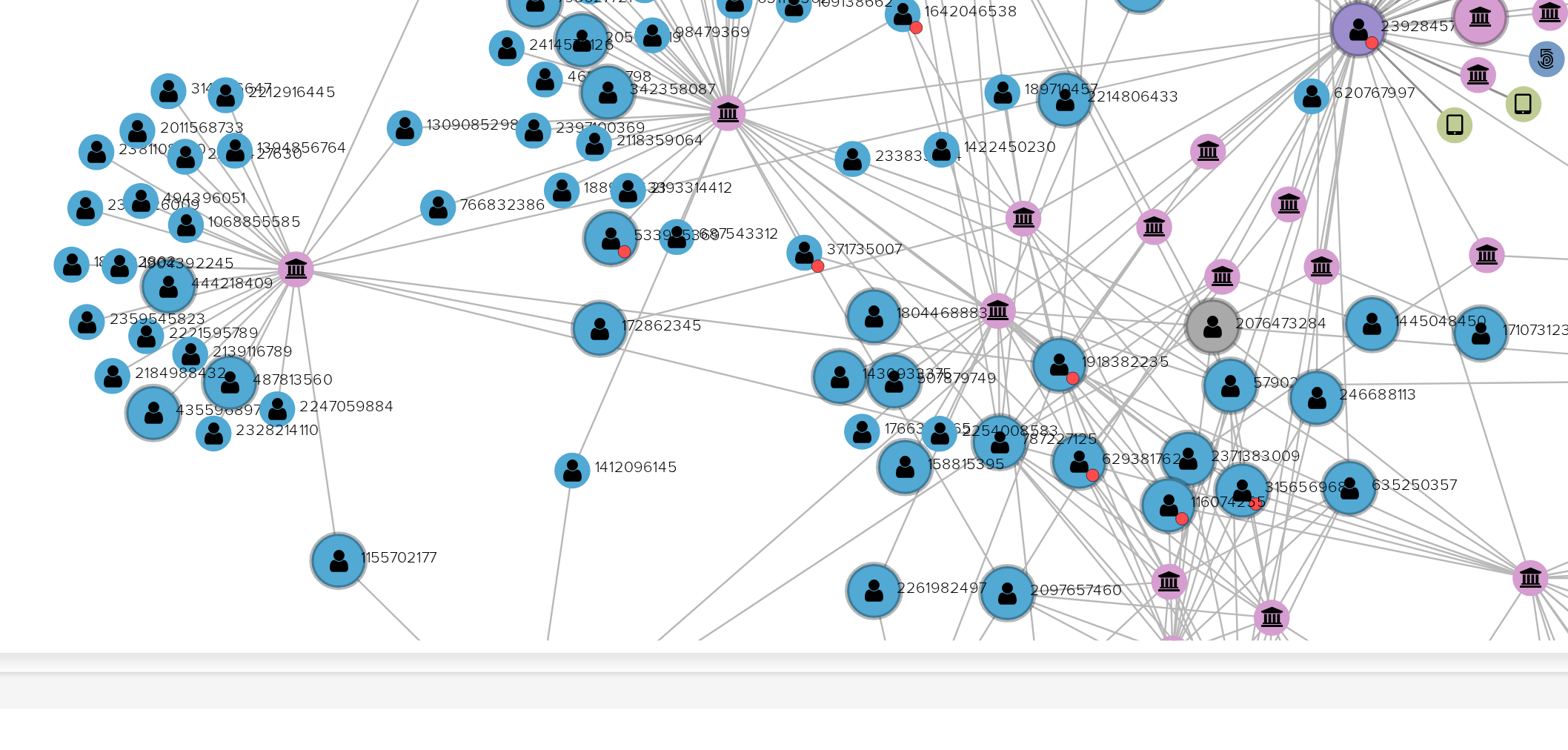
scroll to position [241, 0]
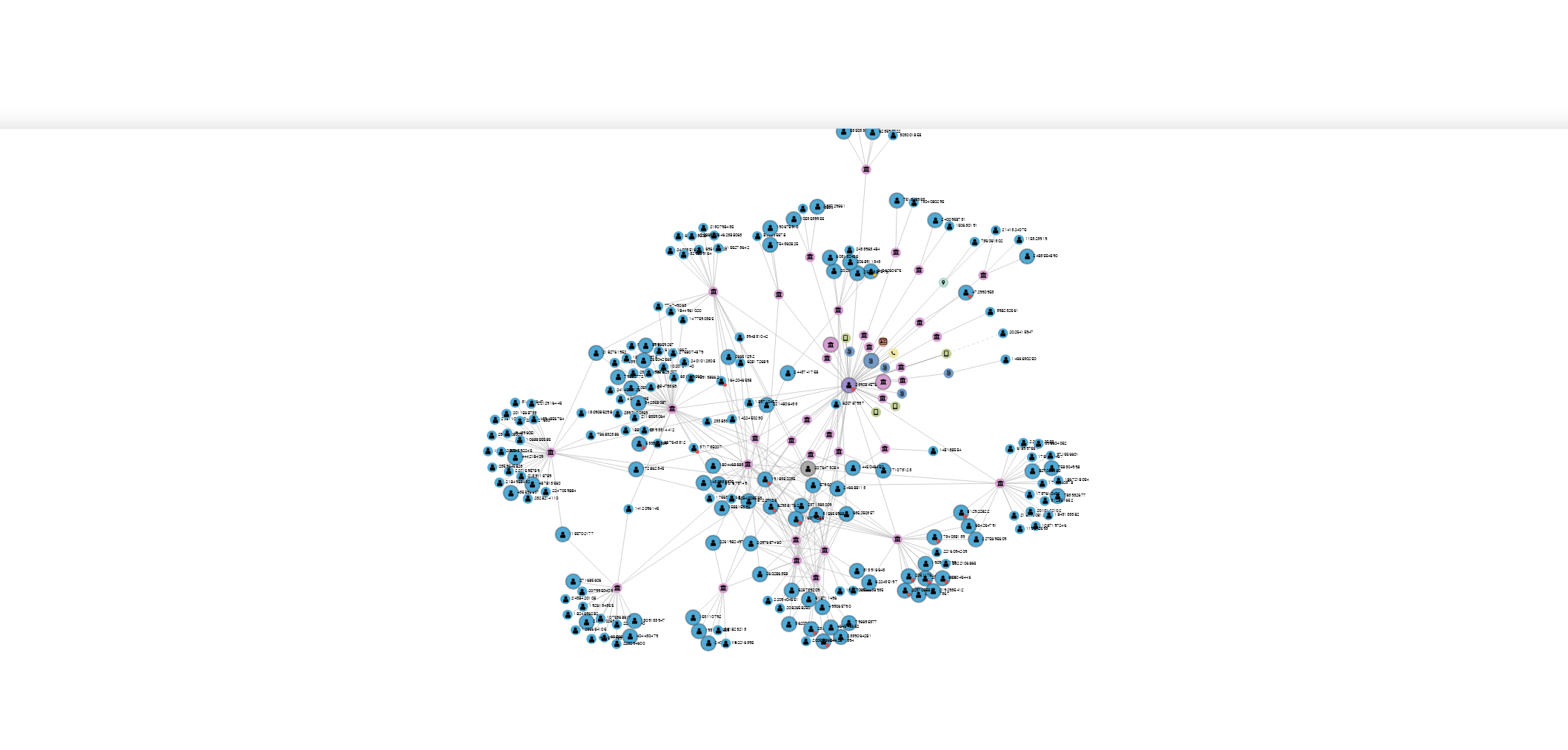
drag, startPoint x: 811, startPoint y: 348, endPoint x: 809, endPoint y: 371, distance: 23.1
click at [809, 371] on icon "user-2392845782  2392845782 phone-d784671249f3763506a79d40abb226df  person-13…" at bounding box center [912, 405] width 1280 height 215
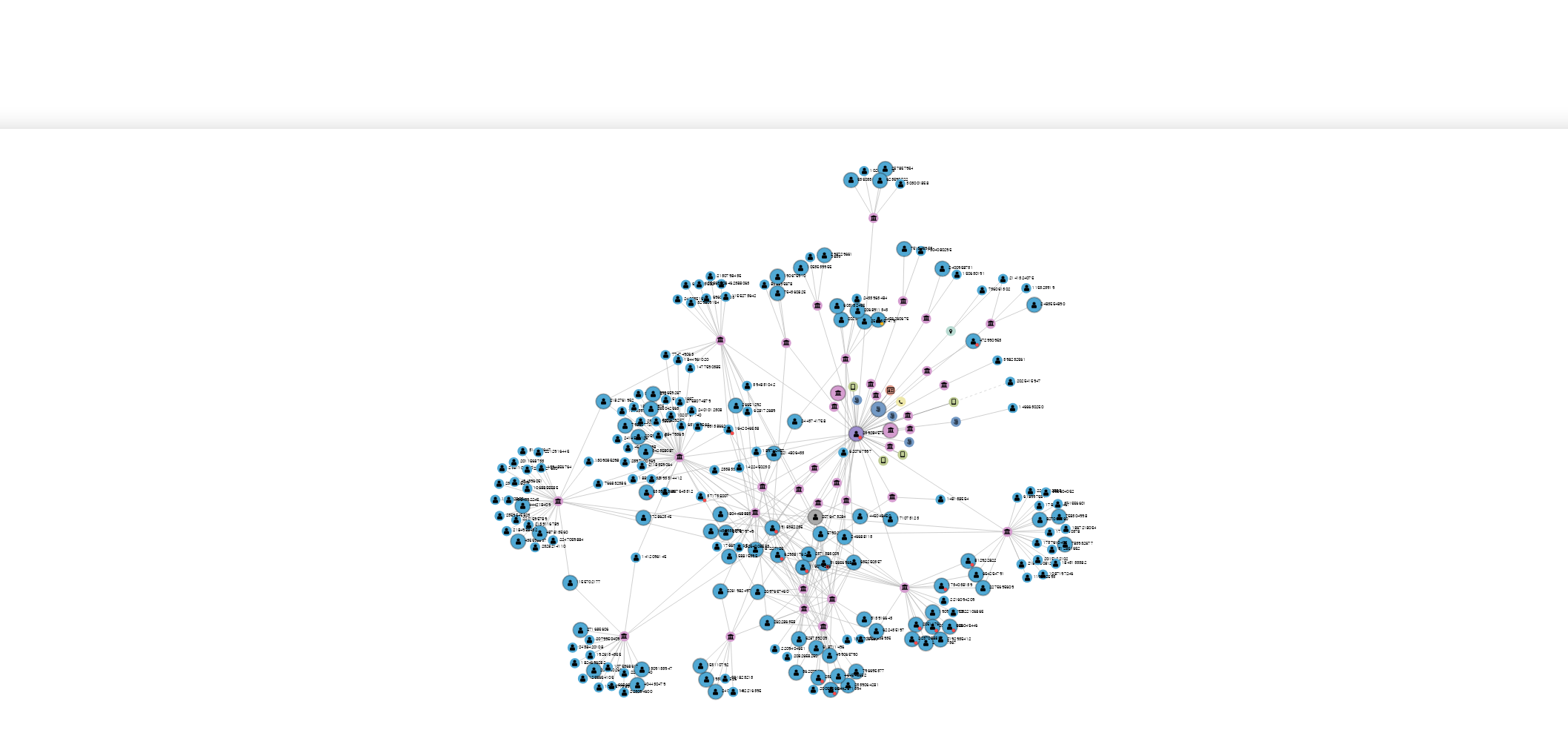
drag, startPoint x: 821, startPoint y: 365, endPoint x: 823, endPoint y: 380, distance: 15.1
click at [823, 380] on icon "user-2392845782  2392845782 phone-d784671249f3763506a79d40abb226df  person-13…" at bounding box center [912, 405] width 1280 height 215
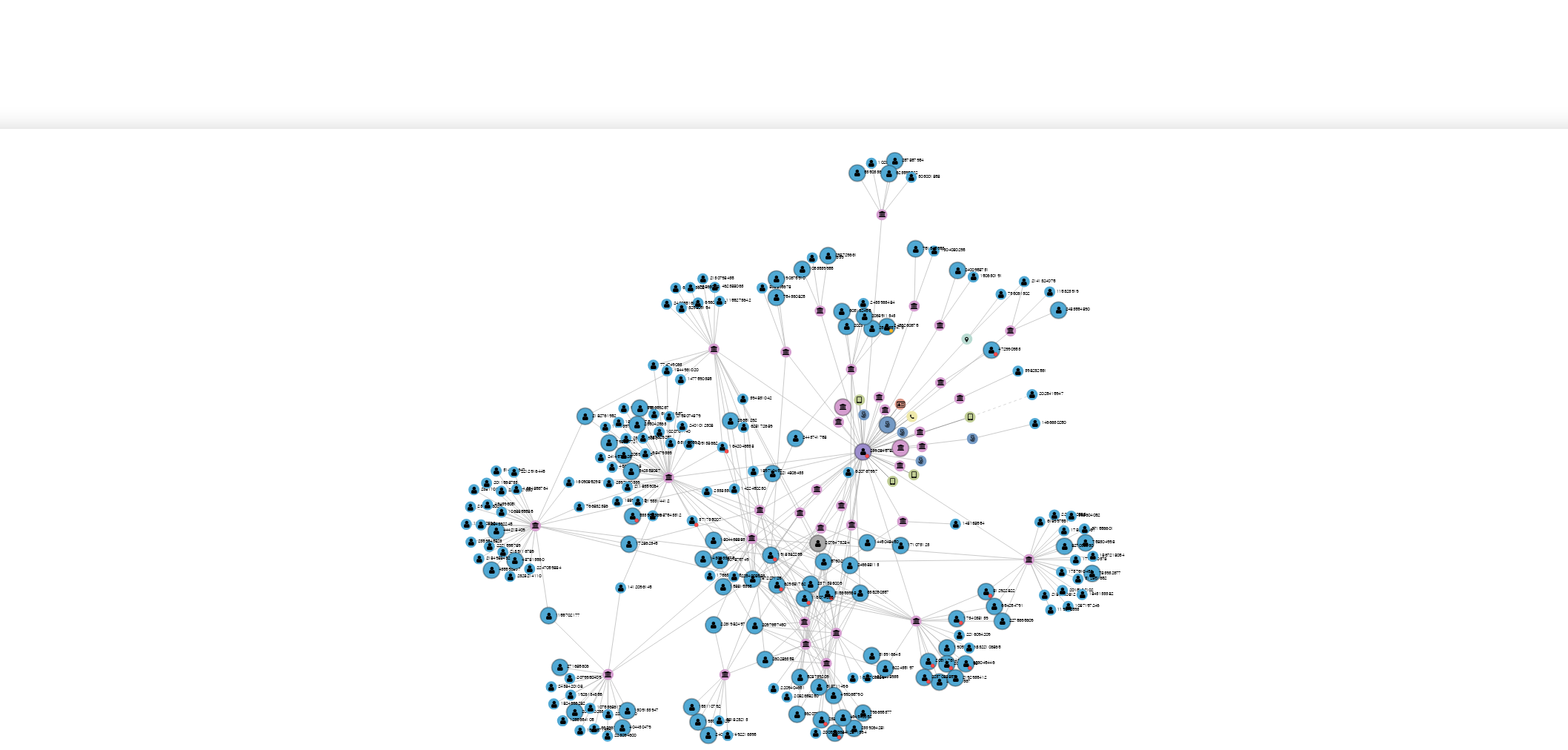
click at [826, 383] on icon "user-2392845782  2392845782 phone-d784671249f3763506a79d40abb226df  person-13…" at bounding box center [912, 405] width 1280 height 215
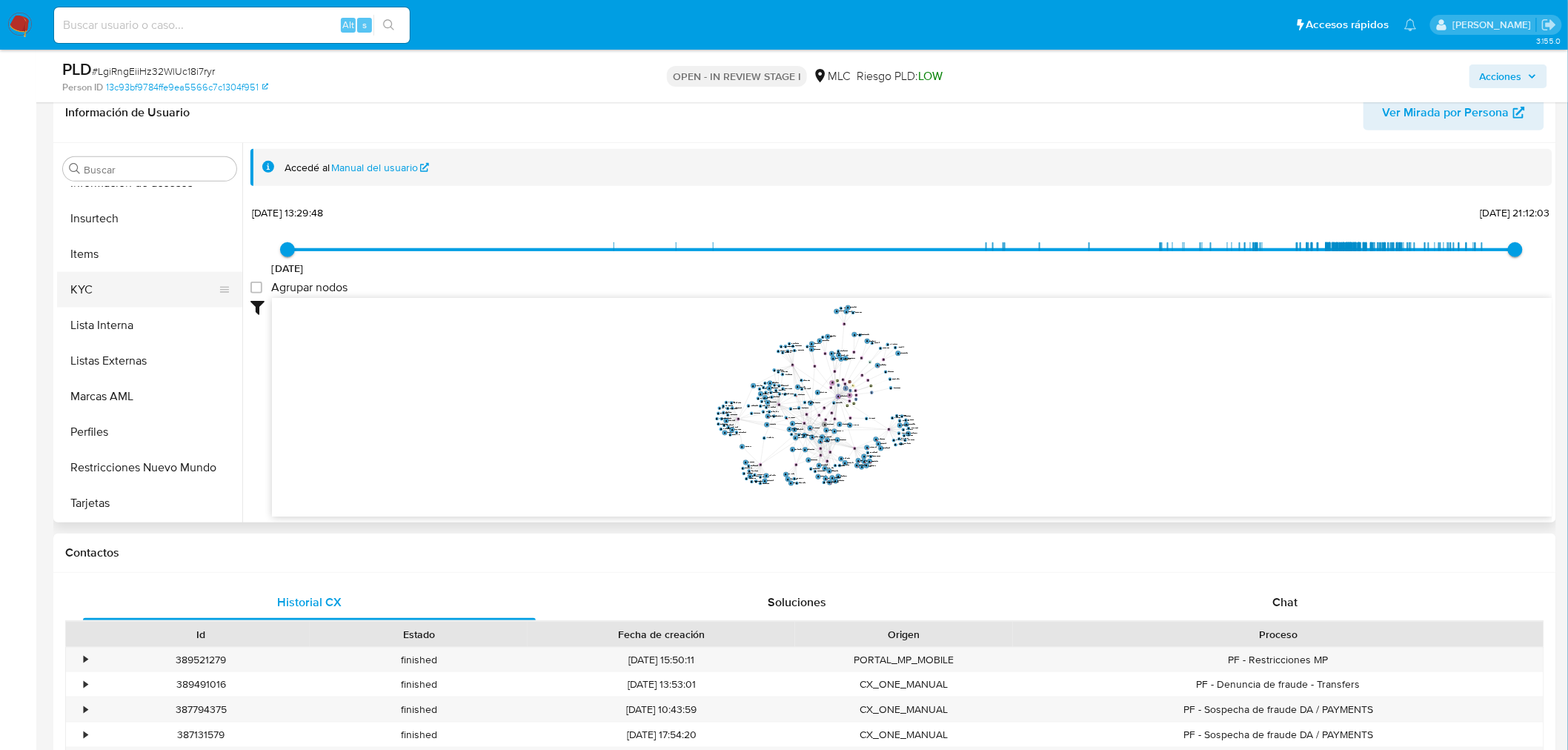
click at [131, 293] on button "KYC" at bounding box center [143, 289] width 173 height 36
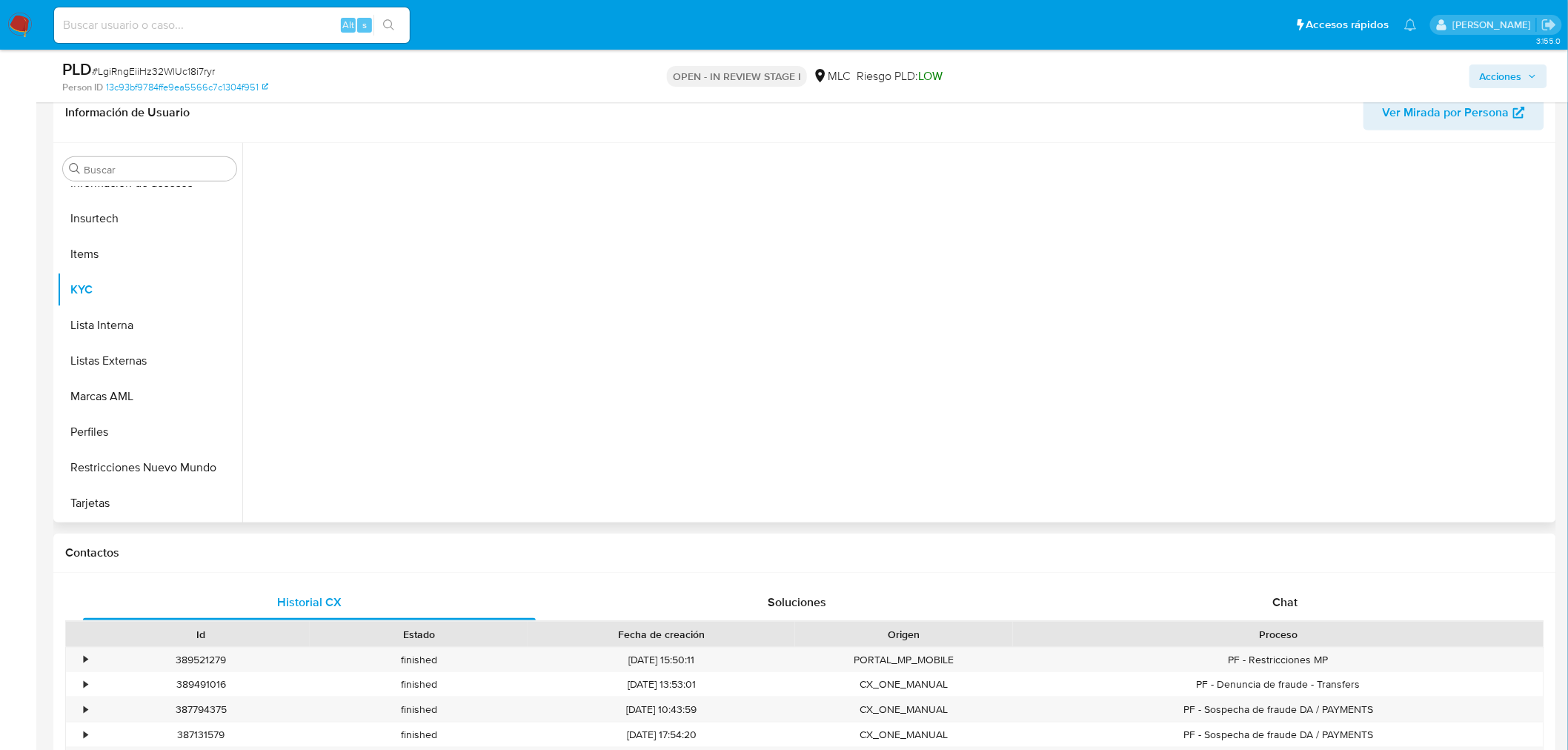
scroll to position [626, 0]
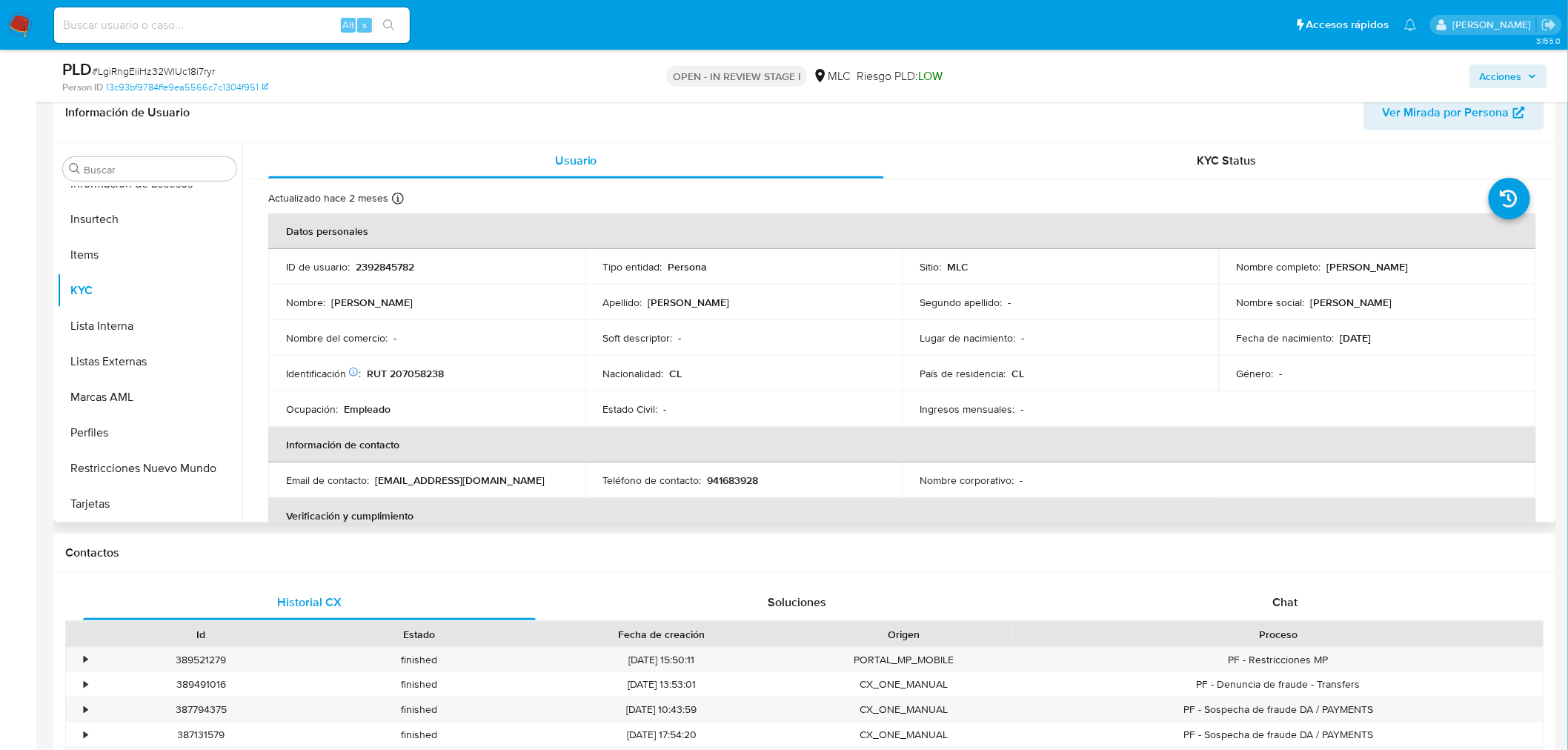
click at [1327, 268] on p "Francisco López" at bounding box center [1368, 267] width 81 height 14
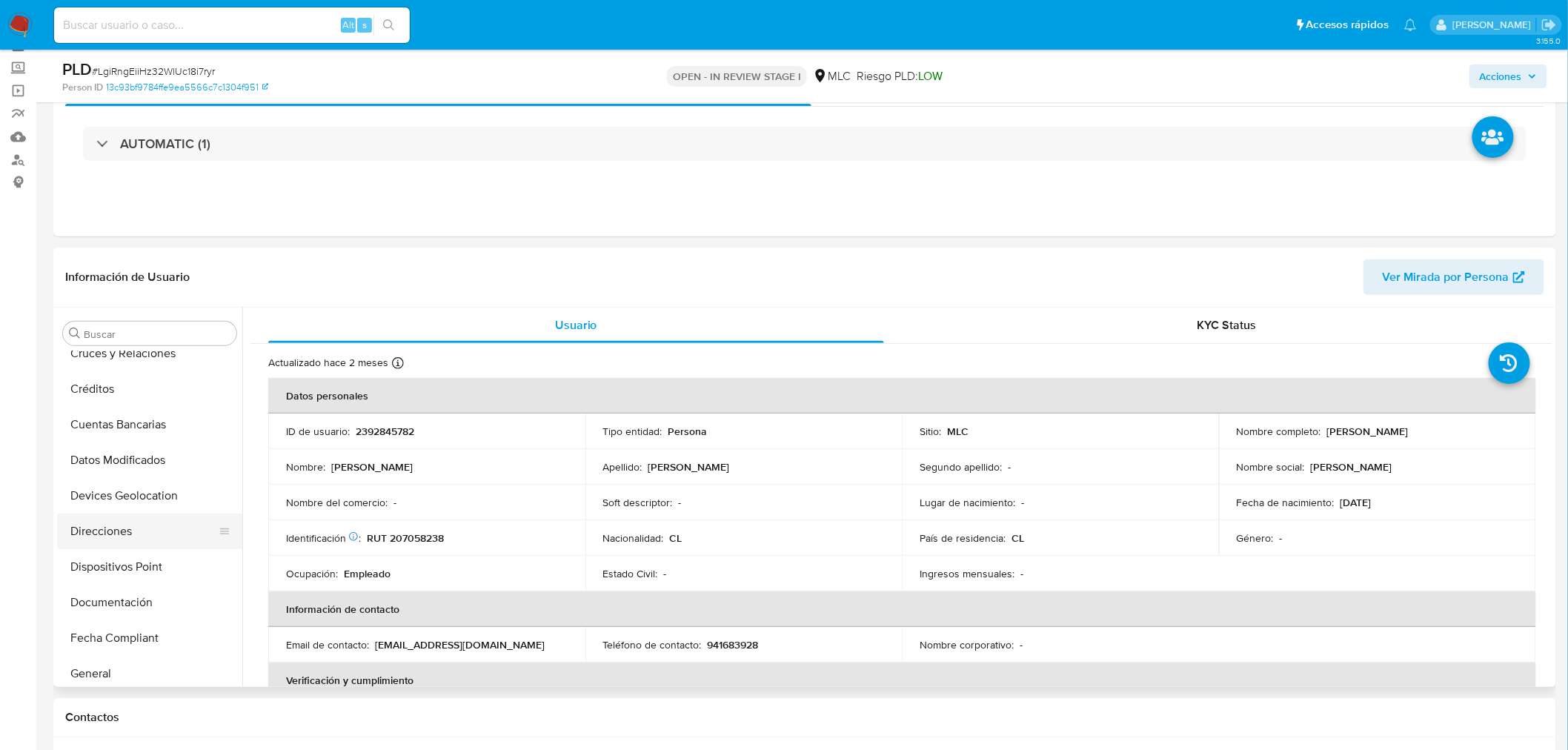
scroll to position [165, 0]
click at [109, 560] on button "Documentación" at bounding box center [143, 560] width 173 height 36
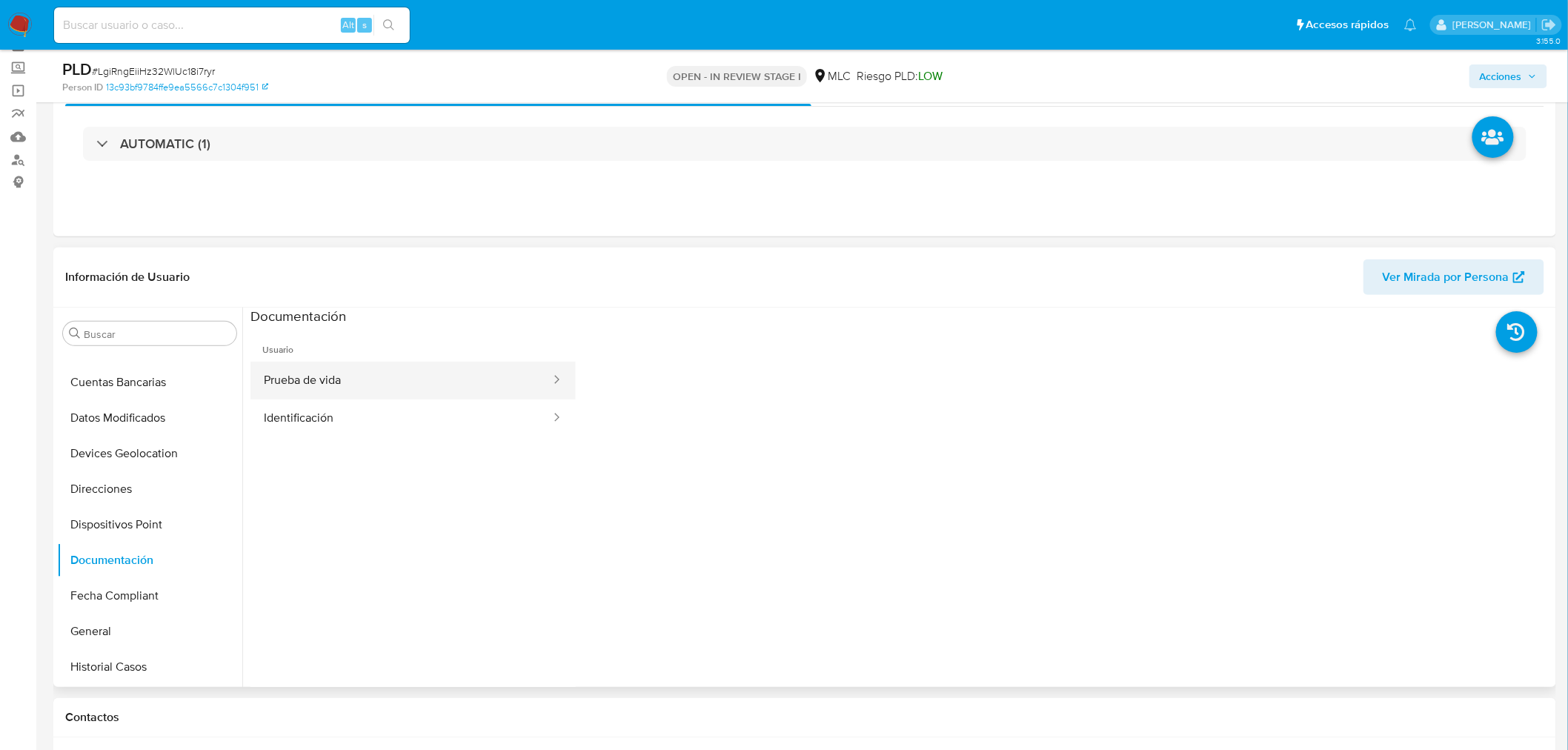
click at [412, 369] on button "Prueba de vida" at bounding box center [401, 380] width 301 height 38
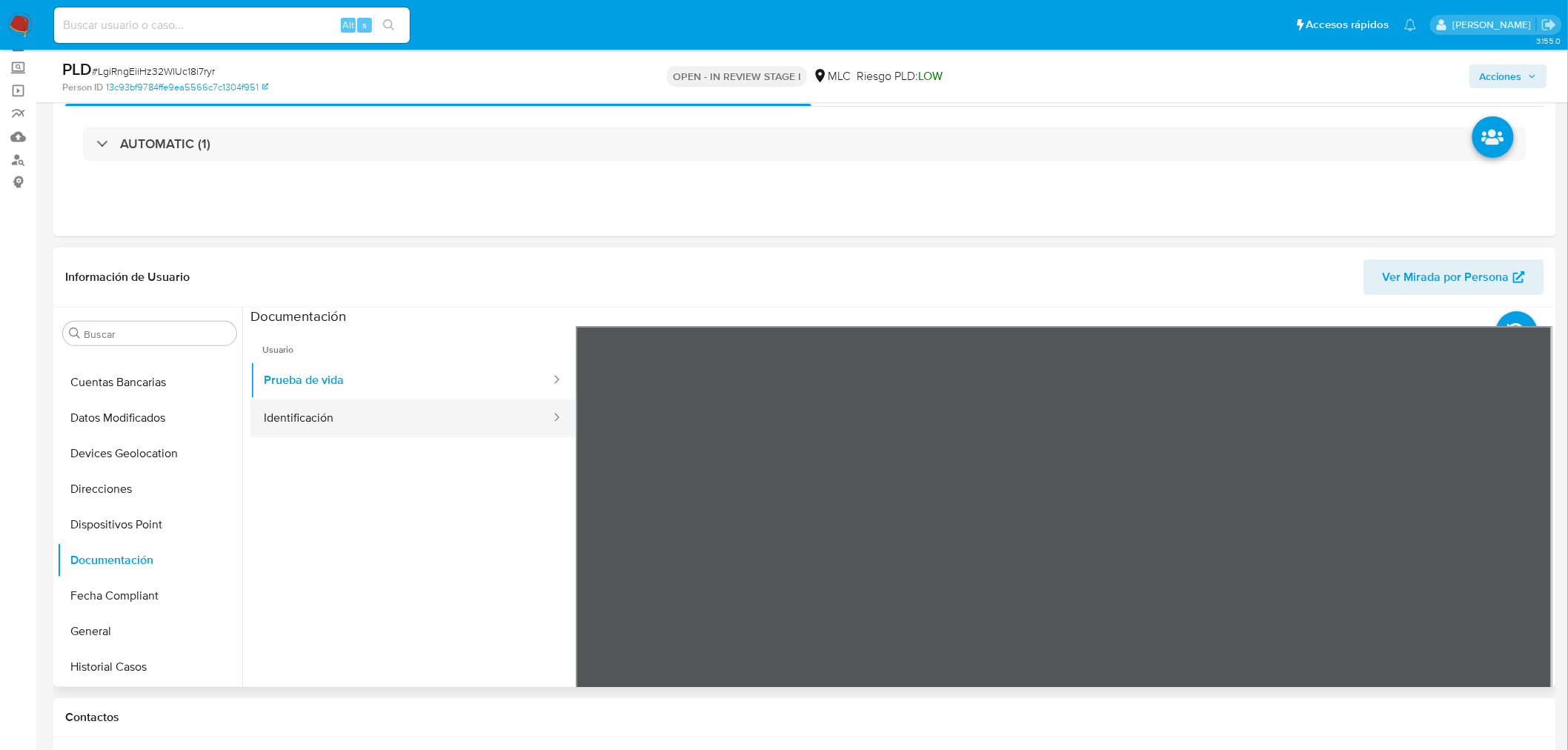
click at [398, 423] on button "Identificación" at bounding box center [401, 418] width 301 height 38
click at [1529, 569] on icon at bounding box center [1534, 567] width 9 height 15
click at [334, 391] on button "Prueba de vida" at bounding box center [401, 380] width 301 height 38
click at [310, 416] on button "Identificación" at bounding box center [401, 418] width 301 height 38
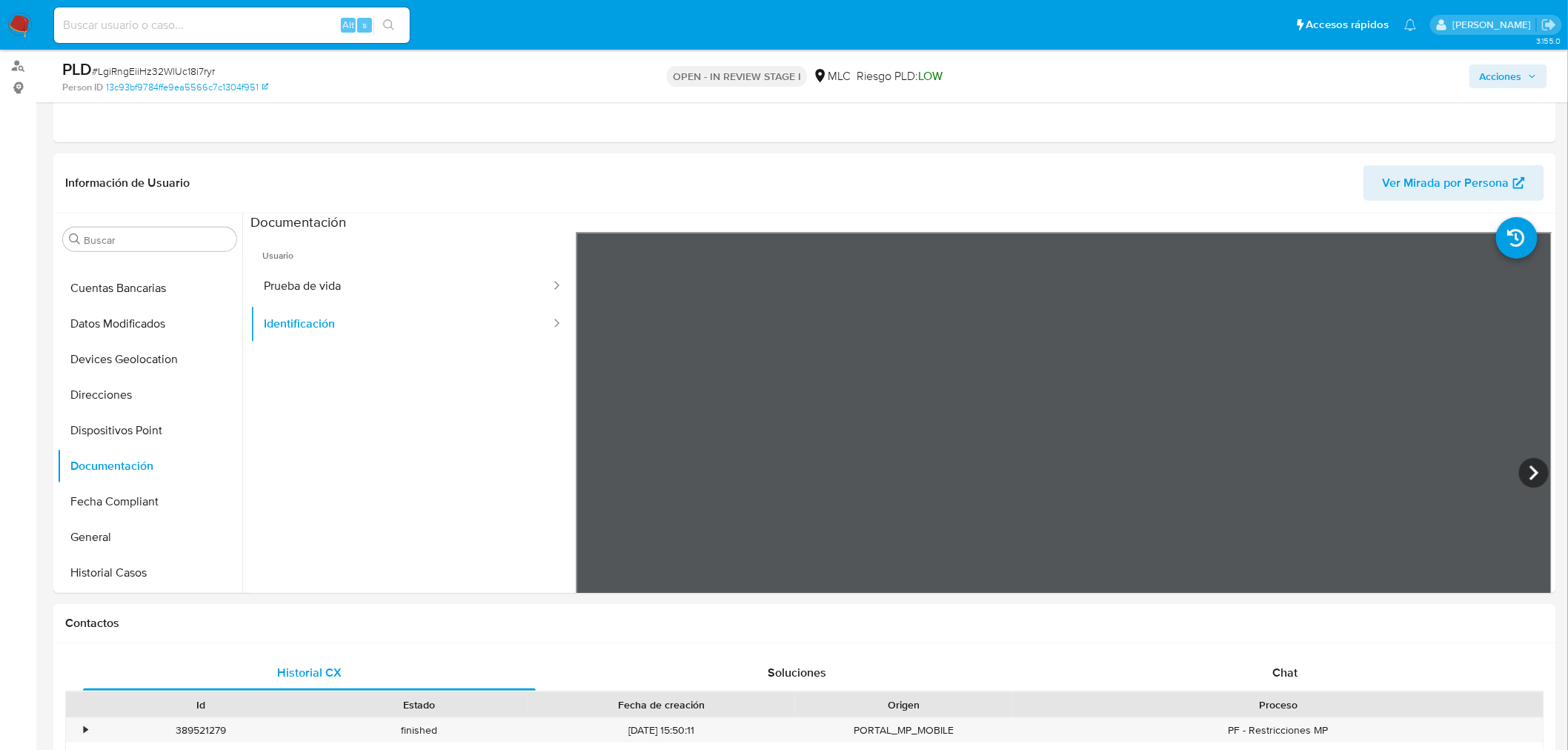
scroll to position [329, 0]
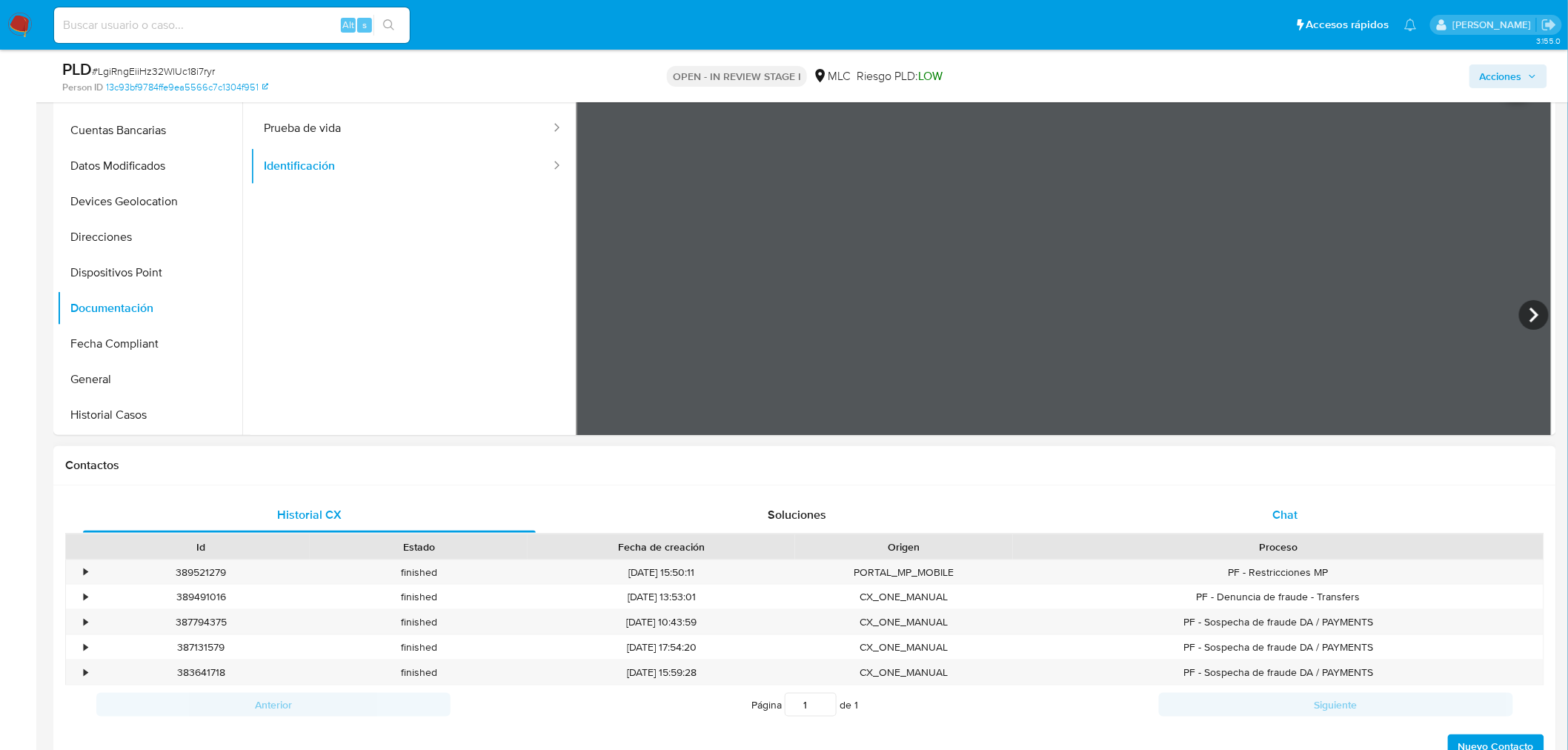
click at [1267, 517] on div "Chat" at bounding box center [1285, 515] width 453 height 36
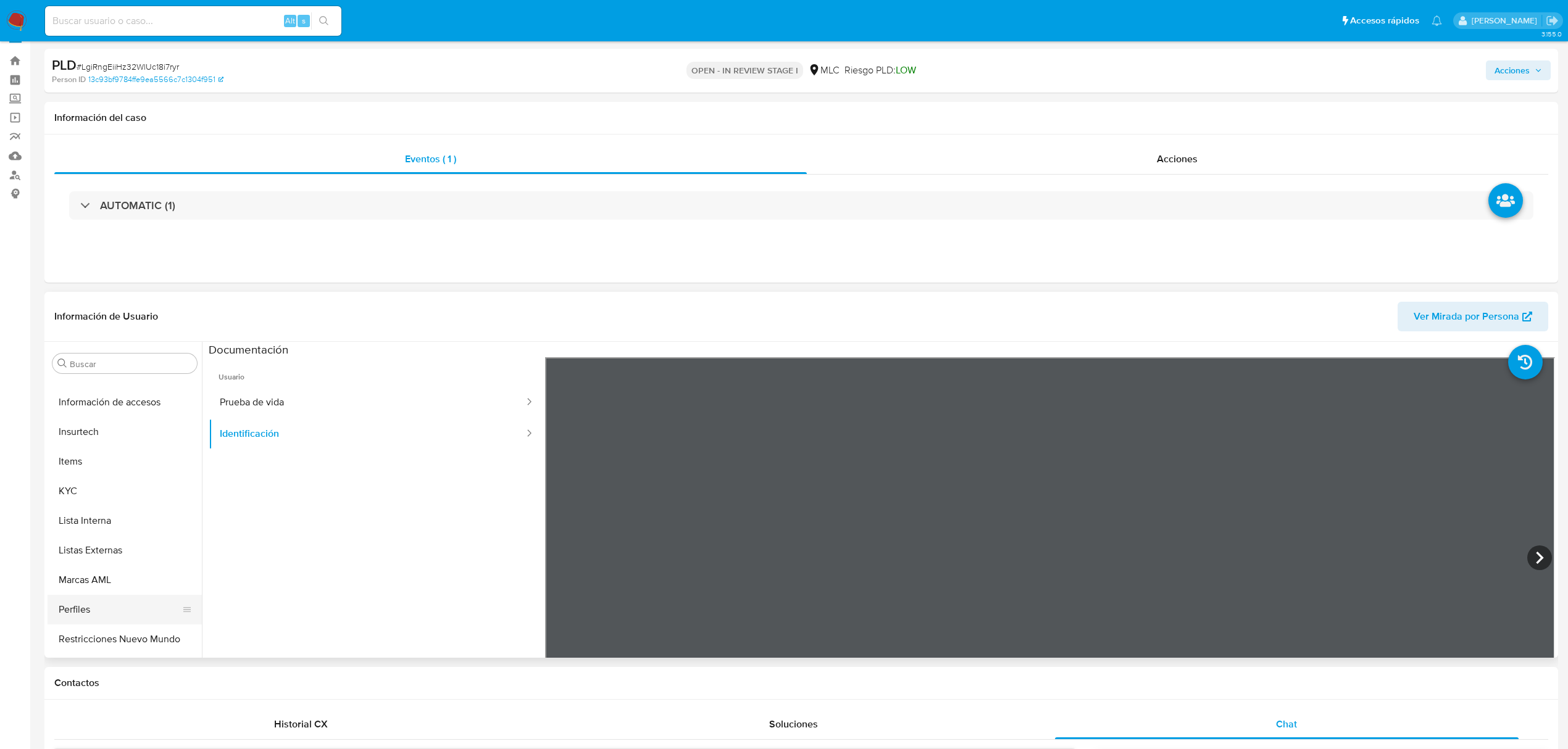
scroll to position [521, 0]
click at [107, 611] on button "Restricciones Nuevo Mundo" at bounding box center [119, 612] width 144 height 30
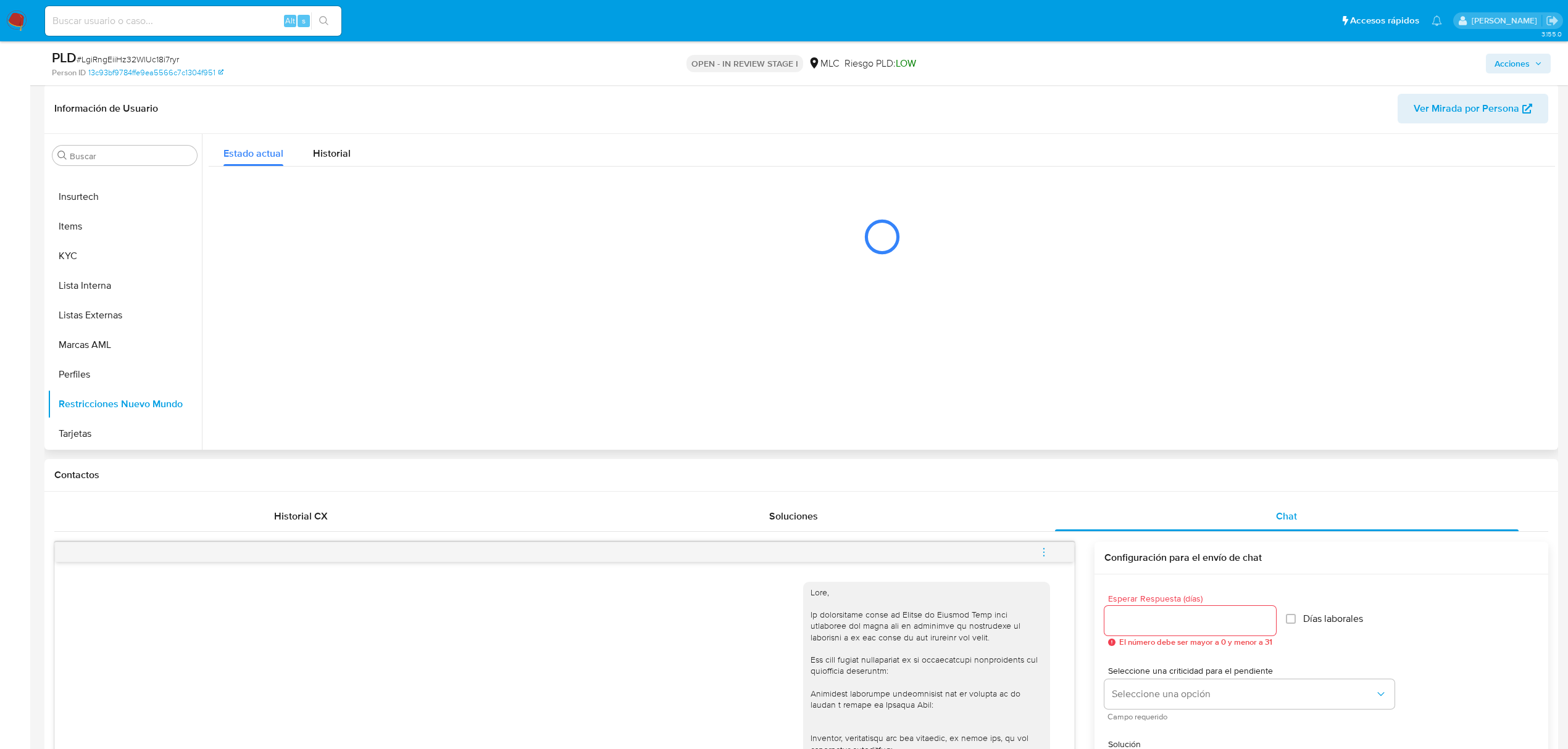
scroll to position [104, 0]
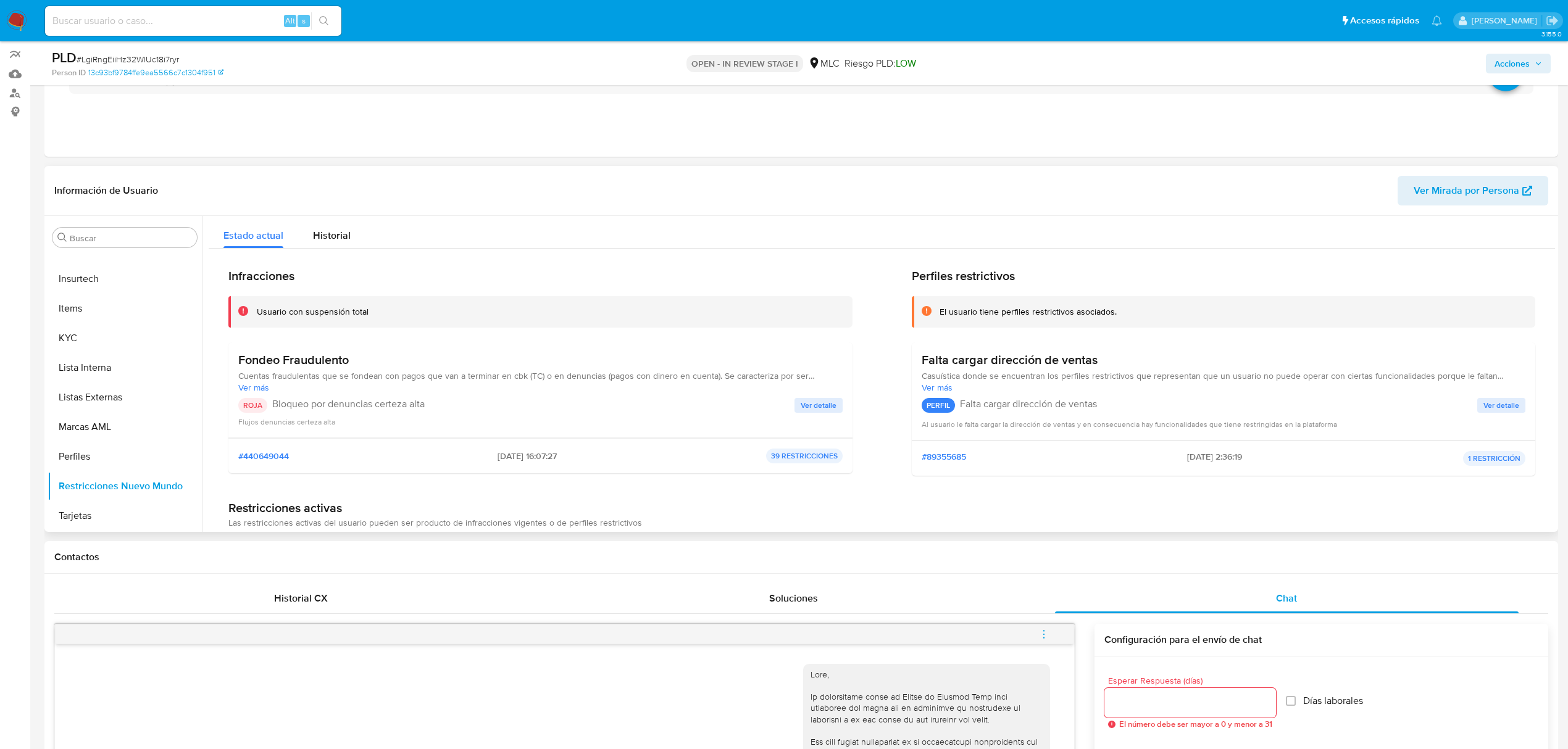
click at [828, 406] on span "Ver detalle" at bounding box center [818, 406] width 36 height 13
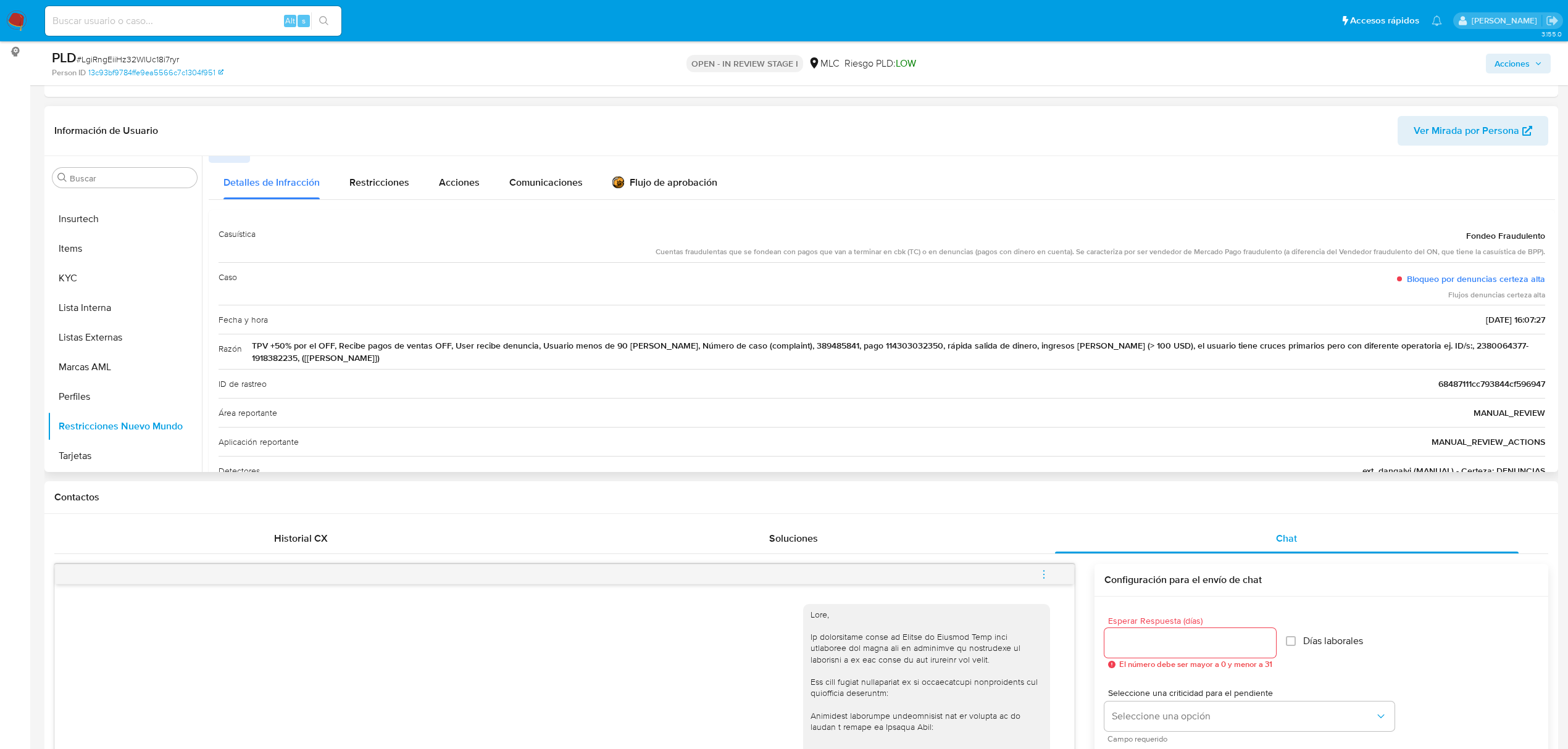
scroll to position [0, 0]
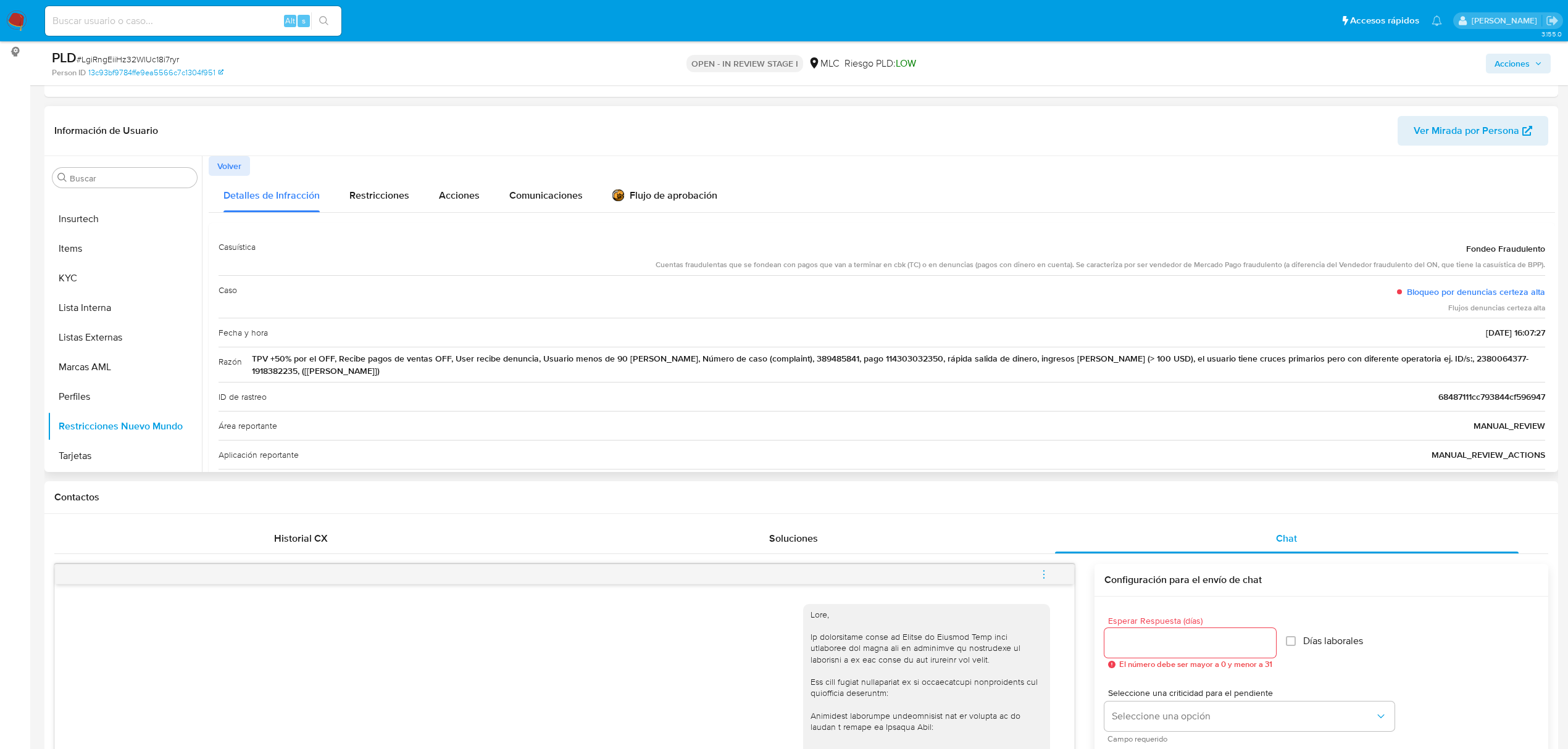
click at [1480, 246] on span "Fondeo Fraudulento" at bounding box center [1505, 249] width 79 height 13
click at [959, 264] on div "Cuentas fraudulentas que se fondean con pagos que van a terminar en cbk (TC) o …" at bounding box center [1100, 265] width 890 height 11
click at [1181, 262] on div "Cuentas fraudulentas que se fondean con pagos que van a terminar en cbk (TC) o …" at bounding box center [1100, 265] width 890 height 11
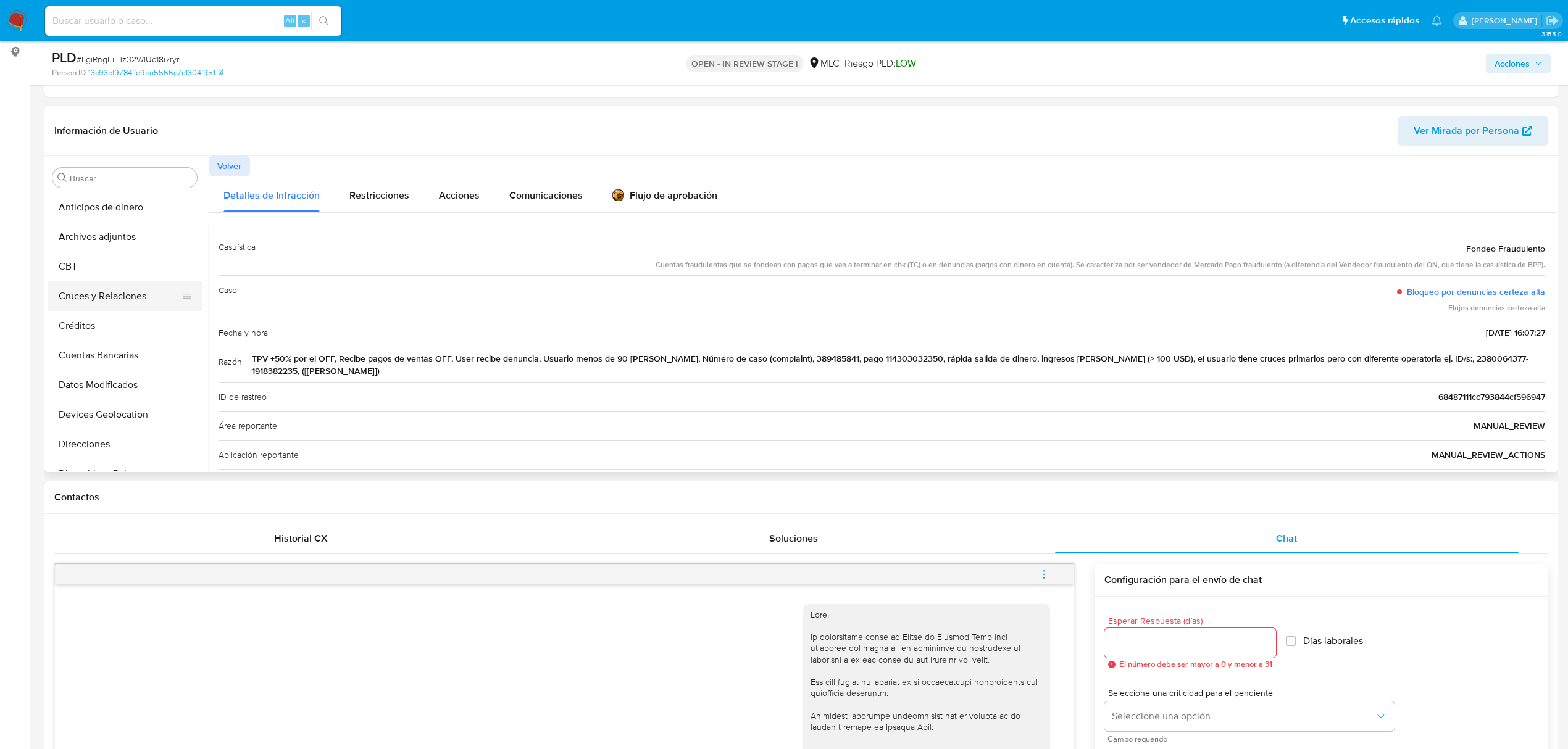
click at [115, 292] on button "Cruces y Relaciones" at bounding box center [119, 296] width 144 height 30
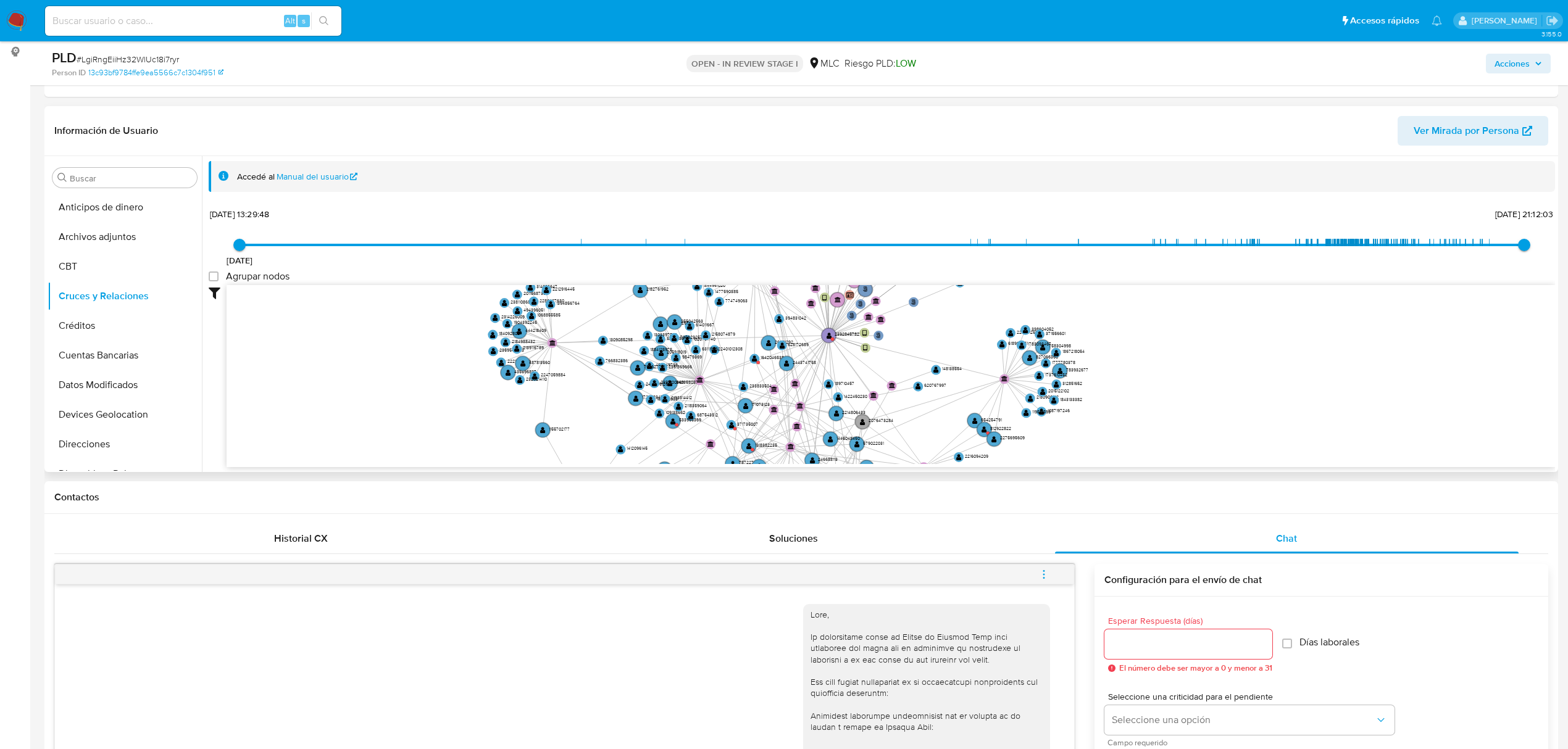
drag, startPoint x: 773, startPoint y: 375, endPoint x: 840, endPoint y: 368, distance: 67.4
click at [840, 368] on icon "user-2392845782  2392845782 phone-d784671249f3763506a79d40abb226df  person-13…" at bounding box center [890, 374] width 1328 height 179
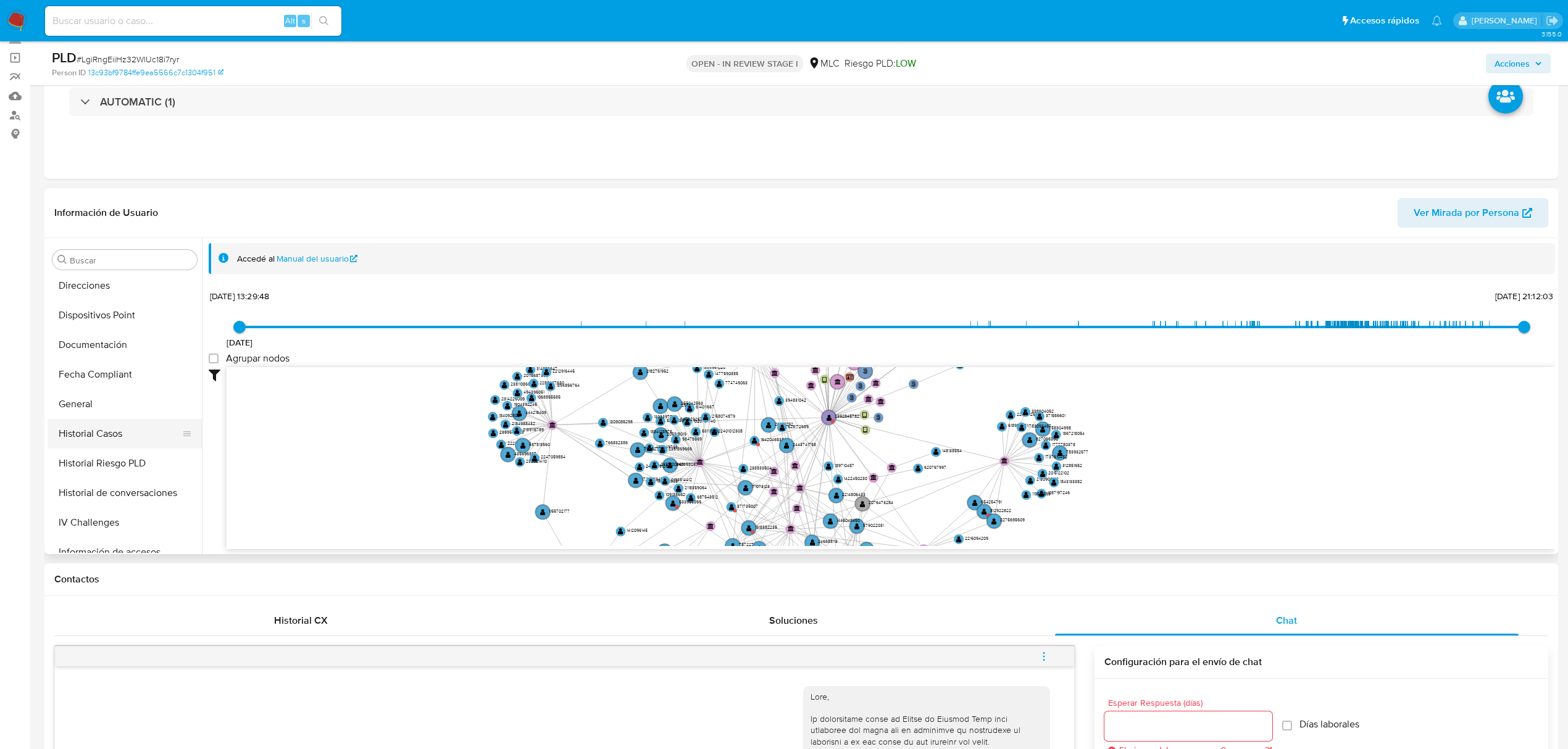
scroll to position [247, 0]
click at [94, 339] on button "Documentación" at bounding box center [119, 339] width 144 height 30
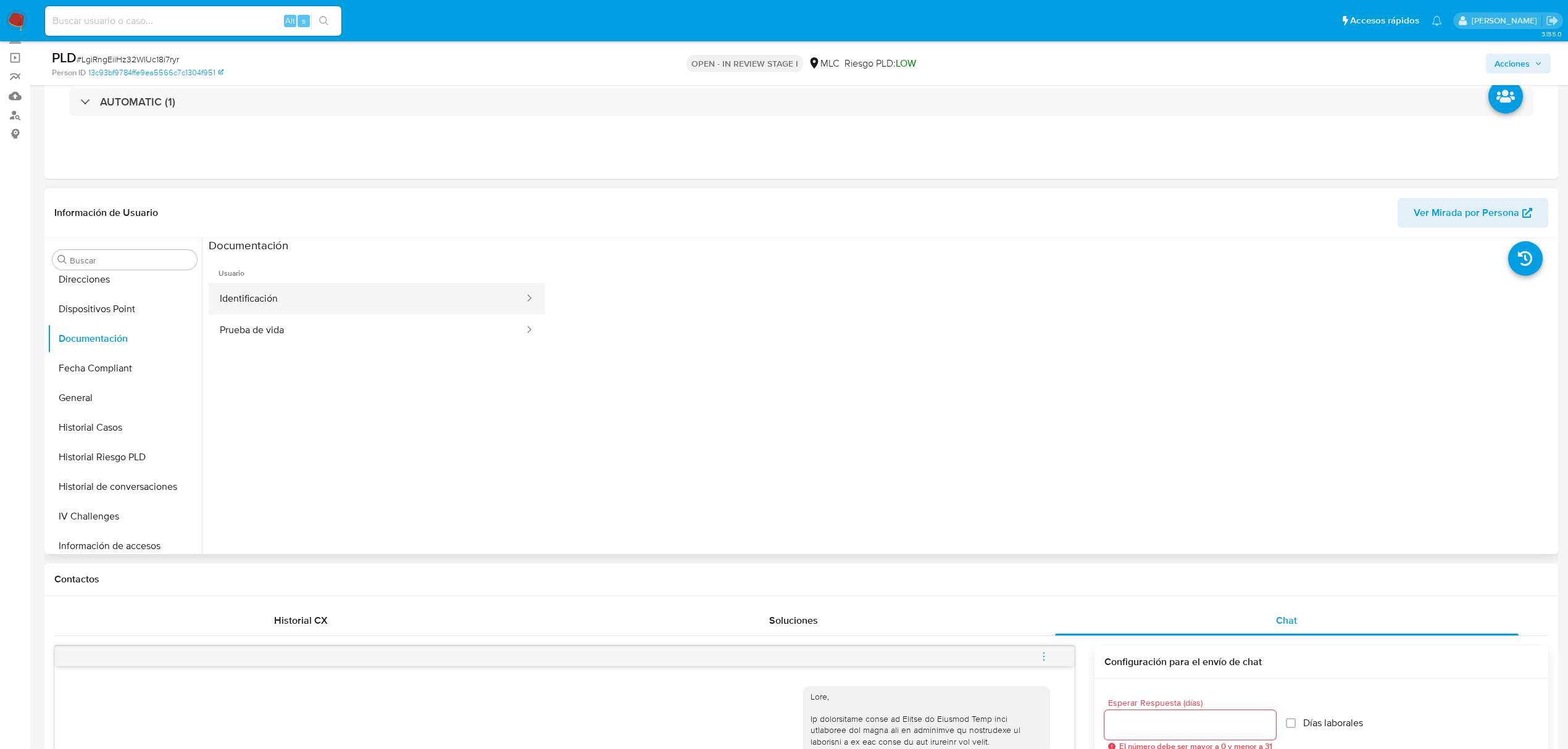
click at [269, 299] on button "Identificación" at bounding box center [367, 299] width 317 height 32
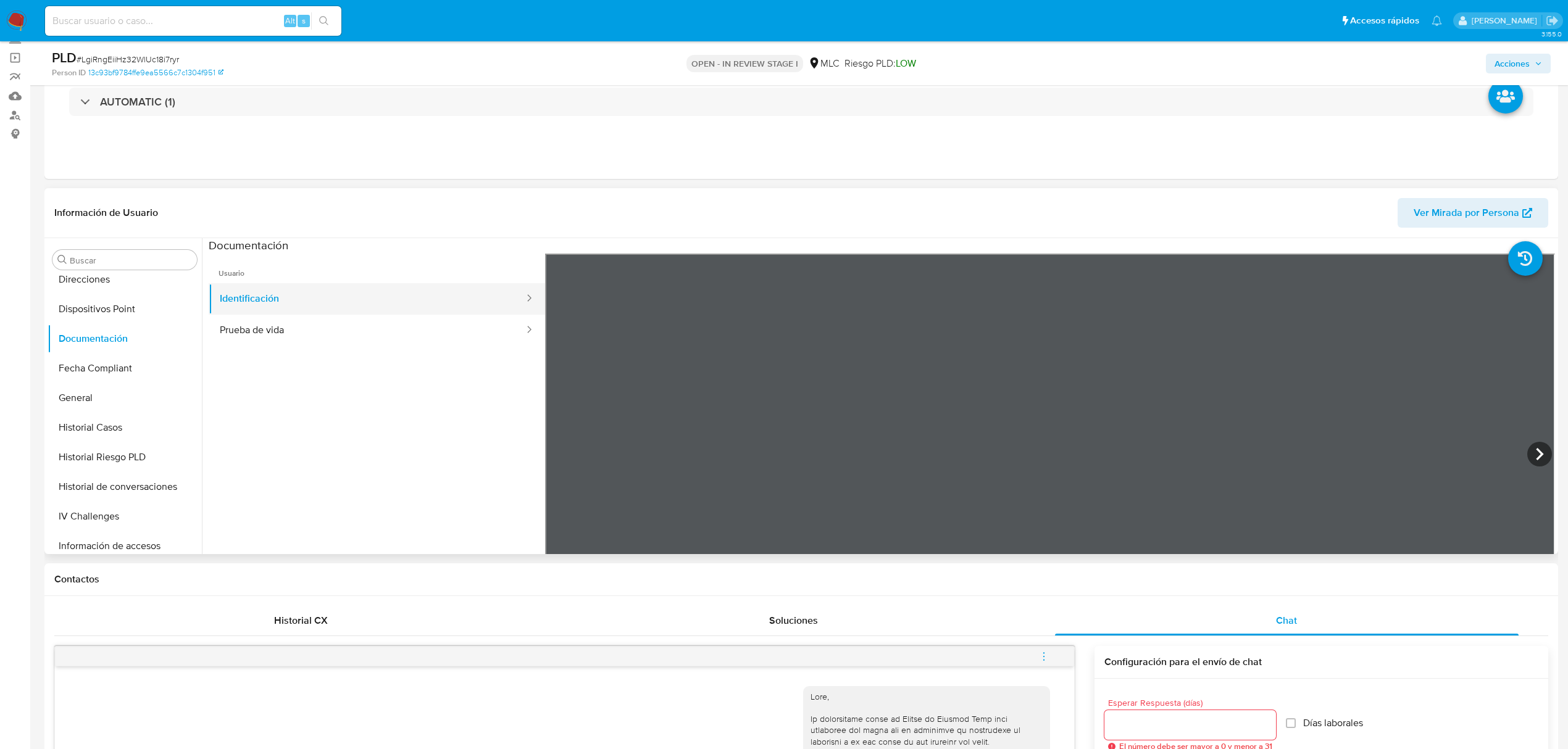
click at [408, 302] on button "Identificación" at bounding box center [367, 299] width 317 height 32
click at [394, 325] on button "Prueba de vida" at bounding box center [367, 331] width 317 height 32
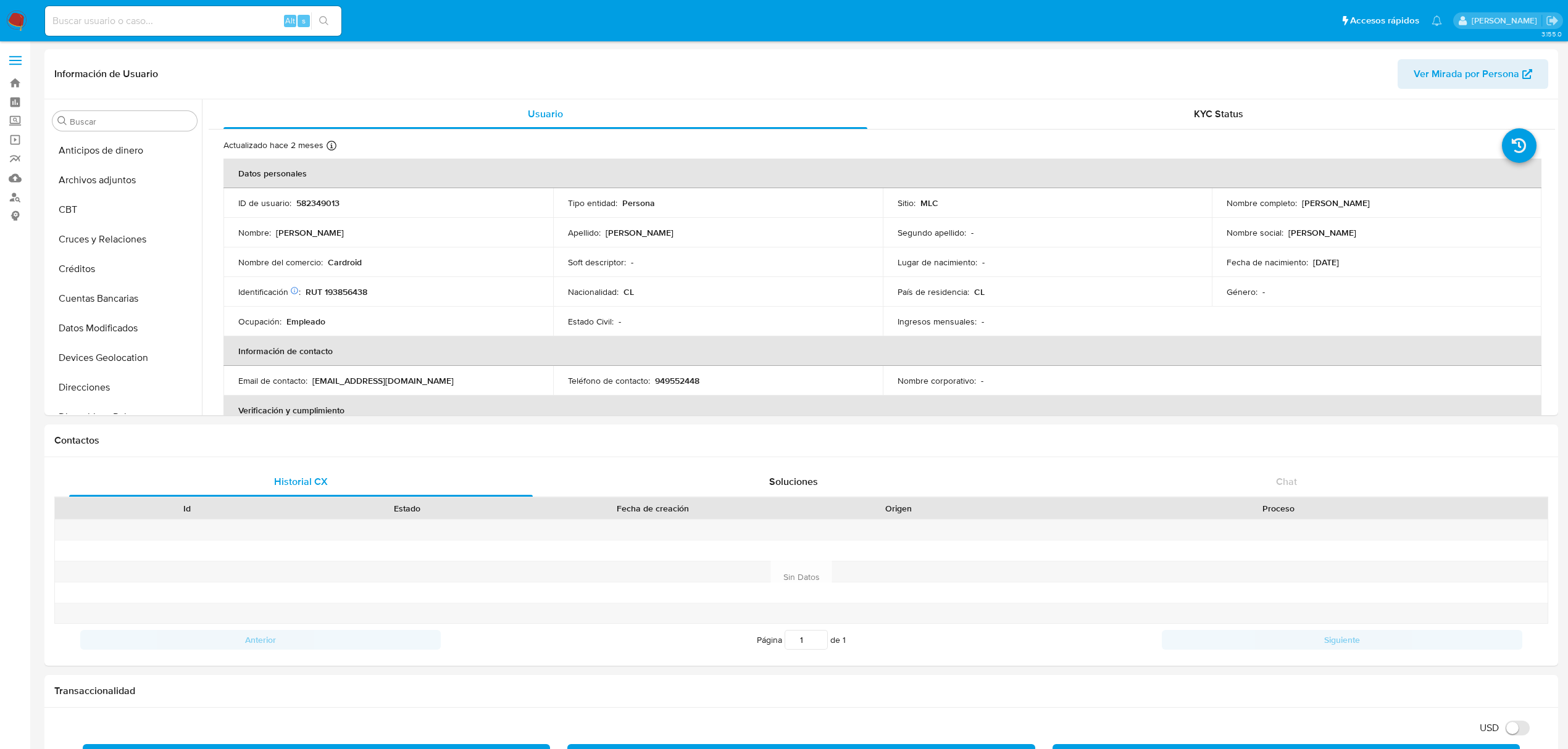
select select "10"
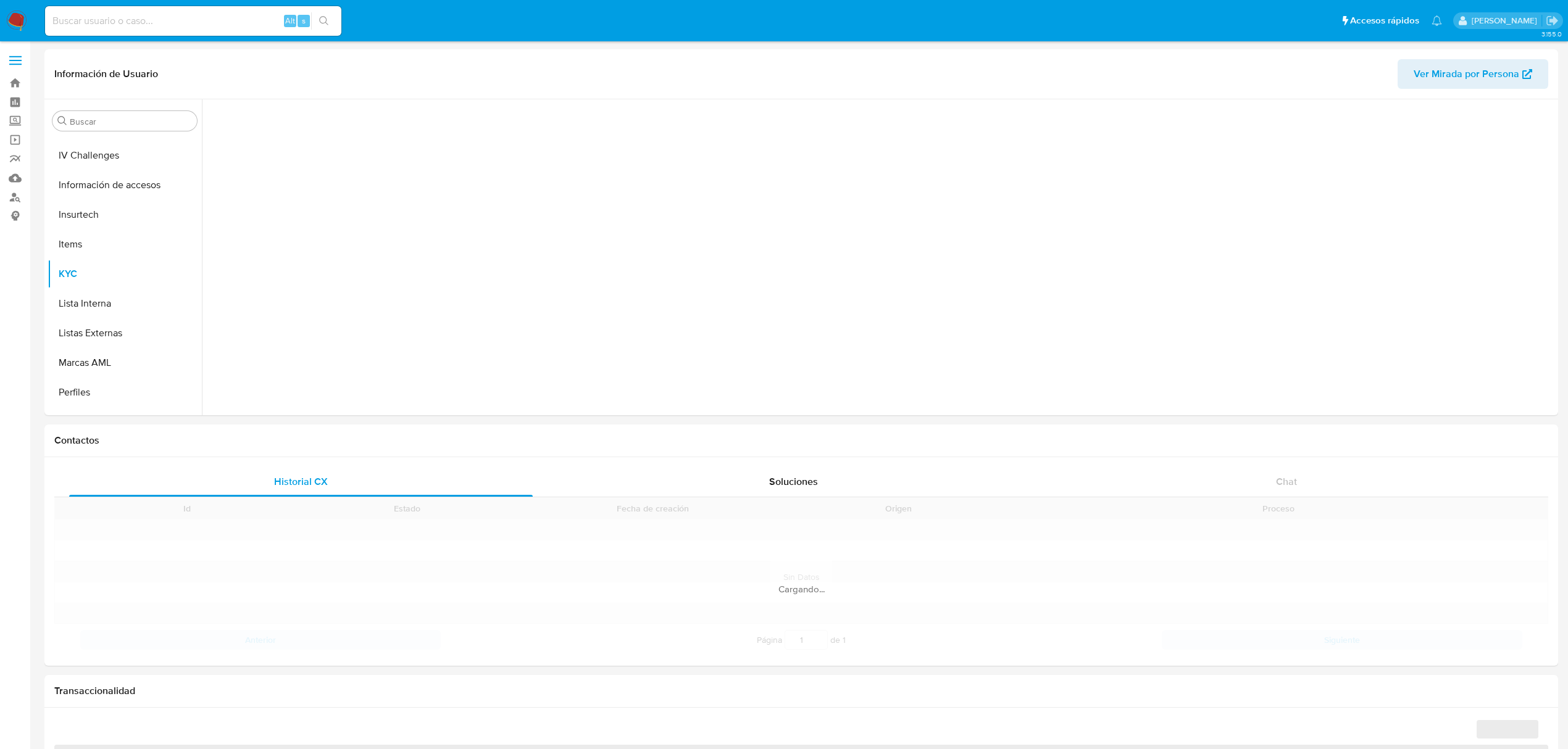
scroll to position [521, 0]
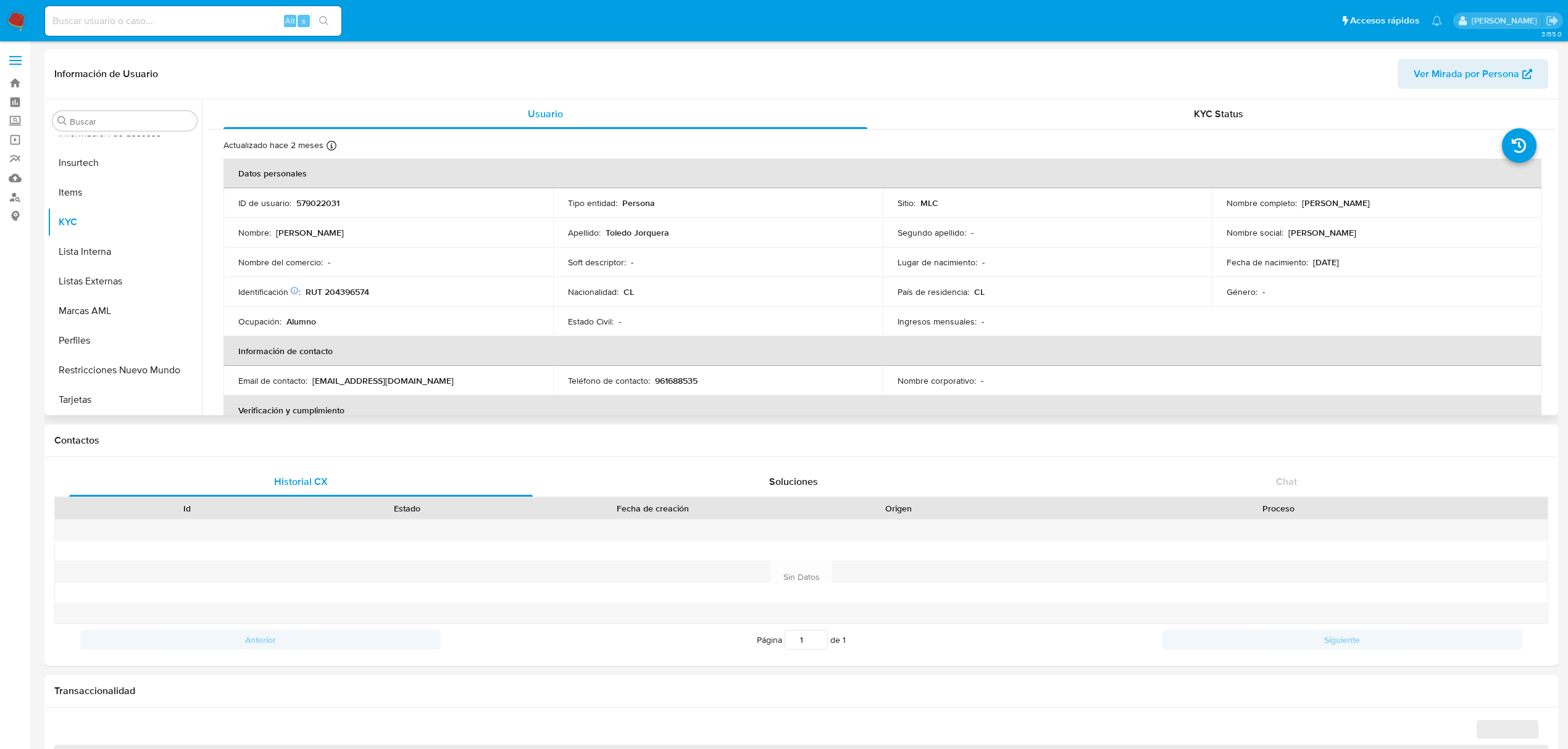
select select "10"
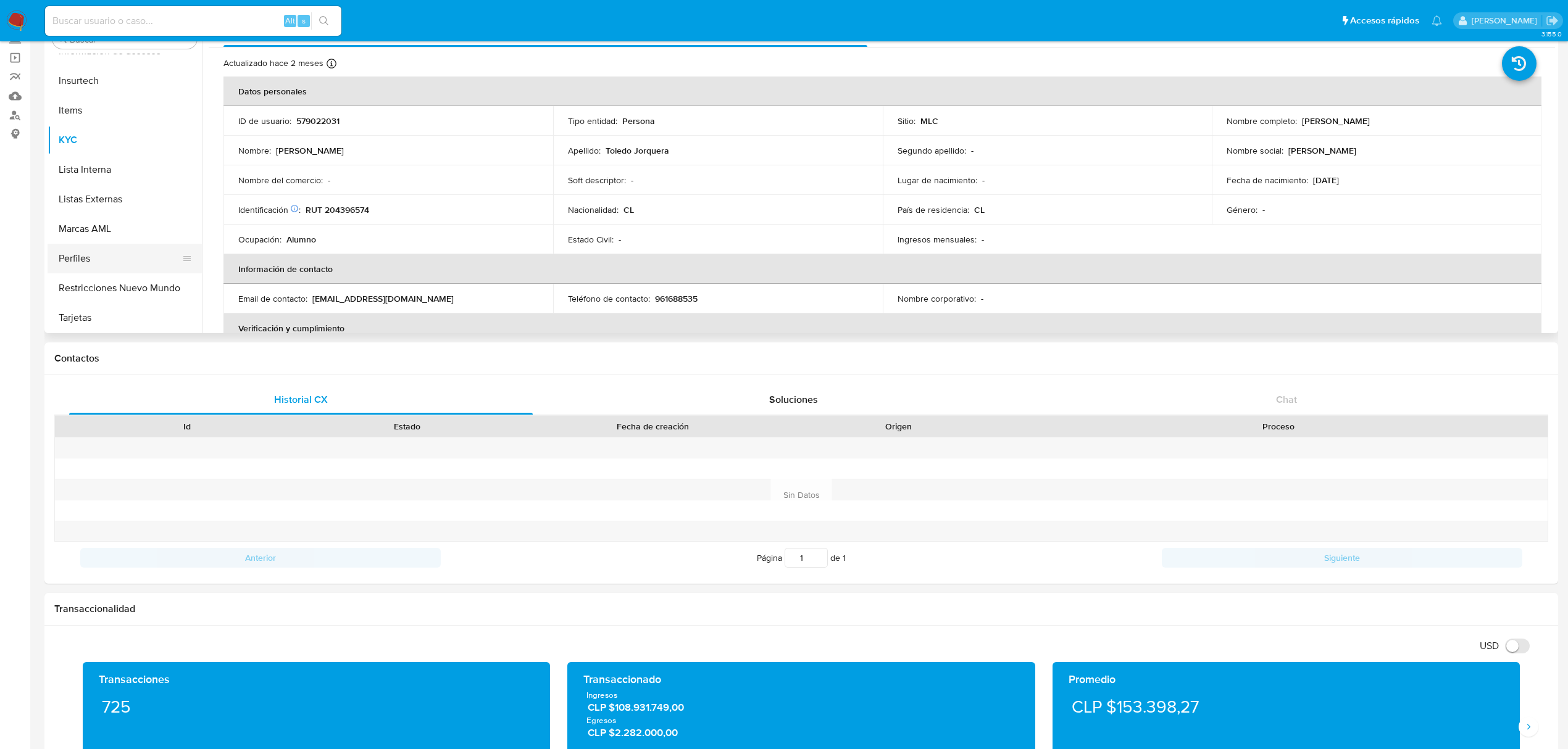
scroll to position [164, 0]
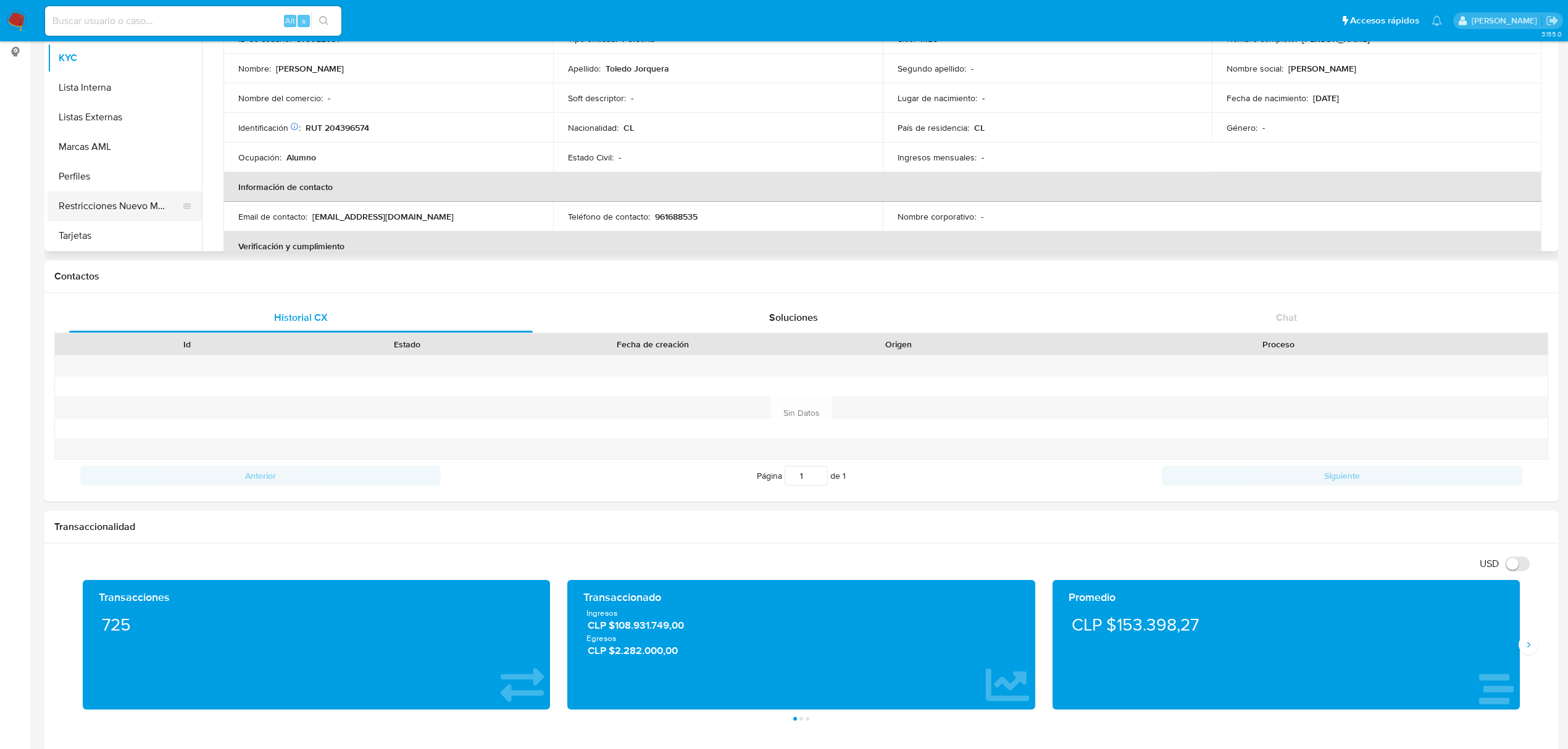
click at [149, 208] on button "Restricciones Nuevo Mundo" at bounding box center [119, 206] width 144 height 30
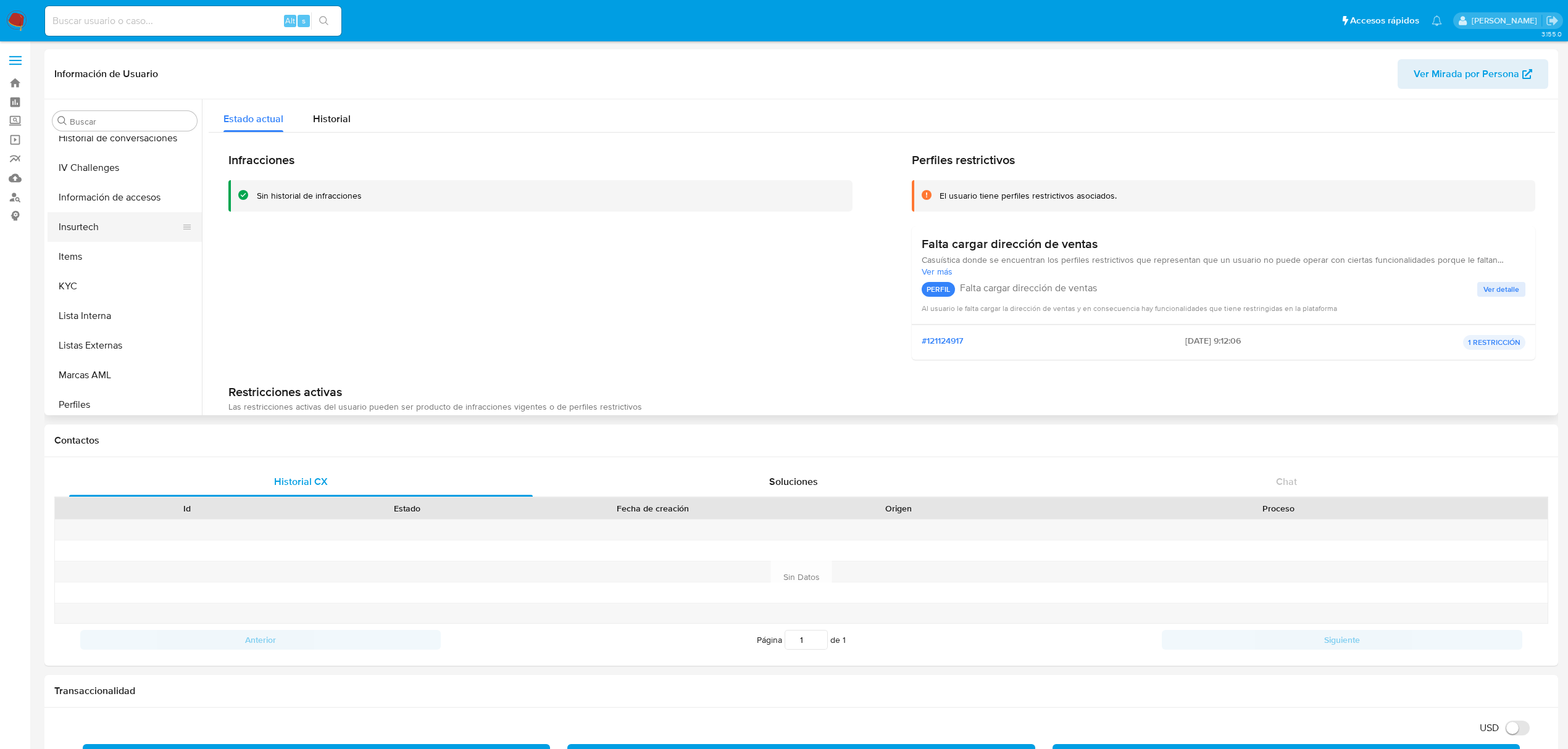
scroll to position [438, 0]
click at [85, 315] on button "KYC" at bounding box center [119, 305] width 144 height 30
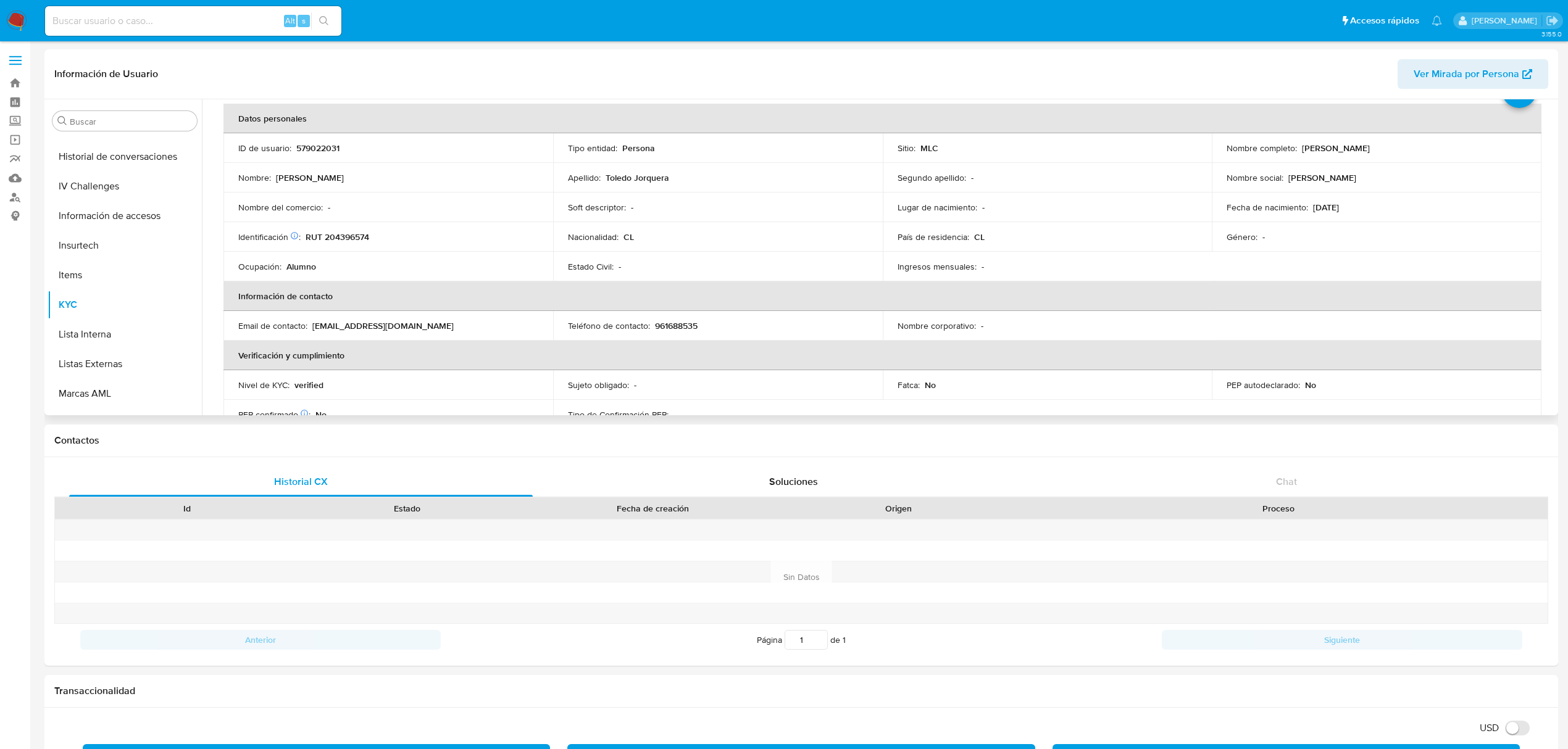
scroll to position [82, 0]
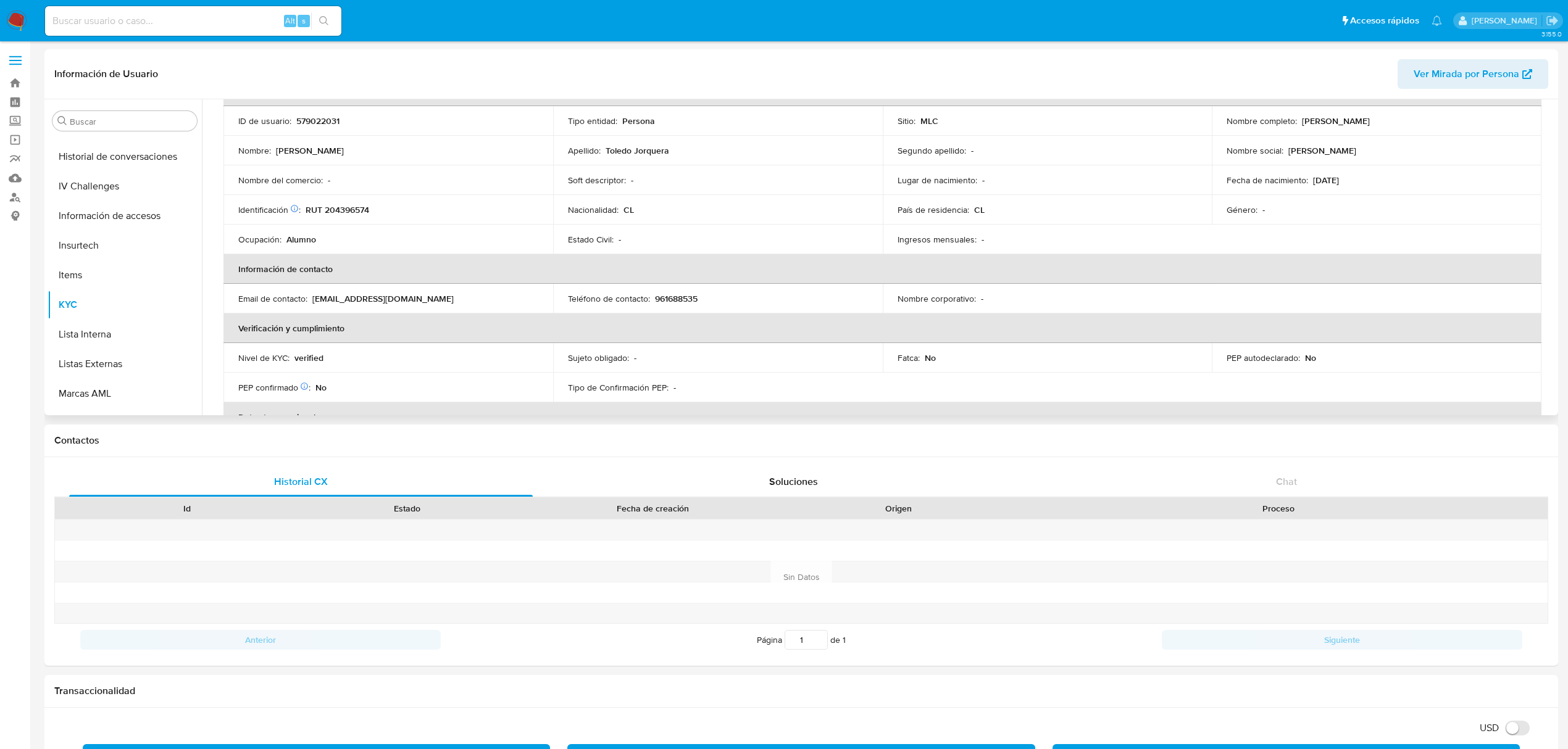
click at [353, 208] on p "RUT 204396574" at bounding box center [337, 210] width 64 height 11
copy p "204396574"
click at [192, 9] on div "Alt s" at bounding box center [193, 21] width 297 height 30
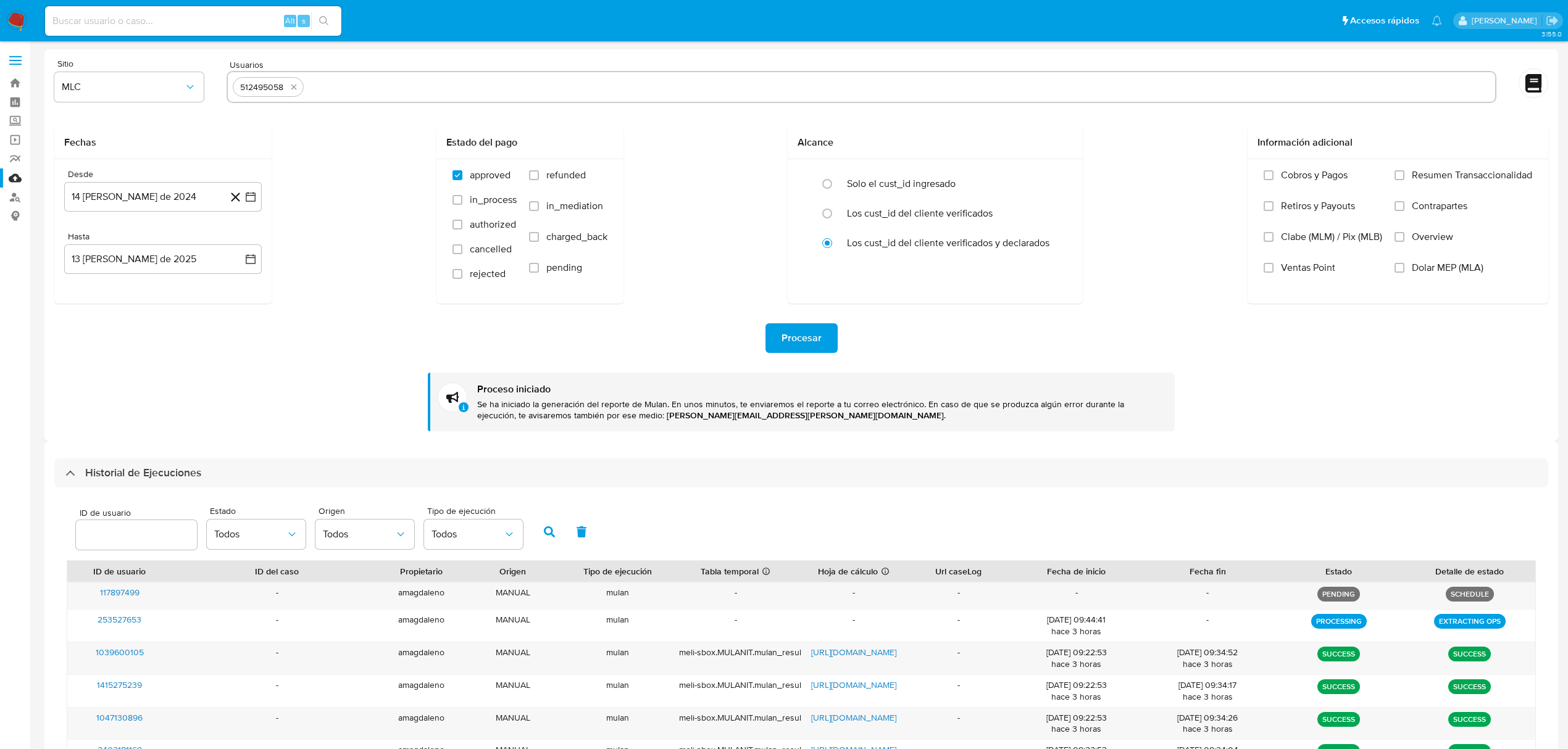
select select "10"
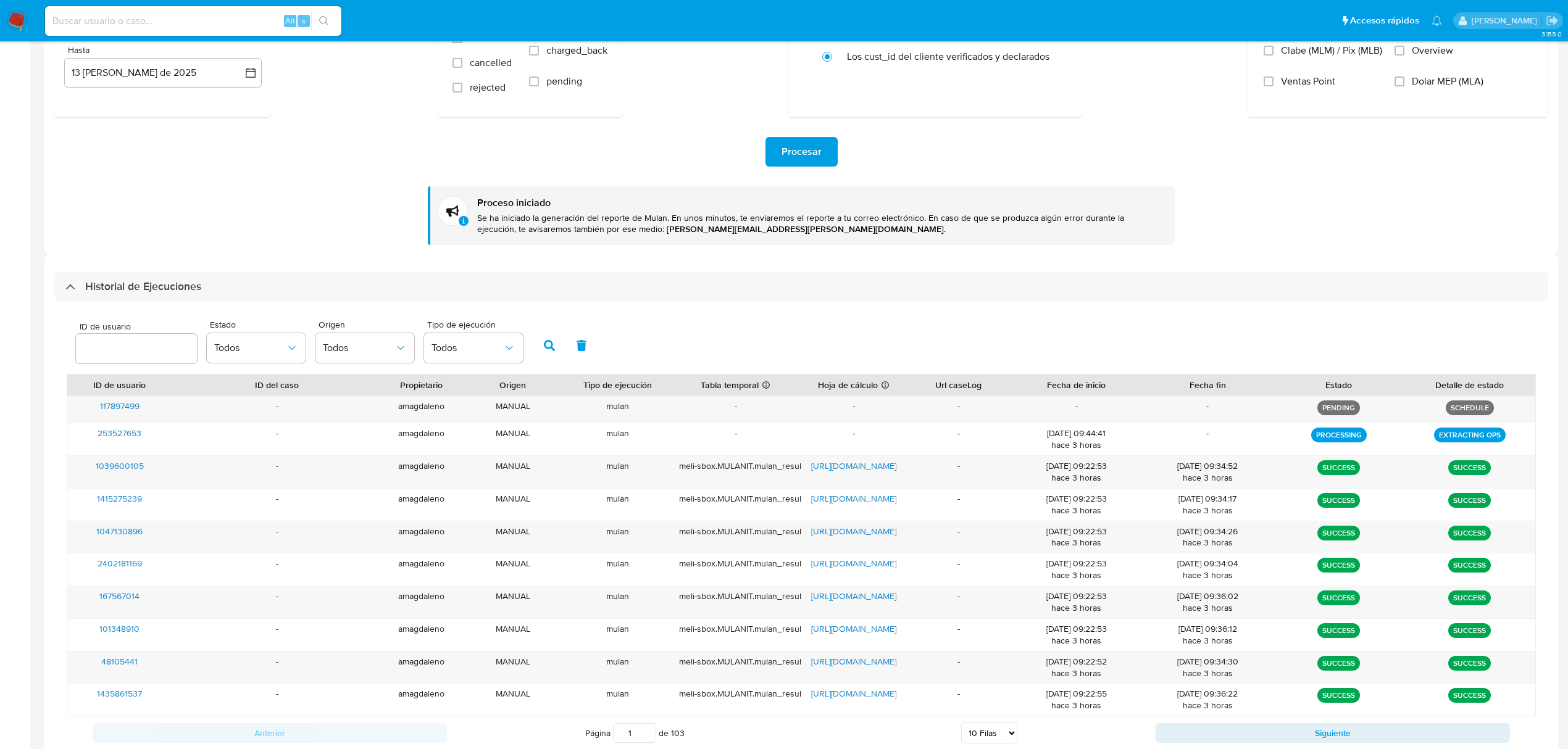
scroll to position [226, 0]
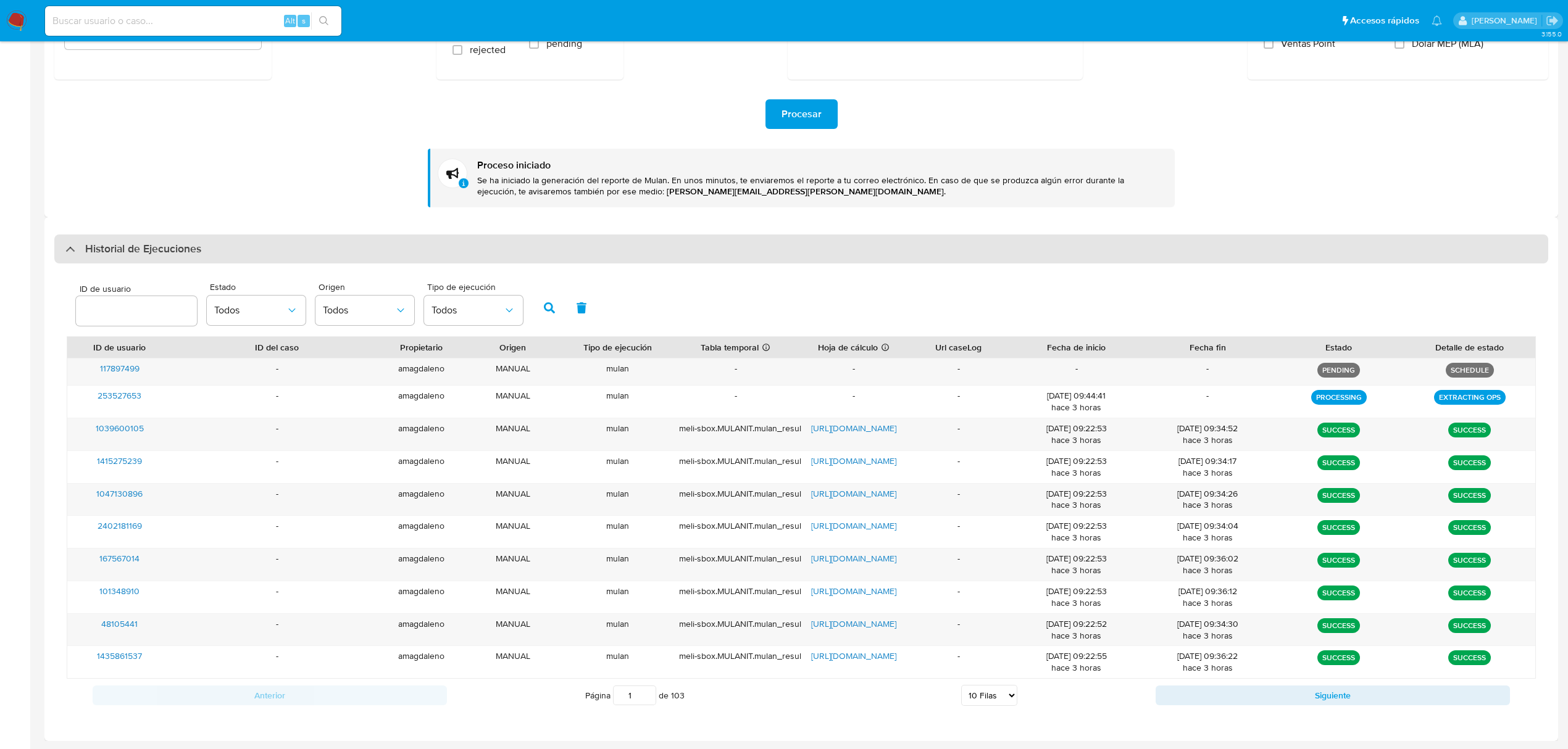
click at [71, 250] on div "Historial de Ejecuciones" at bounding box center [133, 249] width 136 height 15
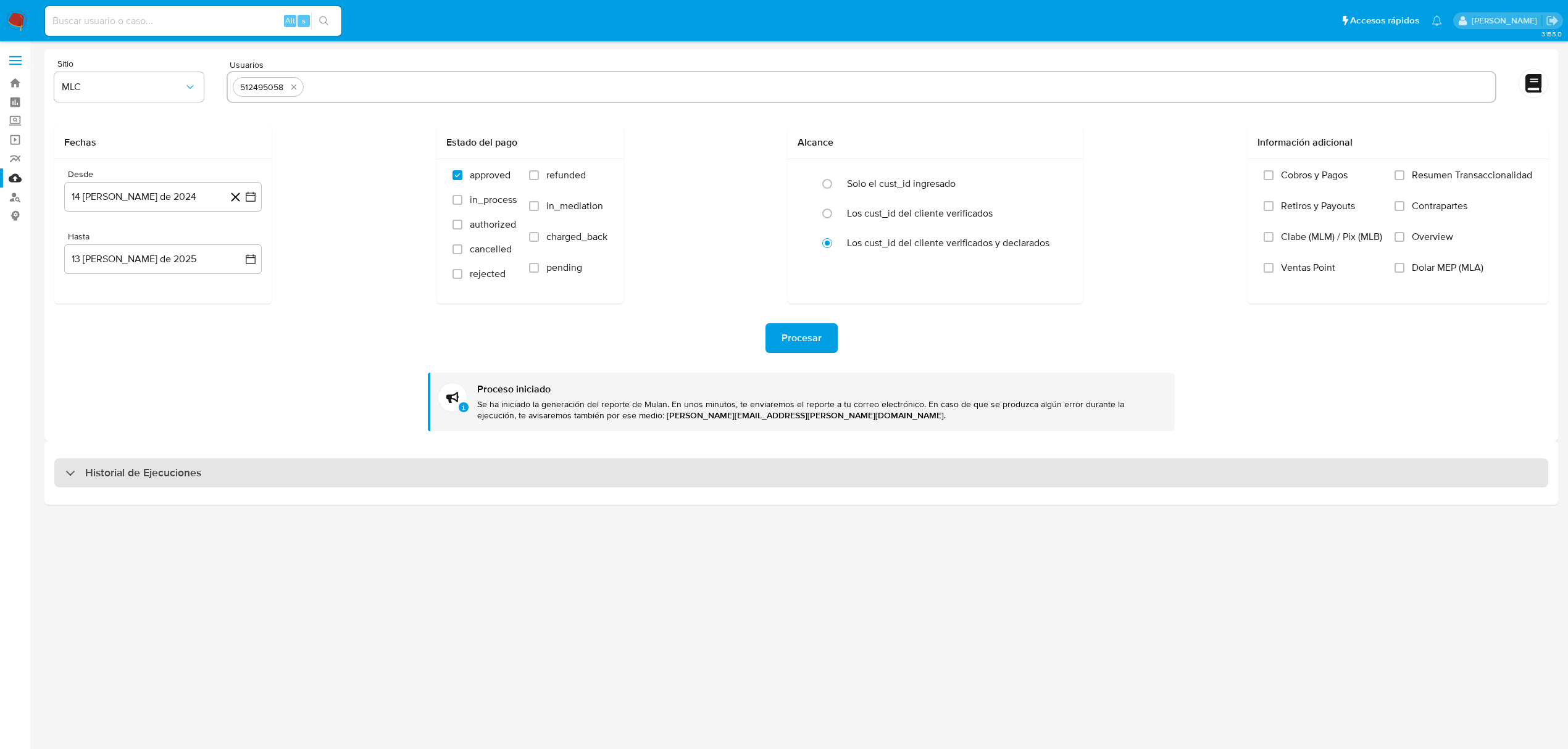
scroll to position [0, 0]
click at [69, 466] on div "Historial de Ejecuciones" at bounding box center [133, 473] width 136 height 15
select select "10"
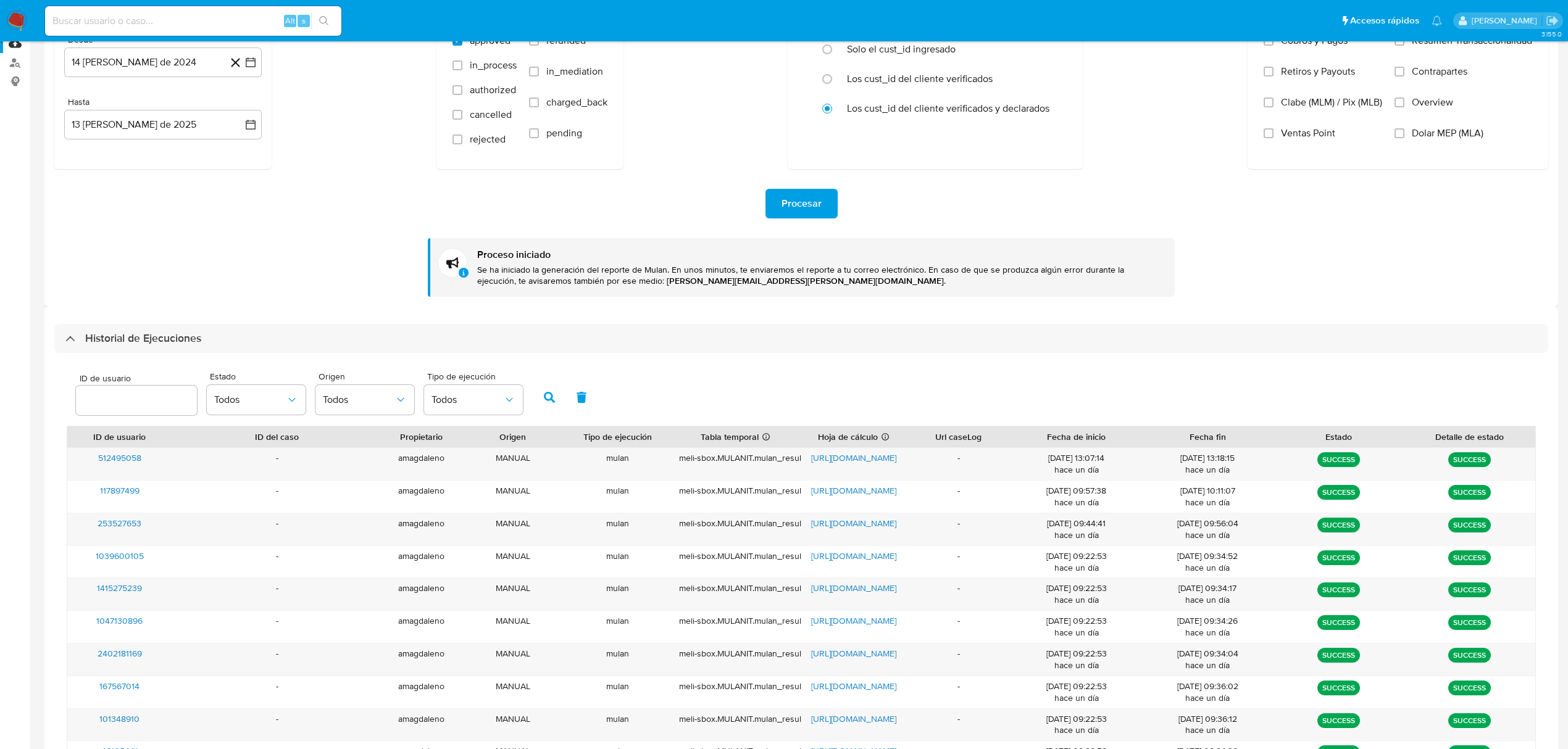
scroll to position [231, 0]
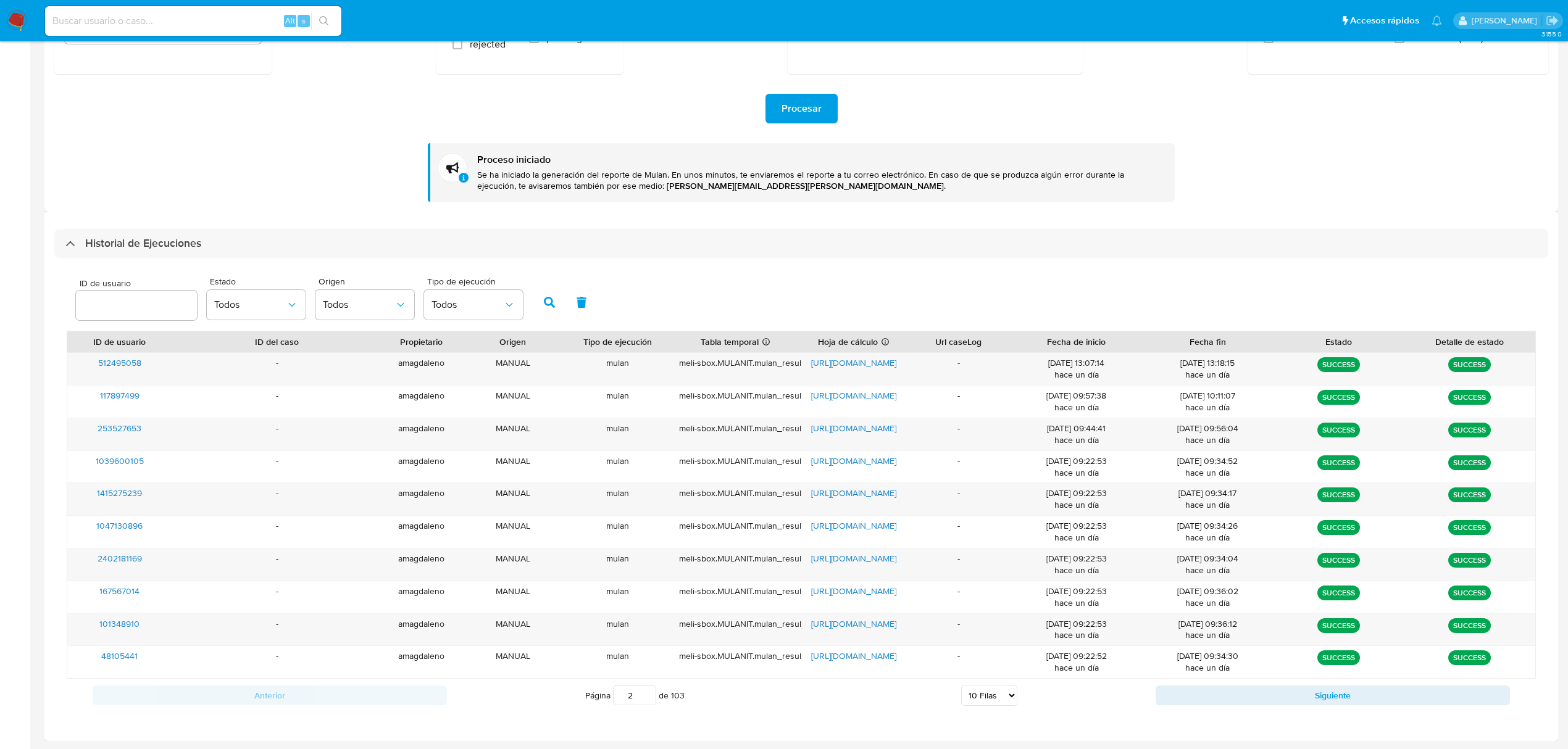
click at [642, 695] on input "2" at bounding box center [634, 695] width 43 height 20
type input "2"
click at [983, 699] on select "5 Filas 10 Filas 20 Filas 25 Filas 50 Filas 100 Filas" at bounding box center [989, 695] width 56 height 21
select select "100"
click at [961, 686] on select "5 Filas 10 Filas 20 Filas 25 Filas 50 Filas 100 Filas" at bounding box center [989, 695] width 56 height 21
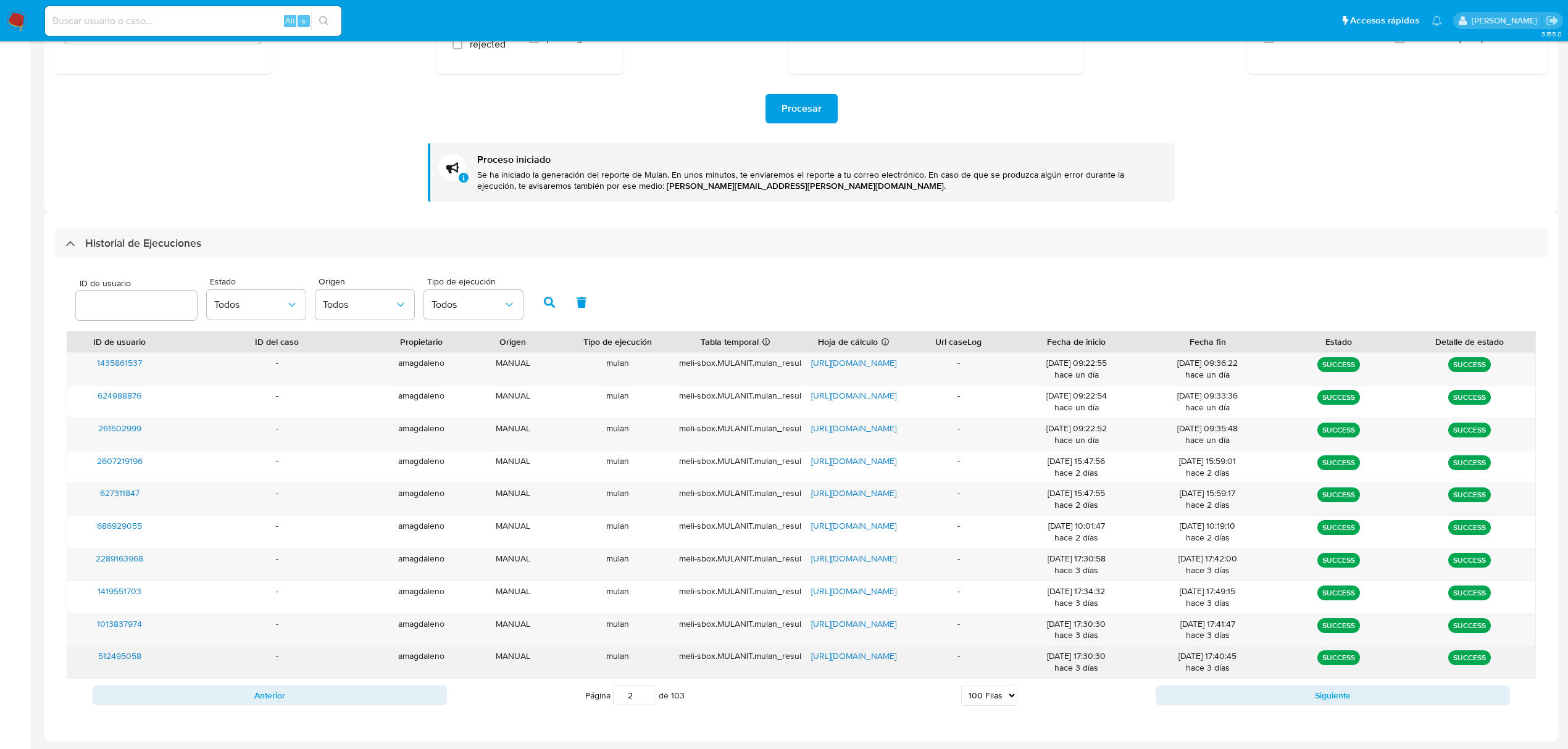
type input "1"
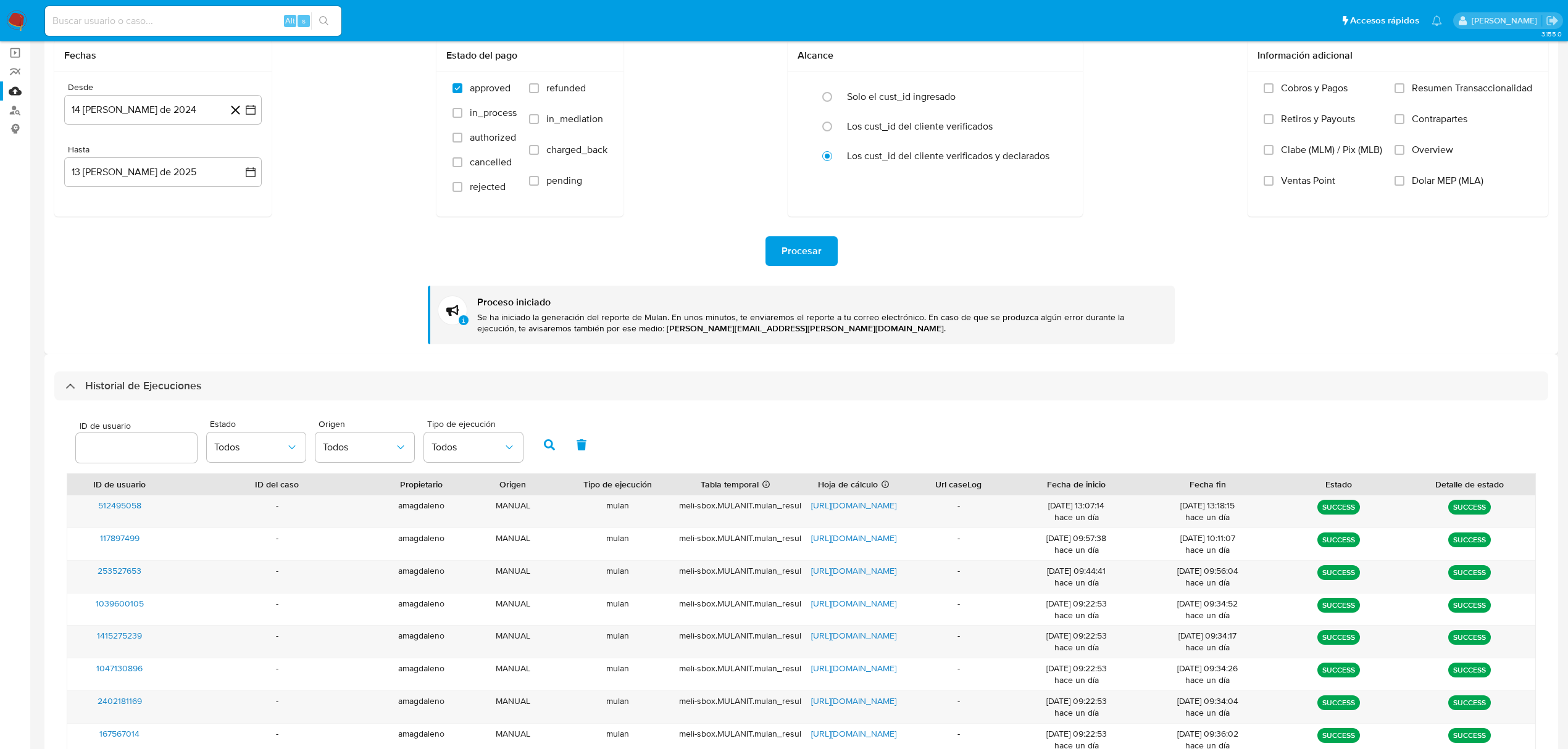
scroll to position [0, 0]
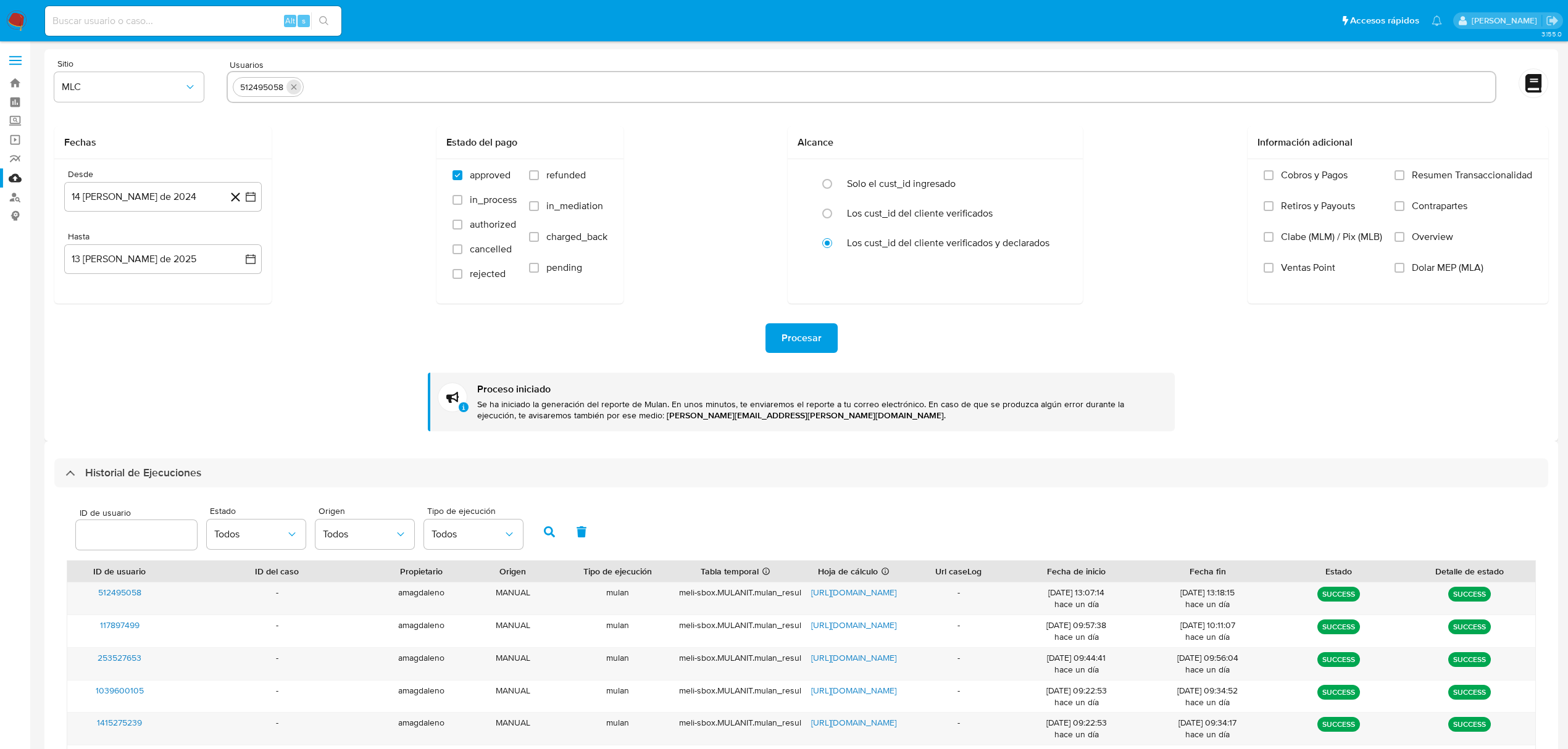
click at [293, 87] on icon "quitar 512495058" at bounding box center [293, 87] width 6 height 6
click at [293, 90] on input "text" at bounding box center [861, 87] width 1258 height 20
paste input "2392845782"
type input "2392845782"
click at [811, 341] on span "Procesar" at bounding box center [801, 338] width 40 height 27
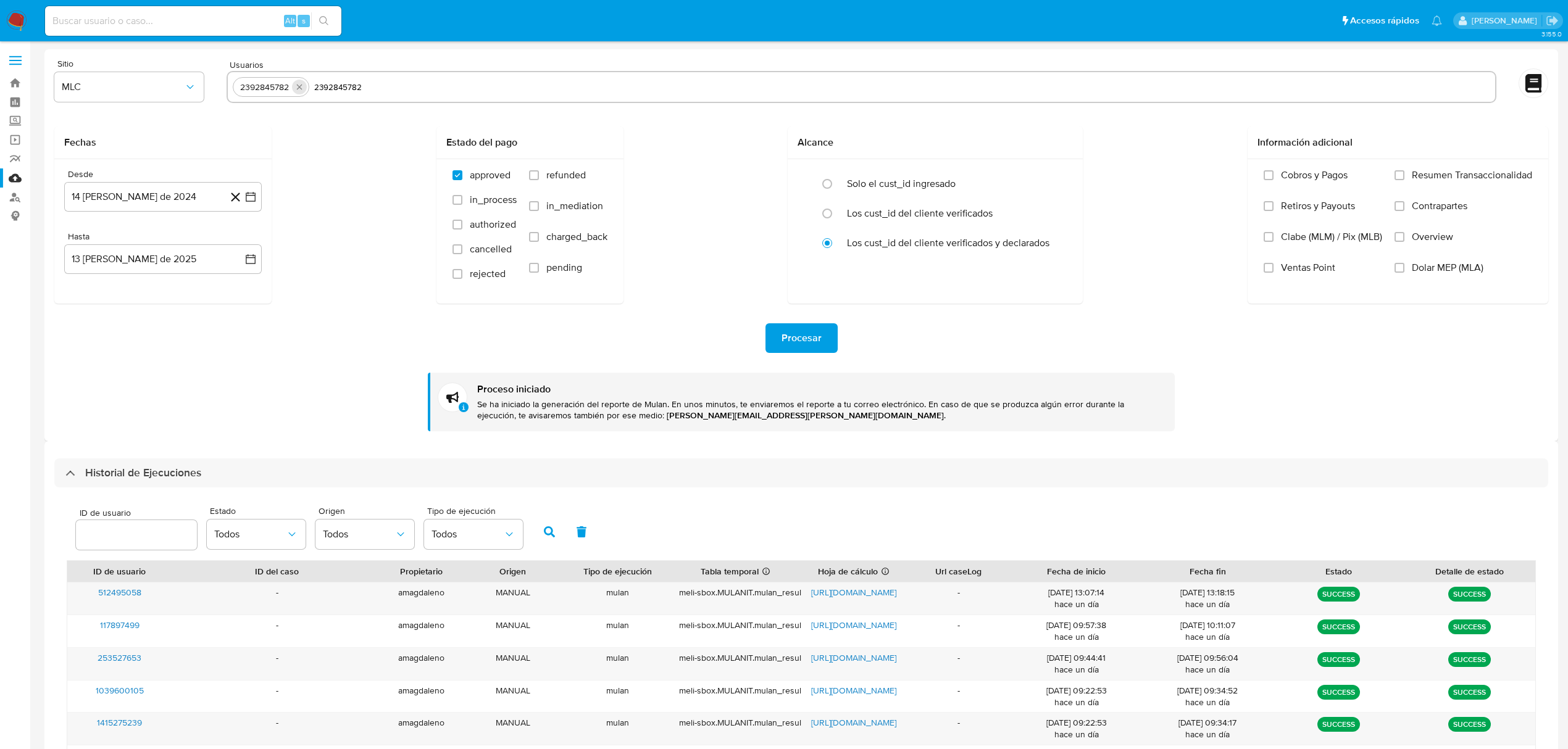
click at [295, 88] on icon "quitar 2392845782" at bounding box center [300, 87] width 10 height 10
click at [305, 89] on input "text" at bounding box center [861, 87] width 1258 height 20
paste input "2481909148"
type input "2481909148"
click at [249, 200] on icon "button" at bounding box center [251, 197] width 13 height 13
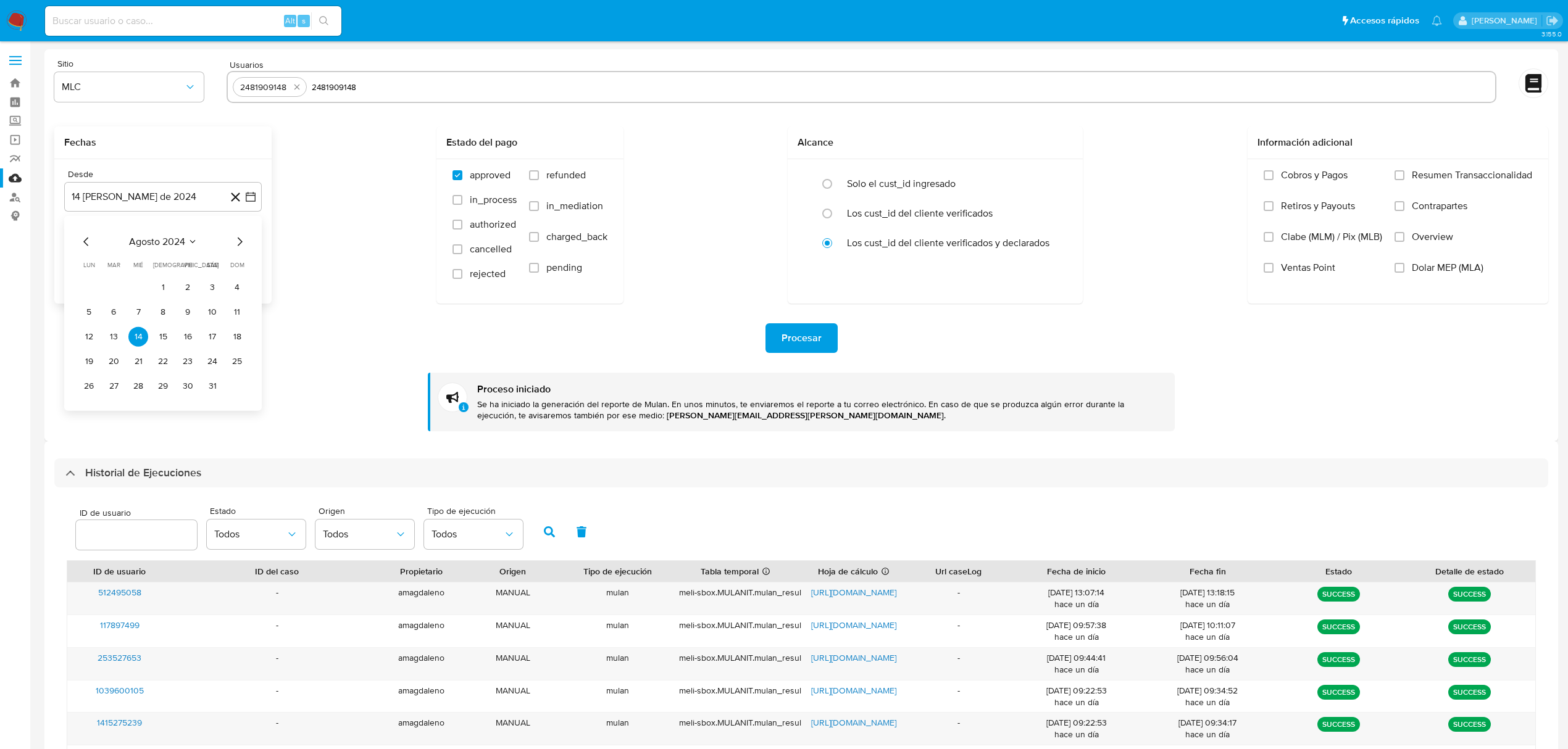
click at [84, 243] on icon "Mes anterior" at bounding box center [86, 241] width 15 height 15
click at [85, 243] on icon "Mes anterior" at bounding box center [86, 241] width 15 height 15
click at [237, 385] on button "30" at bounding box center [236, 386] width 20 height 20
click at [243, 258] on button "22 [PERSON_NAME] de 2025" at bounding box center [163, 259] width 197 height 30
click at [214, 193] on button "30 de junio de 2024" at bounding box center [163, 197] width 197 height 30
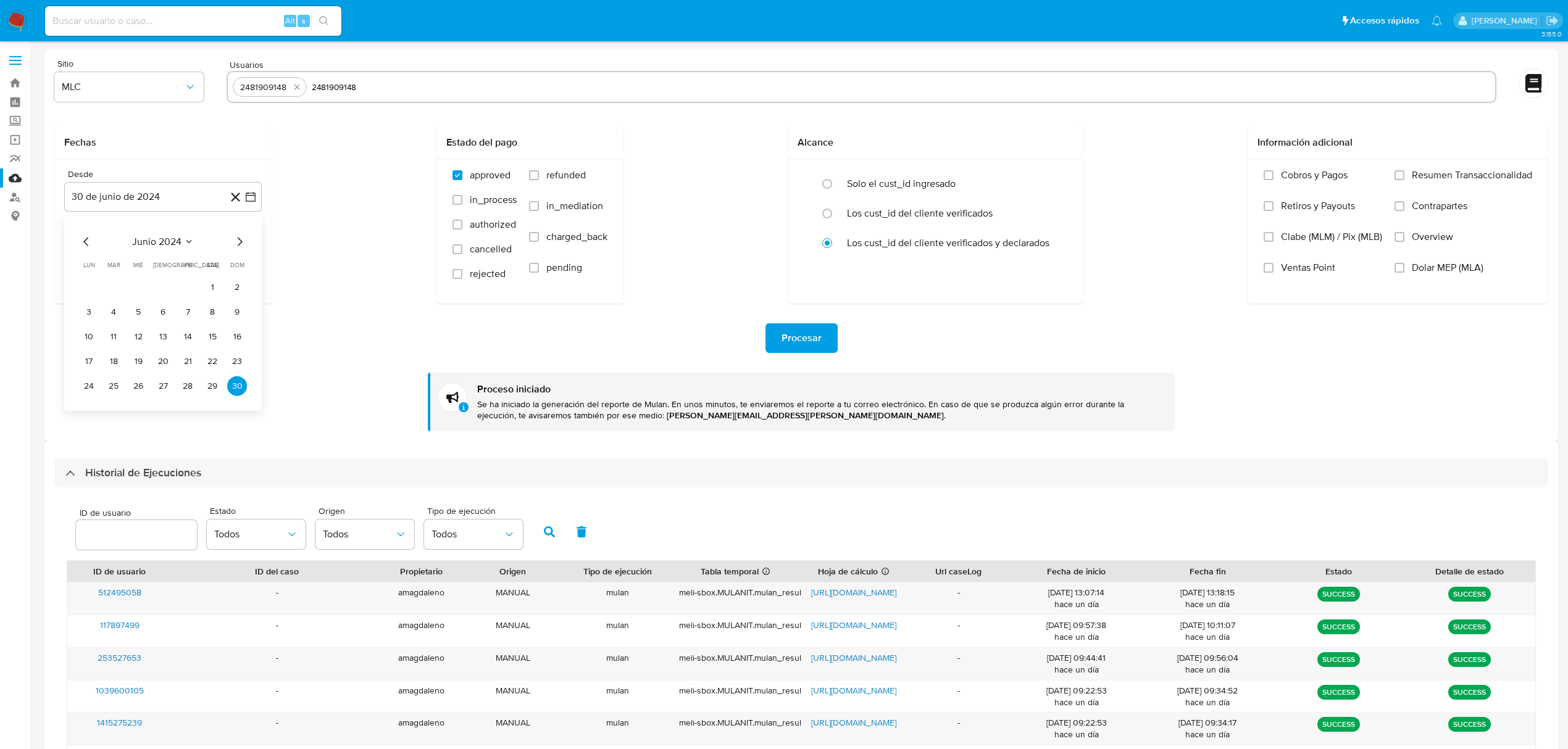
click at [238, 248] on icon "Mes siguiente" at bounding box center [239, 241] width 15 height 15
click at [114, 385] on button "30" at bounding box center [113, 386] width 20 height 20
click at [200, 265] on button "22 [PERSON_NAME] de 2025" at bounding box center [163, 259] width 197 height 30
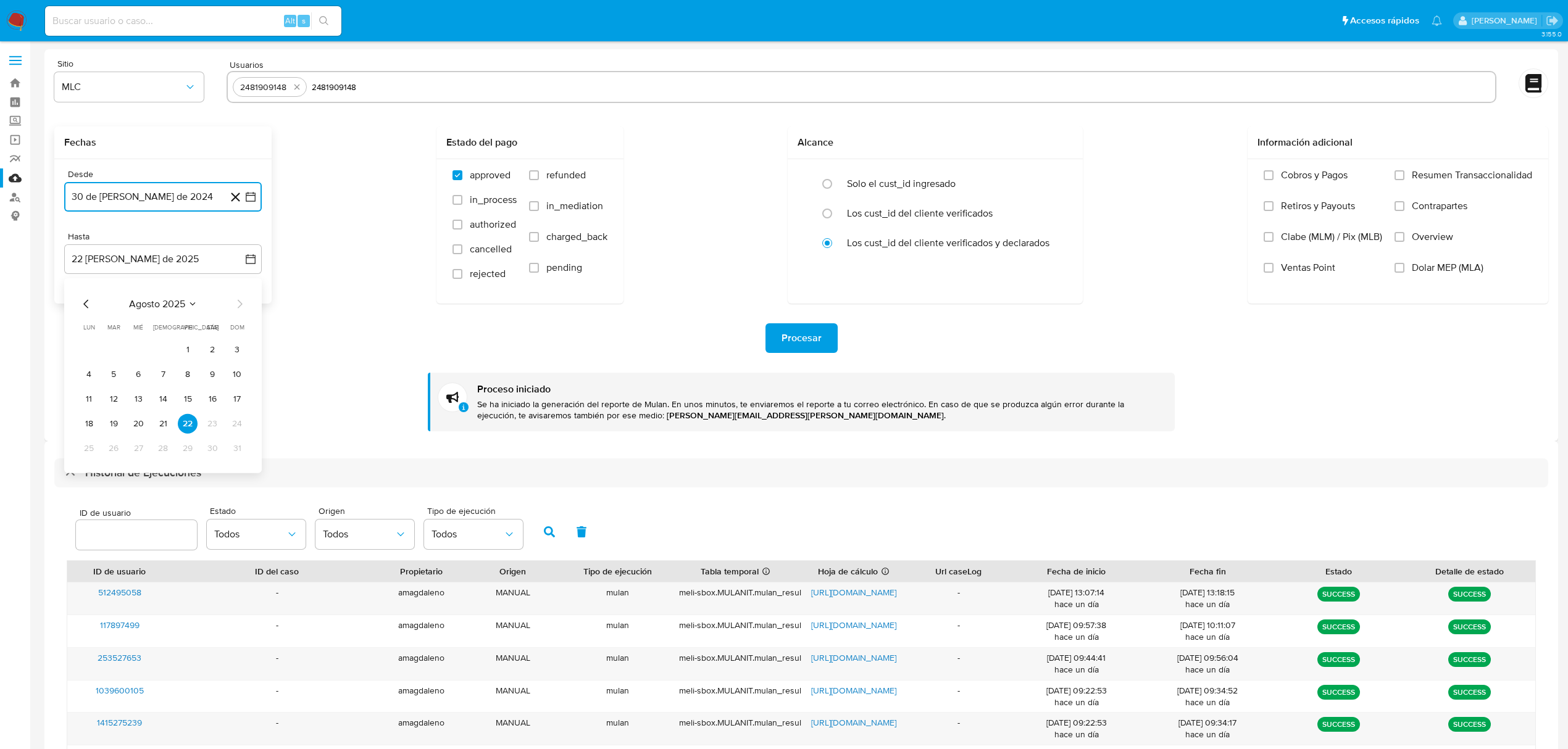
click at [82, 303] on icon "Mes anterior" at bounding box center [86, 304] width 15 height 15
click at [109, 448] on button "29" at bounding box center [113, 448] width 20 height 20
click at [224, 326] on div "Procesar" at bounding box center [801, 338] width 1494 height 30
click at [812, 344] on span "Procesar" at bounding box center [801, 338] width 40 height 27
